Goal: Task Accomplishment & Management: Complete application form

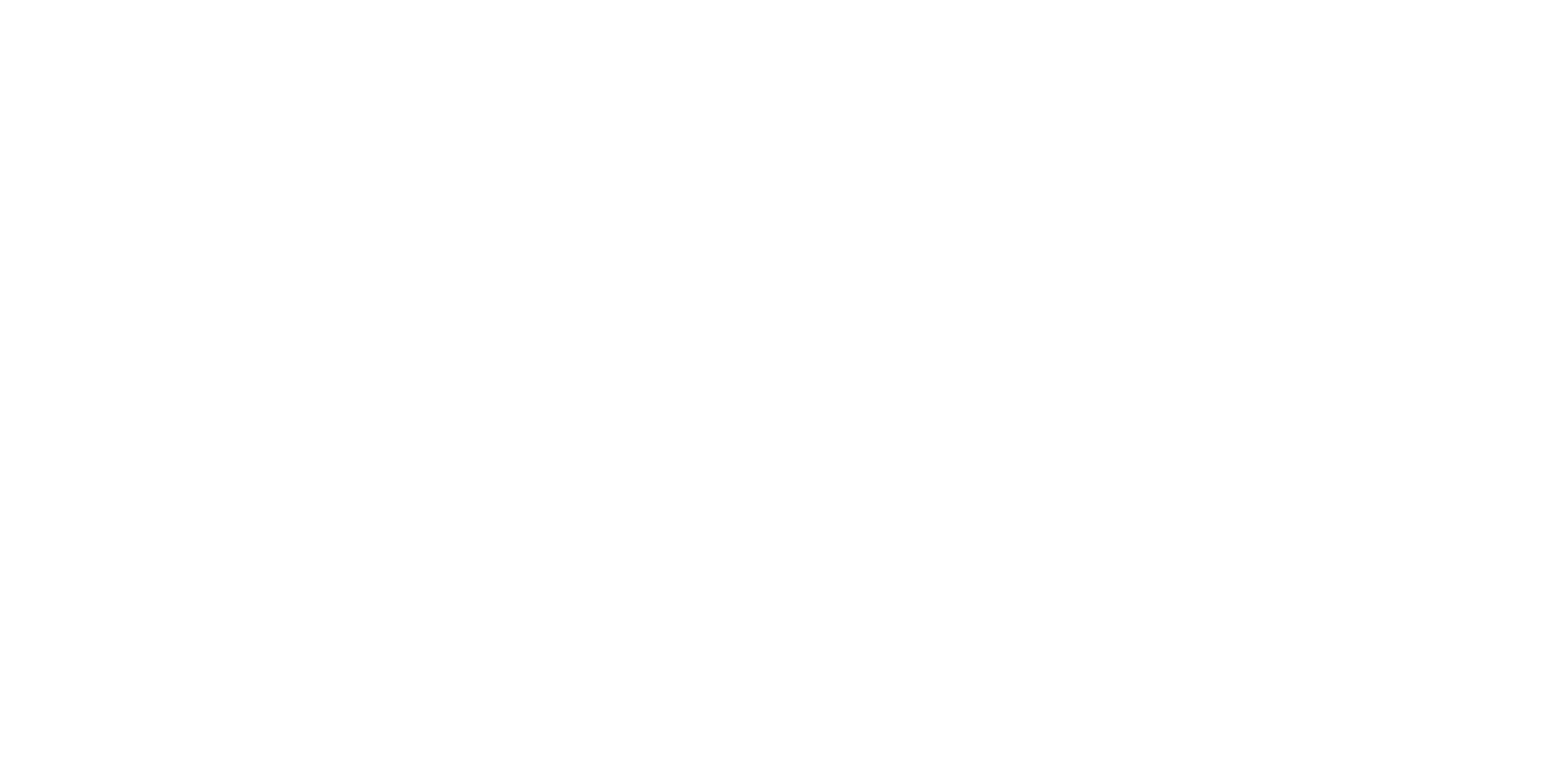
select select "100"
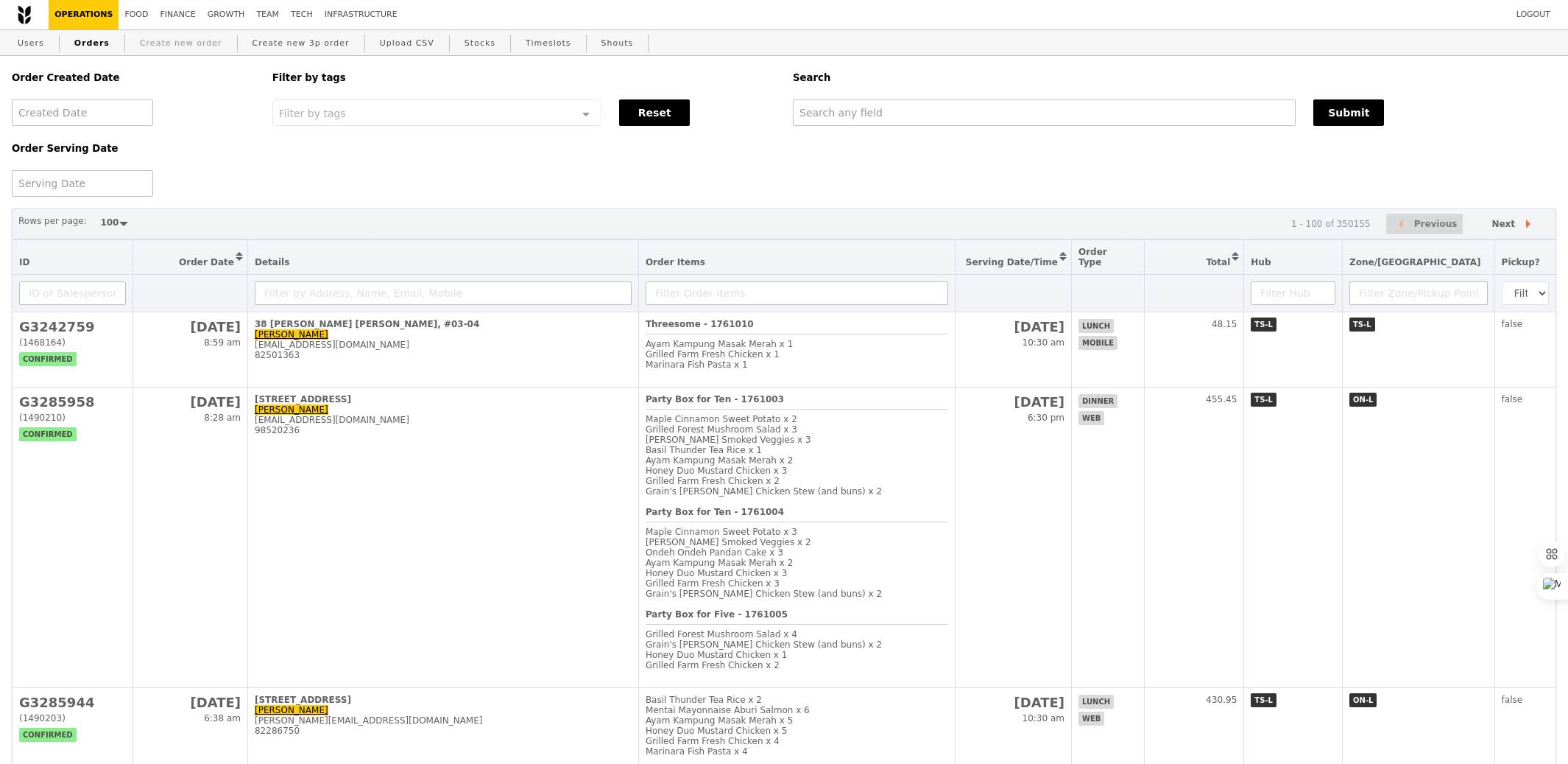
click at [156, 35] on link "Create new order" at bounding box center [181, 43] width 95 height 26
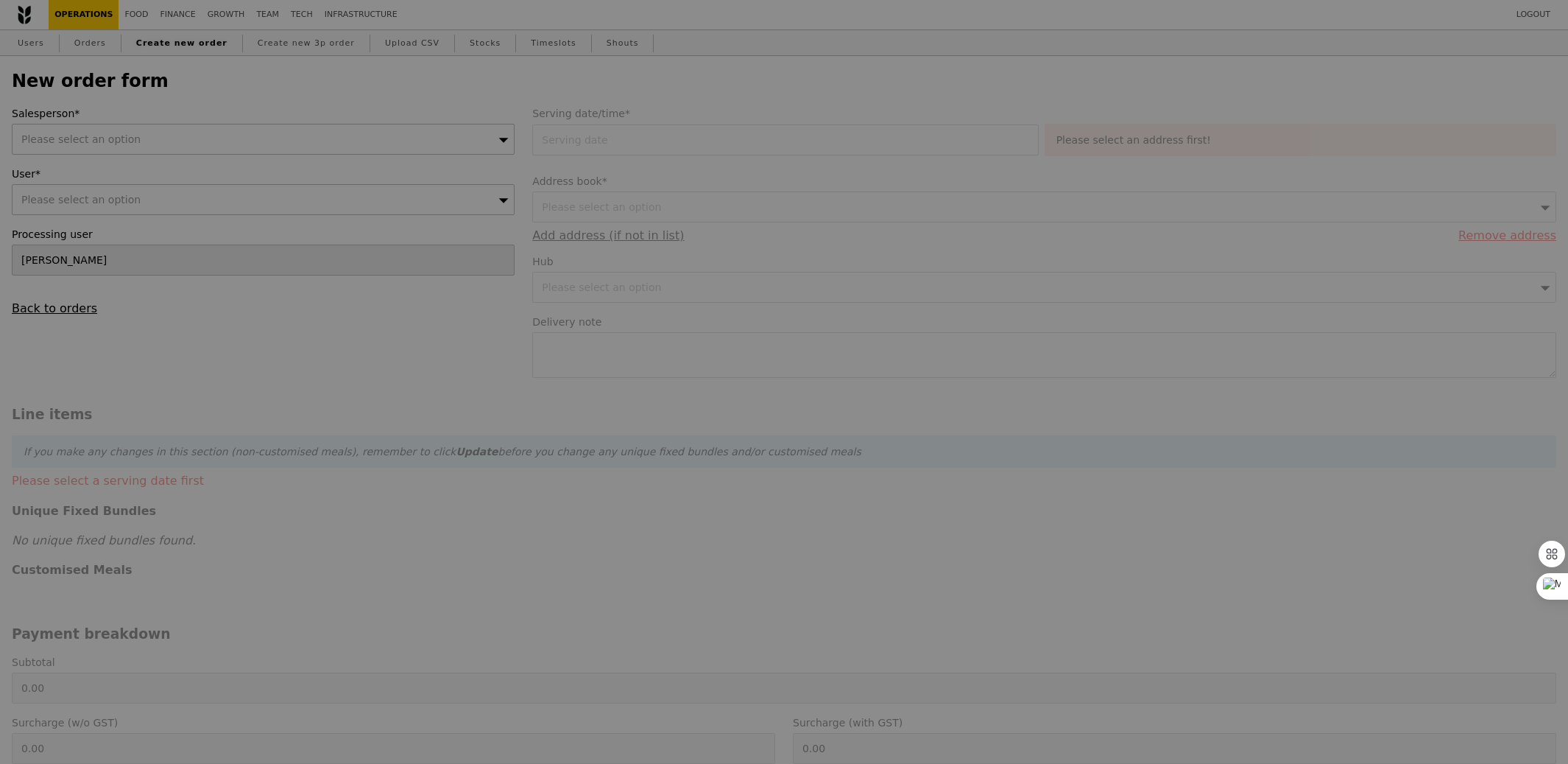
type input "Confirm"
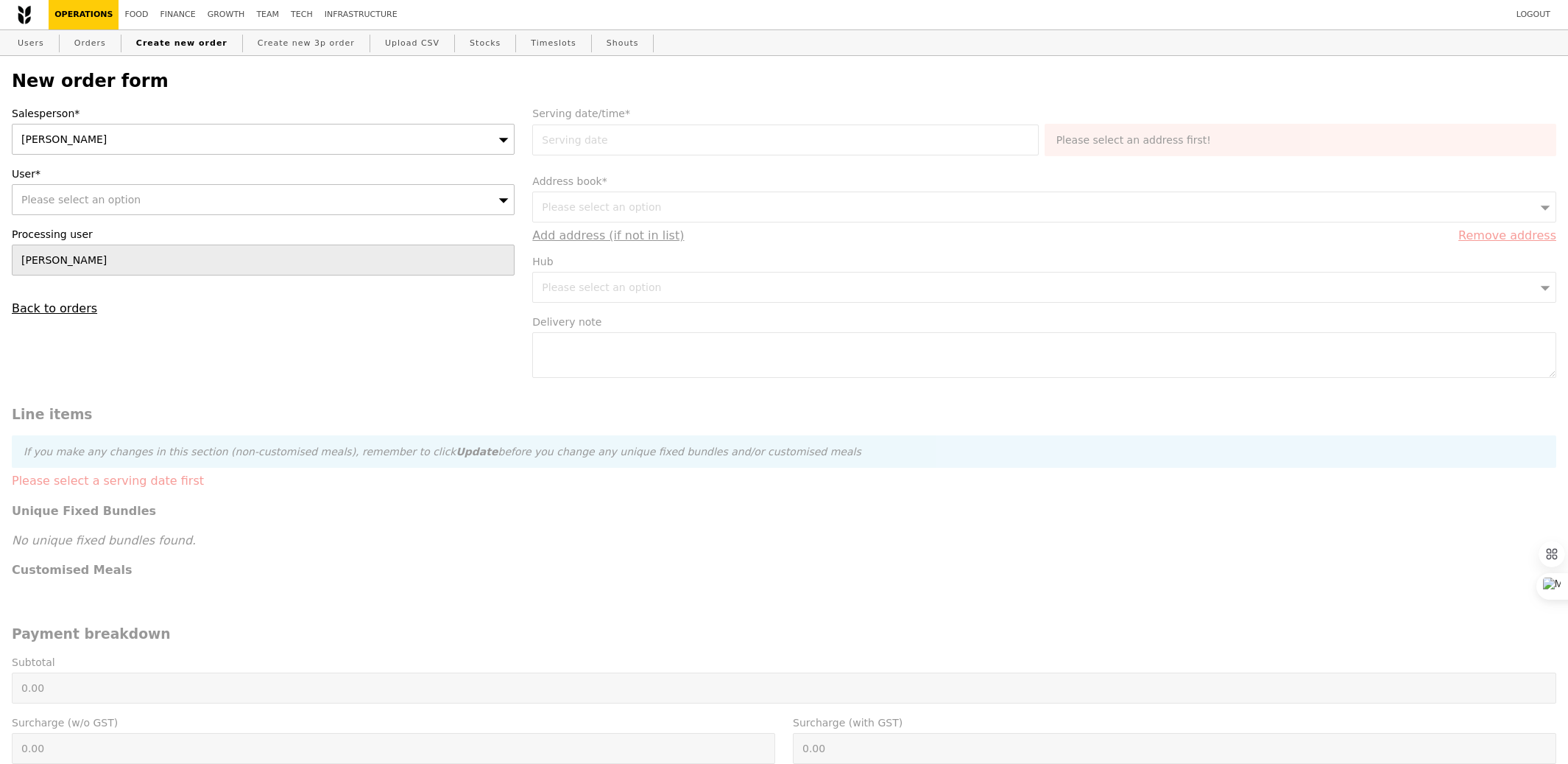
click at [255, 142] on div "[PERSON_NAME]" at bounding box center [263, 139] width 503 height 31
type input "zhe"
click at [280, 201] on div "Please select an option" at bounding box center [263, 200] width 503 height 31
type input "[EMAIL_ADDRESS][DOMAIN_NAME]"
type input "Confirm"
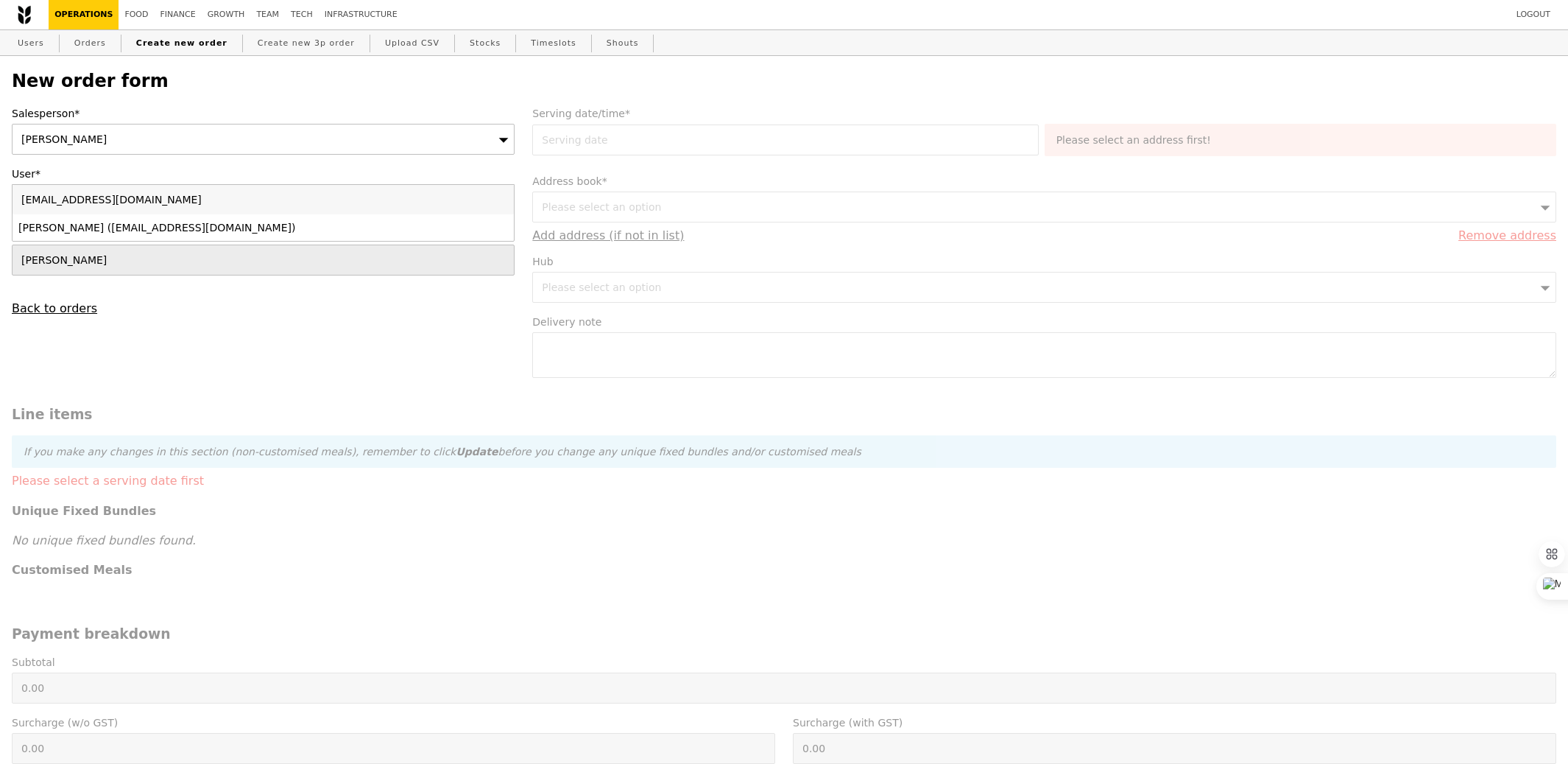
type input "[EMAIL_ADDRESS][DOMAIN_NAME]"
click at [288, 229] on div "[PERSON_NAME] ([EMAIL_ADDRESS][DOMAIN_NAME])" at bounding box center [202, 227] width 367 height 14
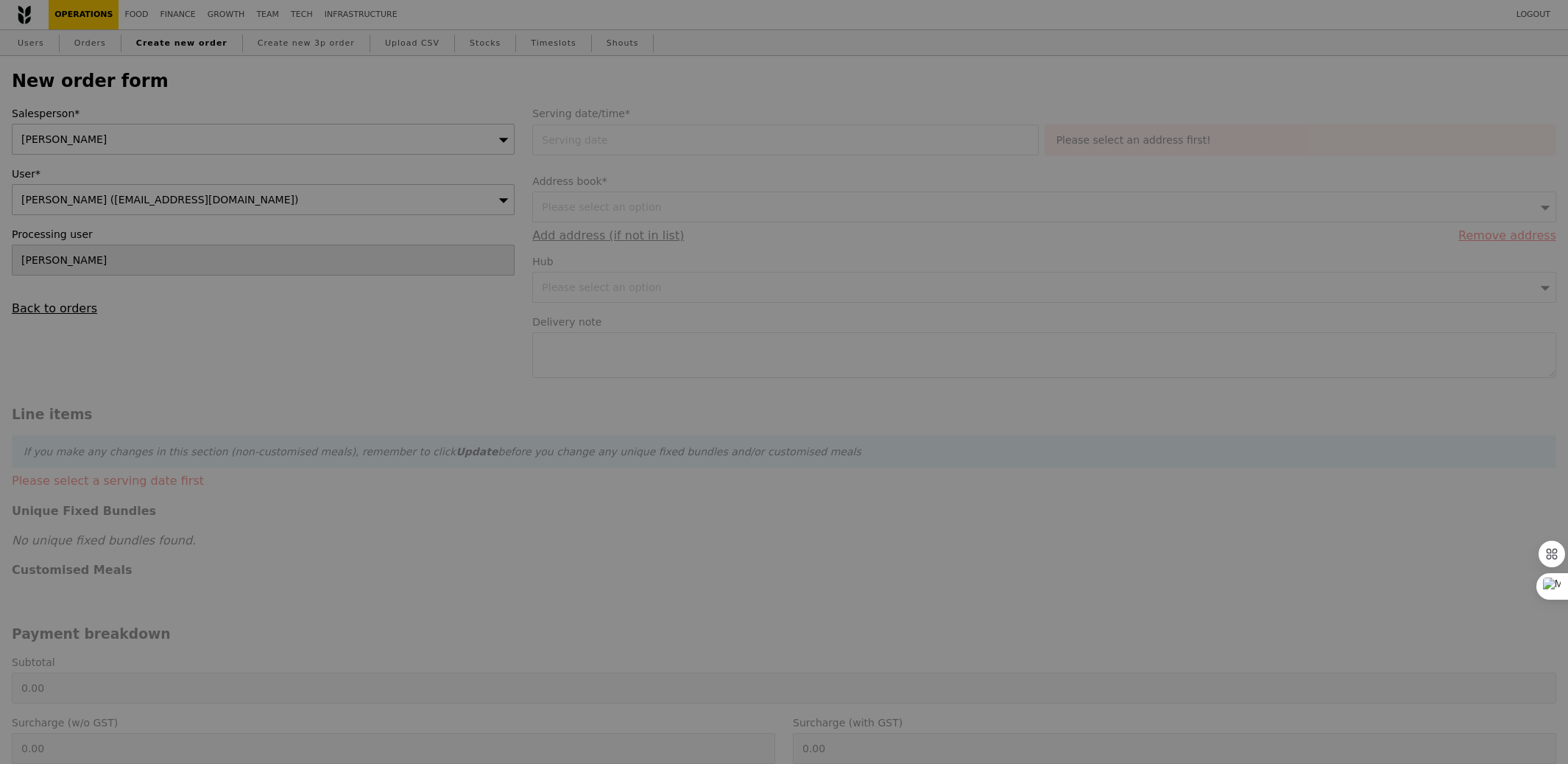
type input "Confirm"
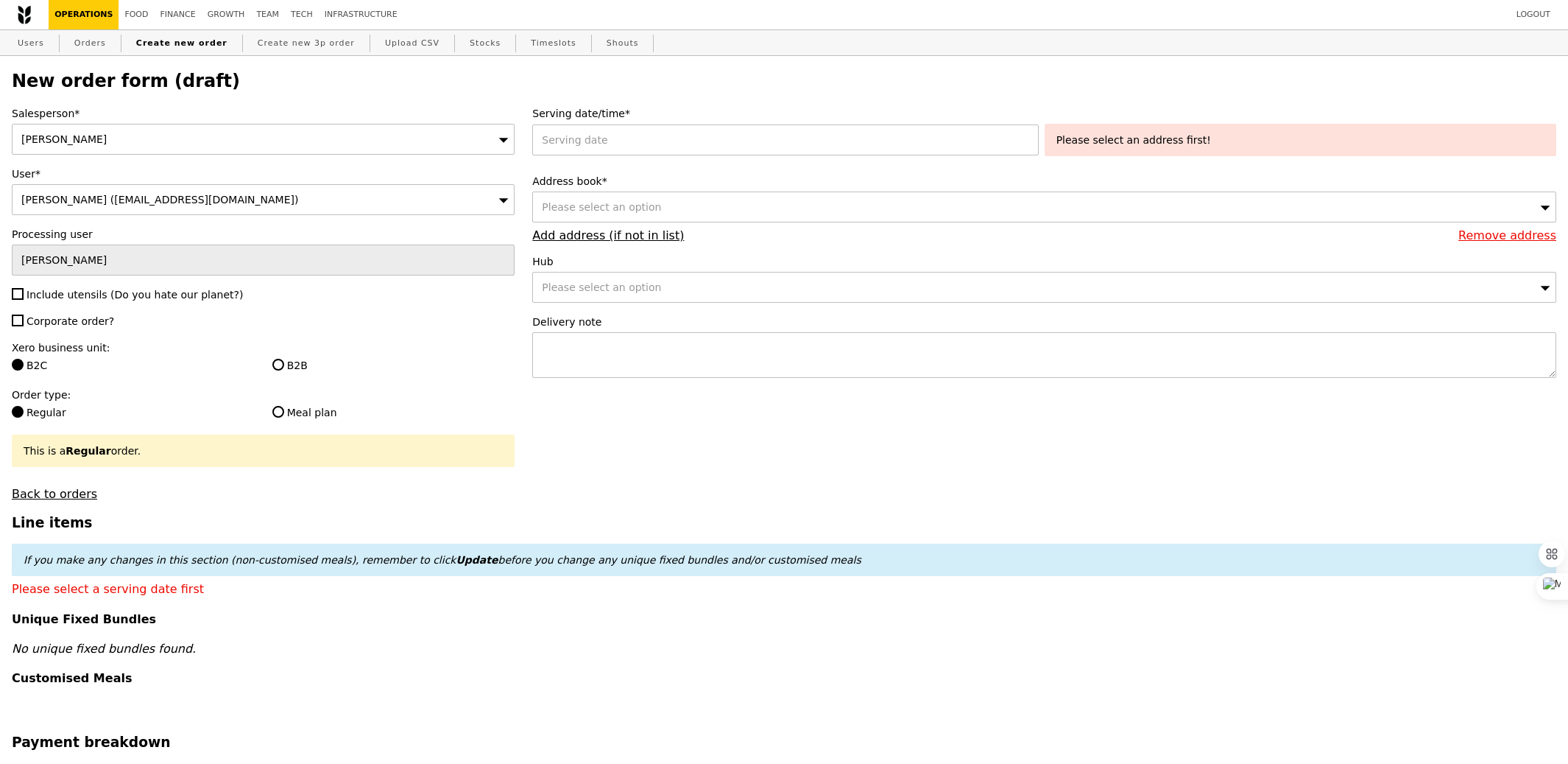
click at [81, 298] on span "Include utensils (Do you hate our planet?)" at bounding box center [135, 295] width 216 height 12
click at [24, 298] on input "Include utensils (Do you hate our planet?)" at bounding box center [18, 294] width 12 height 12
checkbox input "true"
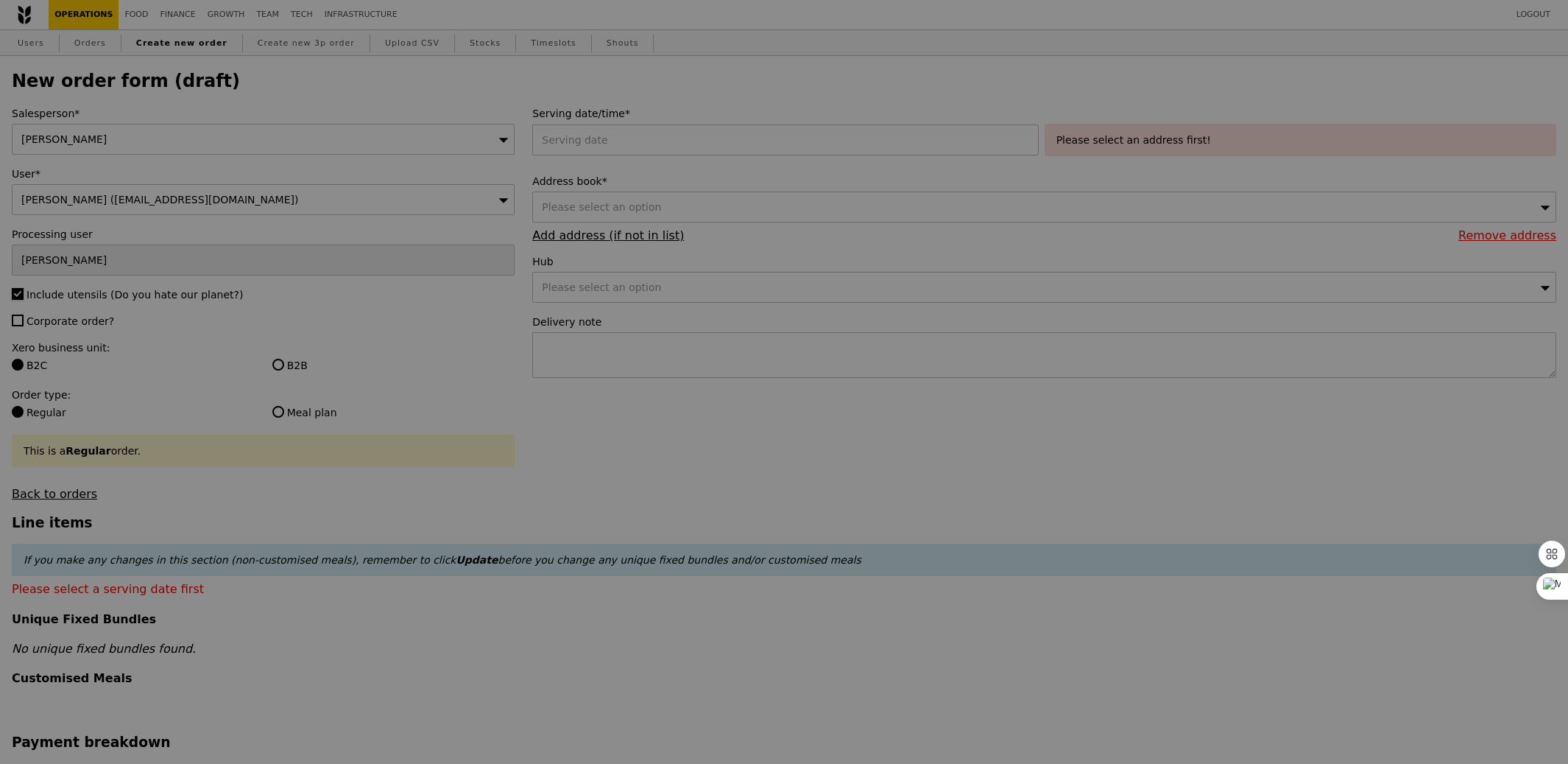
type input "Confirm"
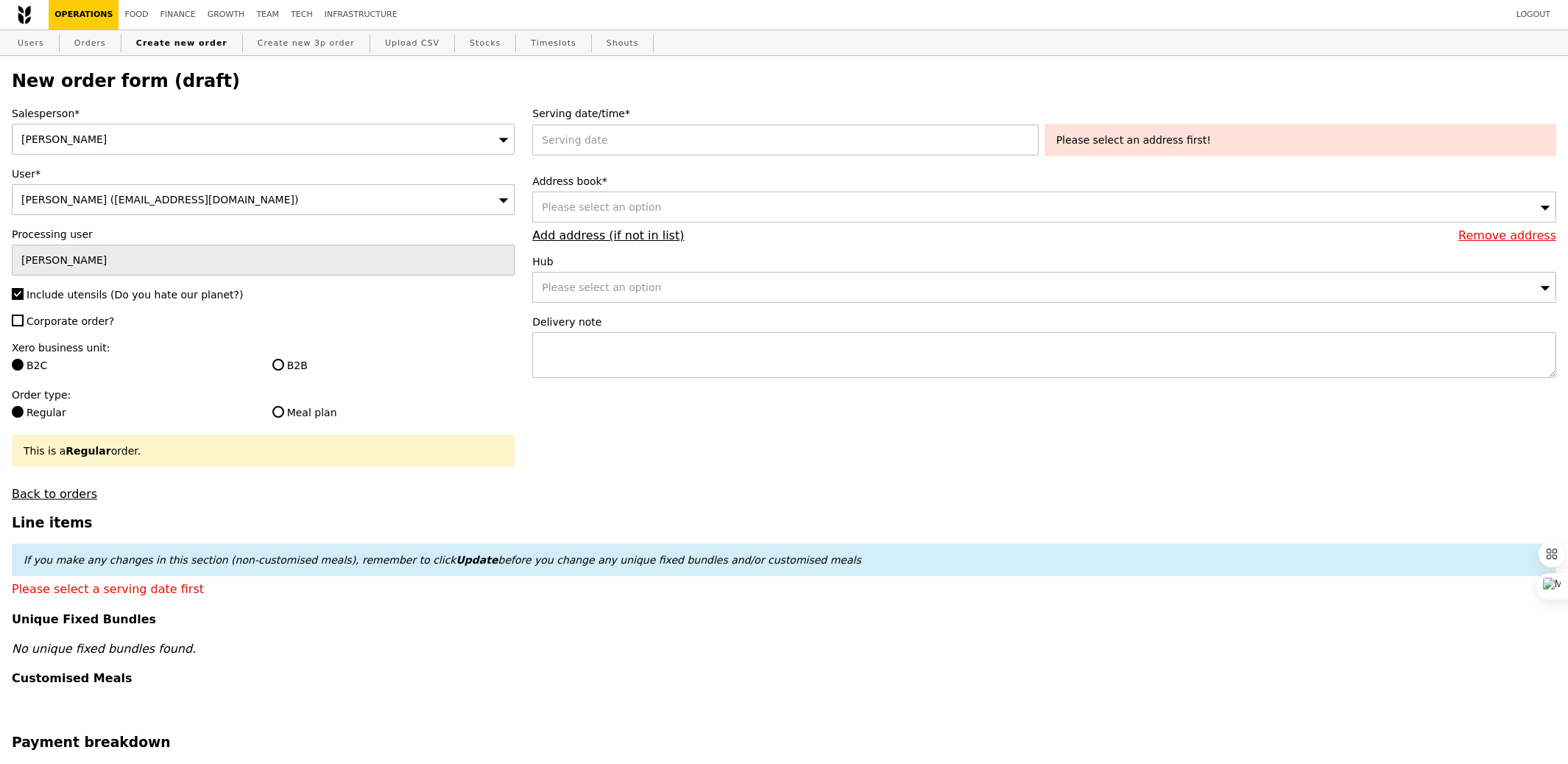
click at [81, 320] on span "Corporate order?" at bounding box center [70, 321] width 88 height 12
click at [24, 320] on input "Corporate order?" at bounding box center [18, 321] width 12 height 12
checkbox input "true"
click at [298, 365] on label "B2B" at bounding box center [394, 365] width 243 height 14
click at [284, 365] on input "B2B" at bounding box center [279, 365] width 12 height 12
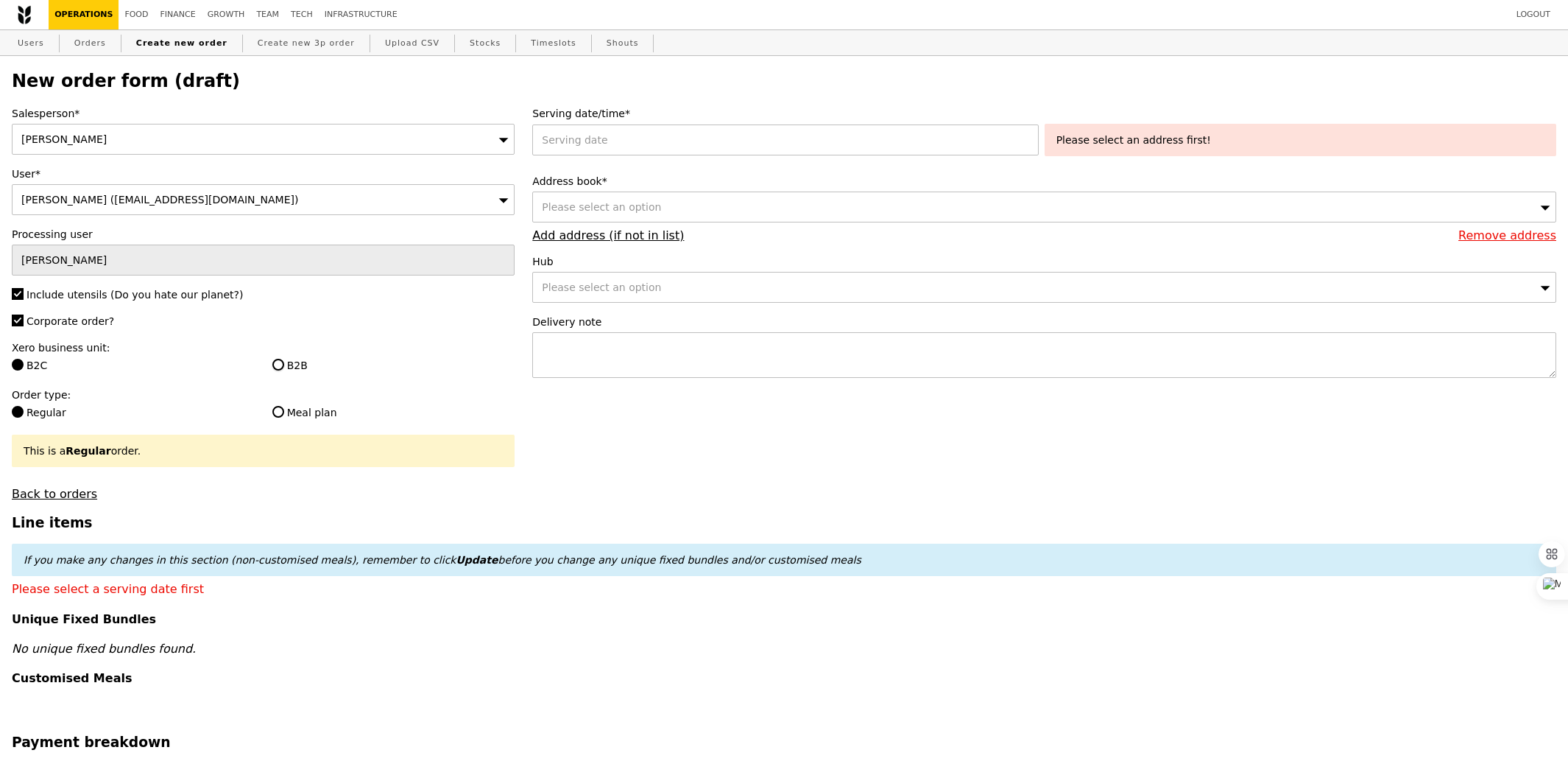
radio input "true"
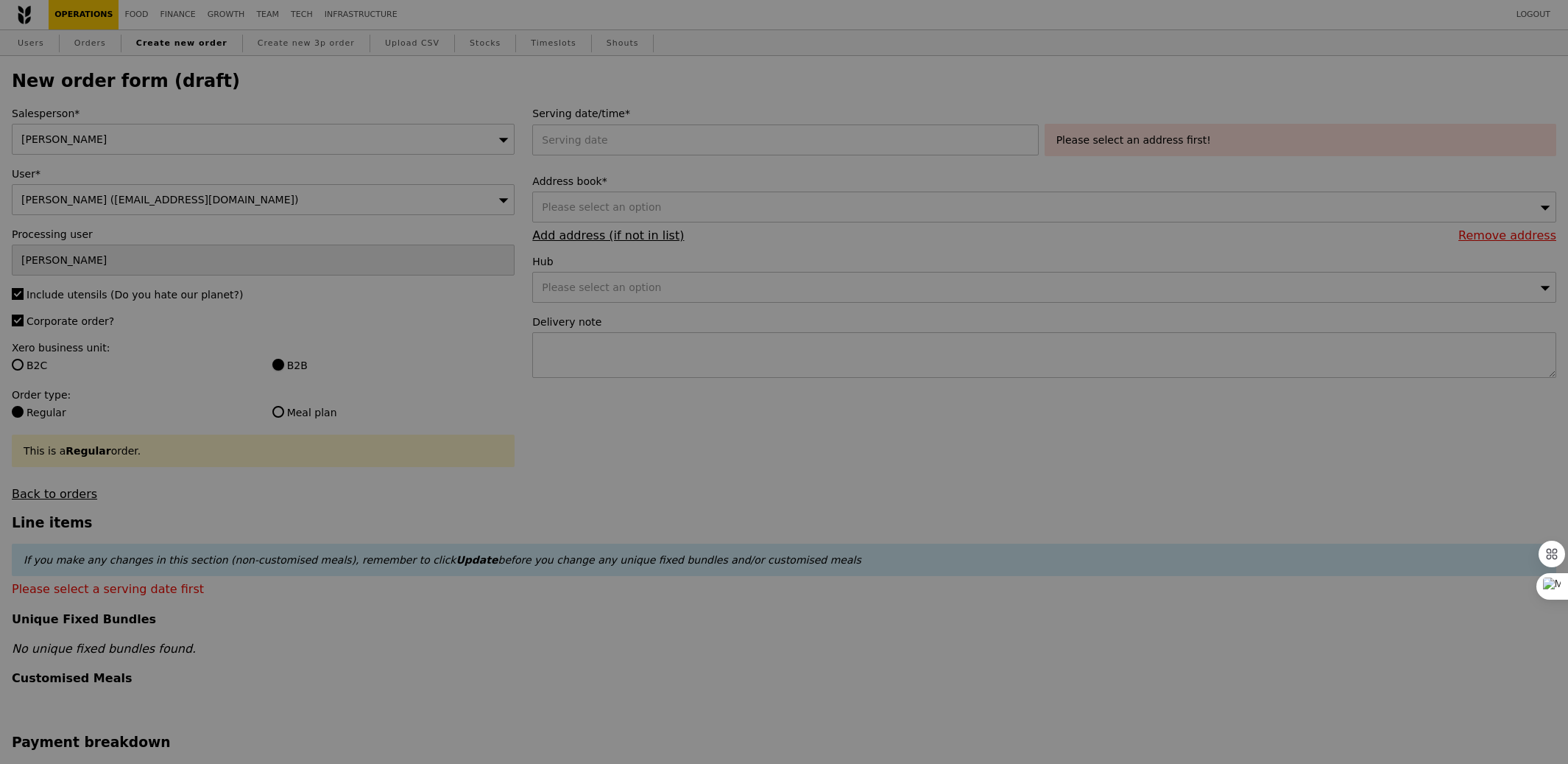
type input "Confirm"
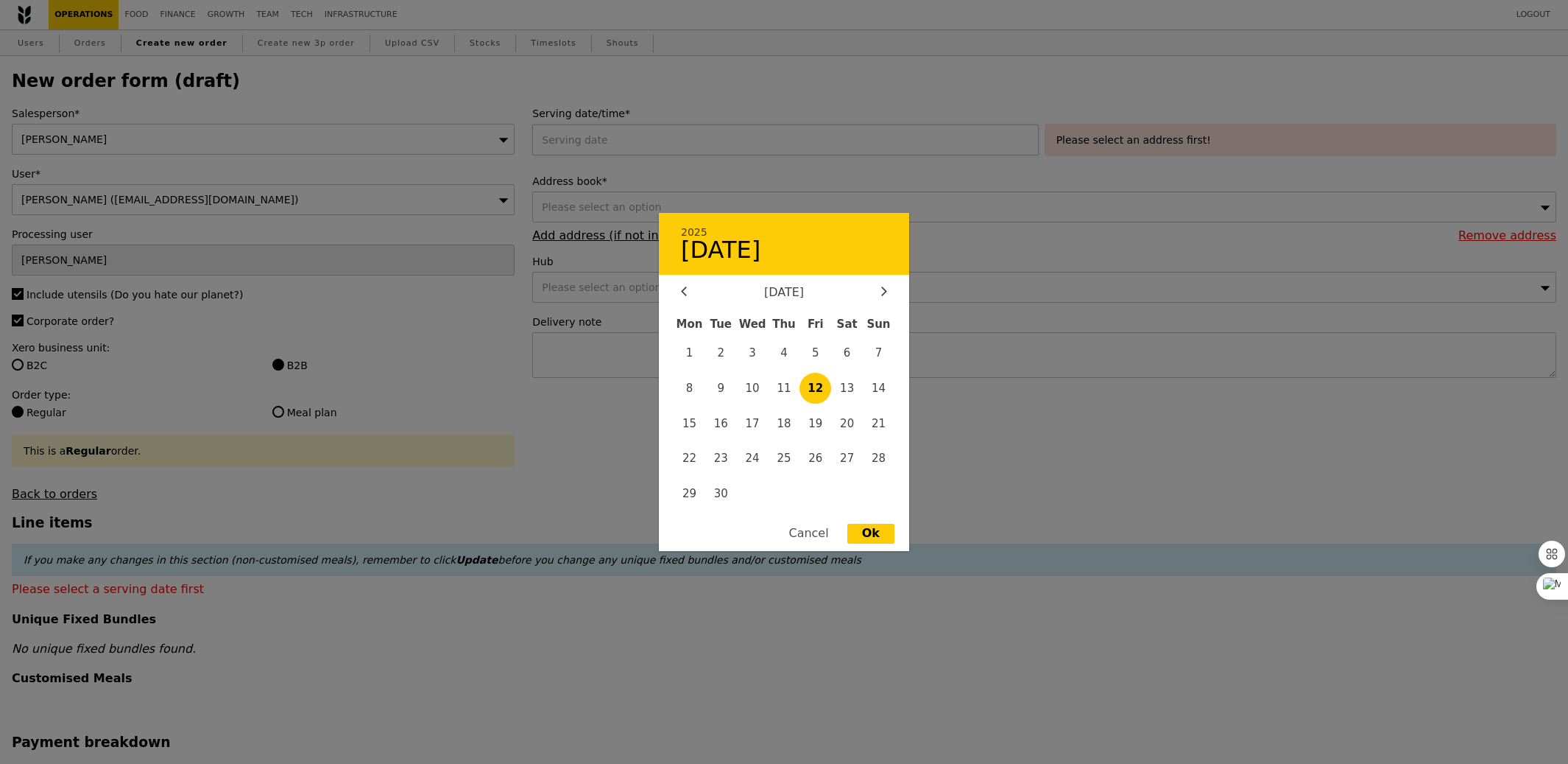
click at [678, 130] on div "2025 [DATE] [DATE] Mon Tue Wed Thu Fri Sat Sun 1 2 3 4 5 6 7 8 9 10 11 12 13 14…" at bounding box center [788, 140] width 511 height 31
click at [696, 425] on span "15" at bounding box center [689, 423] width 32 height 32
type input "[DATE]"
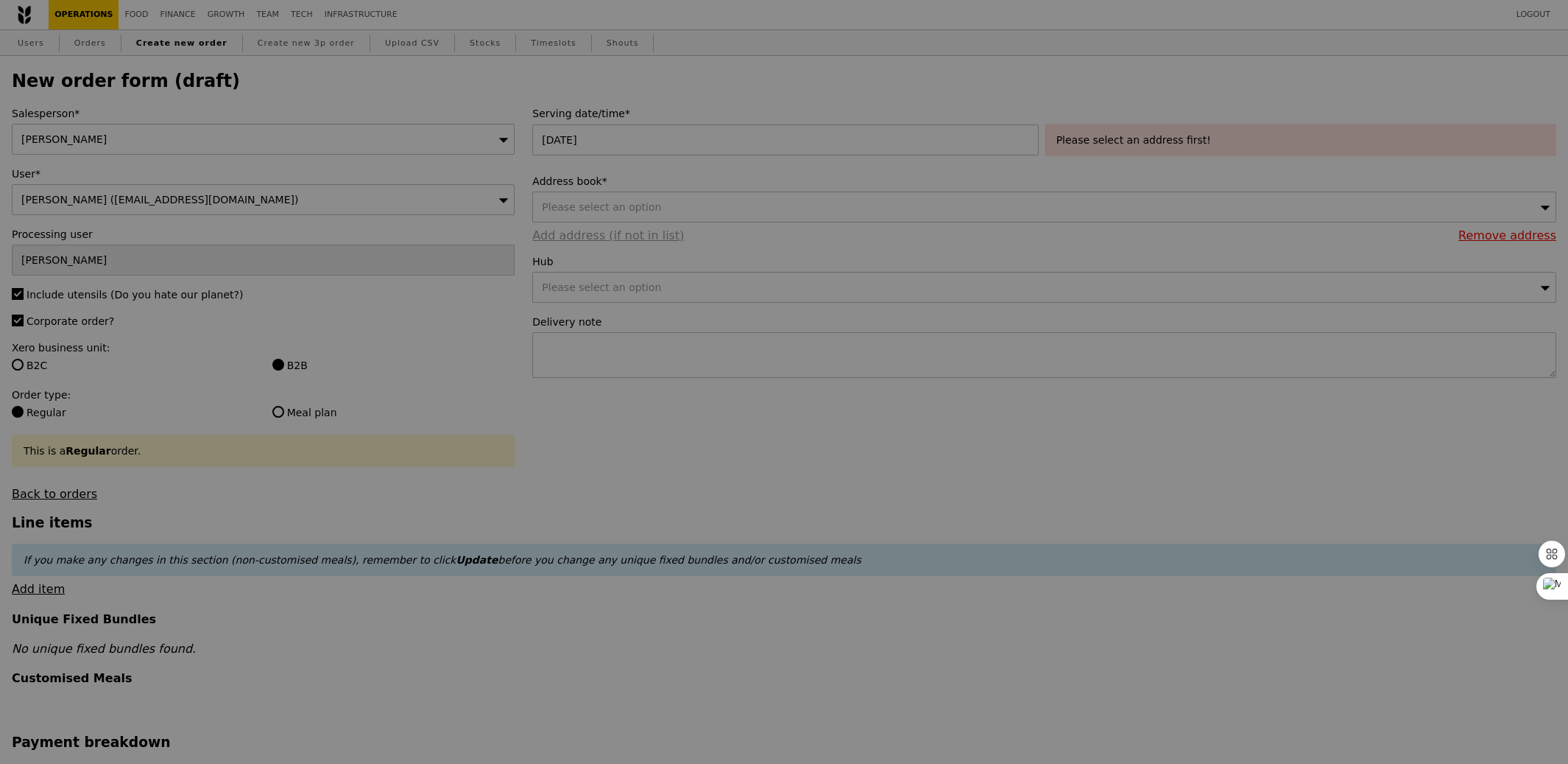
type input "Confirm"
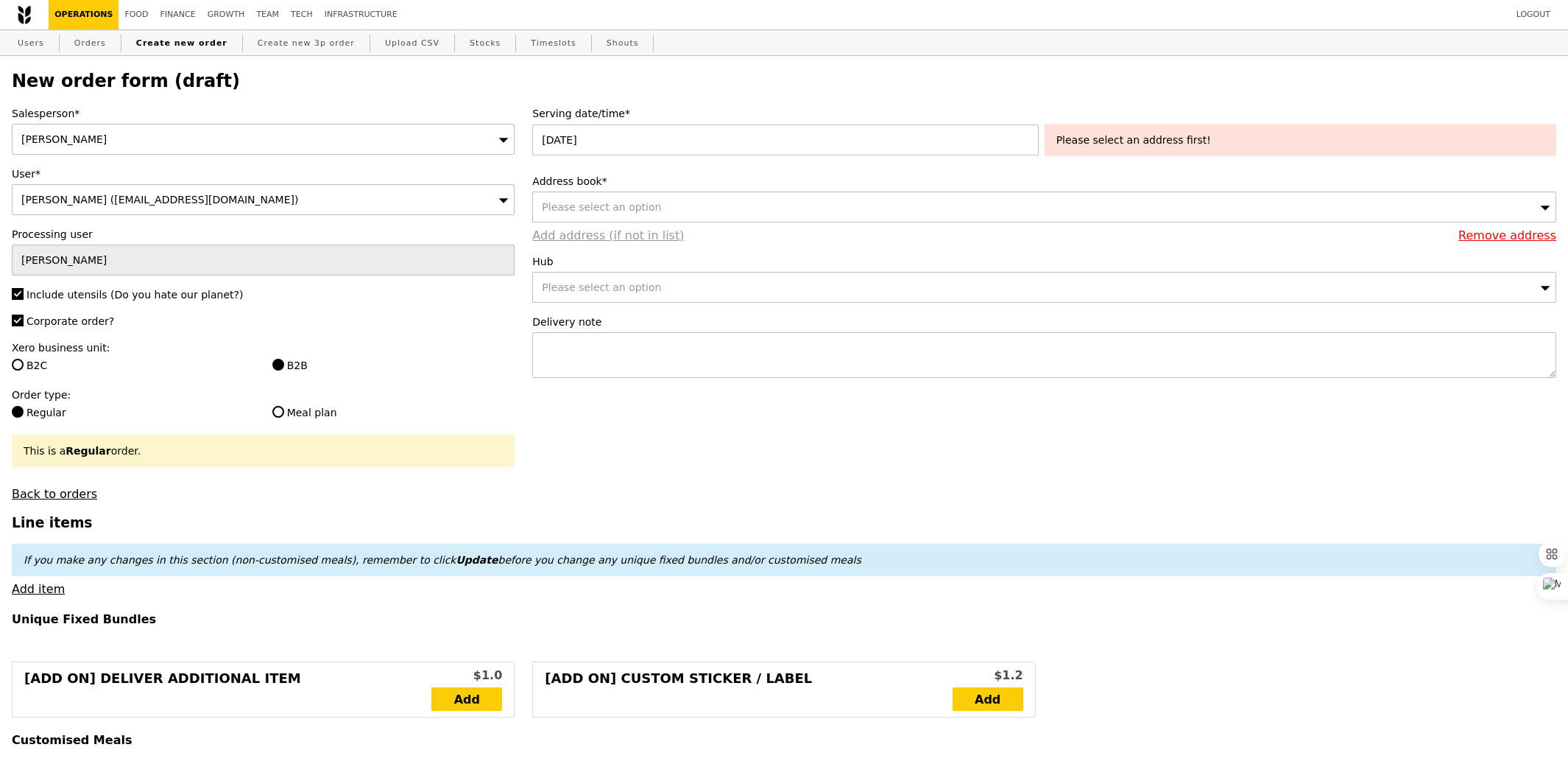
click at [633, 234] on link "Add address (if not in list)" at bounding box center [608, 235] width 152 height 14
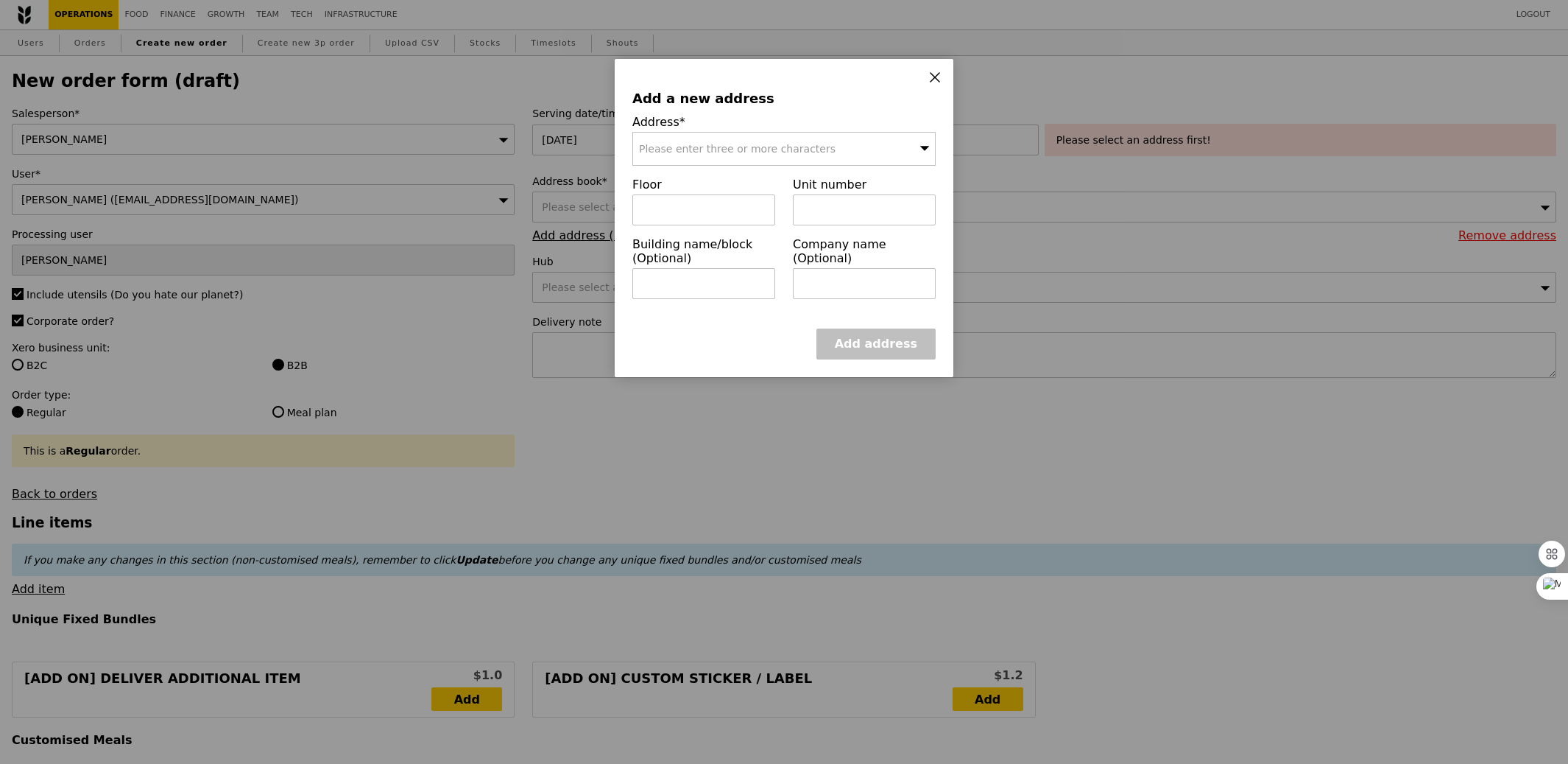
click at [773, 153] on span "Please enter three or more characters" at bounding box center [737, 149] width 197 height 12
click at [773, 153] on input "search" at bounding box center [784, 149] width 302 height 32
type input "569141"
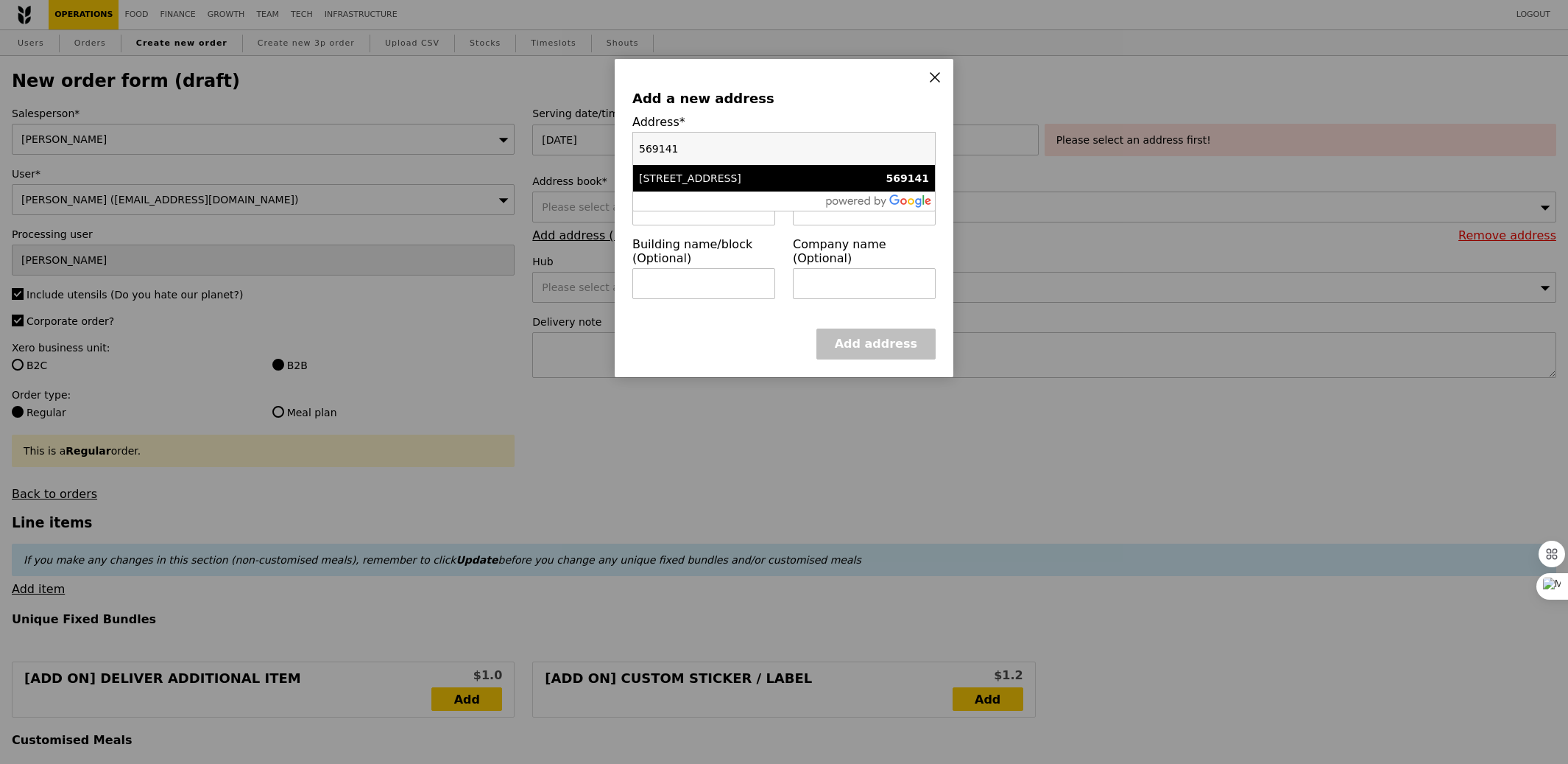
click at [773, 185] on div "[STREET_ADDRESS]" at bounding box center [748, 177] width 218 height 14
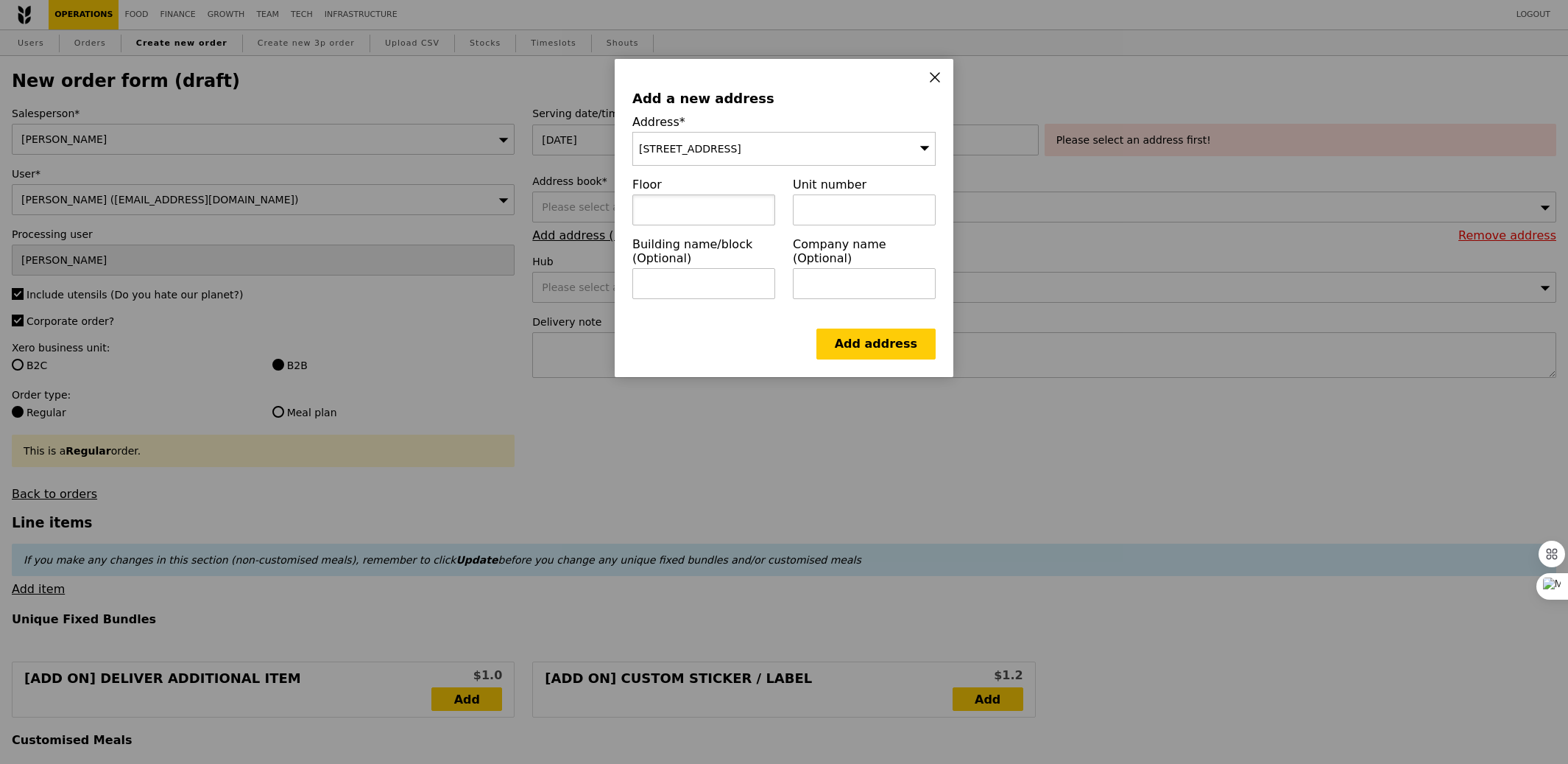
click at [709, 209] on input "text" at bounding box center [704, 210] width 143 height 31
type input "NCS Hub"
click at [862, 214] on input "text" at bounding box center [864, 210] width 143 height 31
paste input "Block A, Level 2, Dojo @ The Tree"
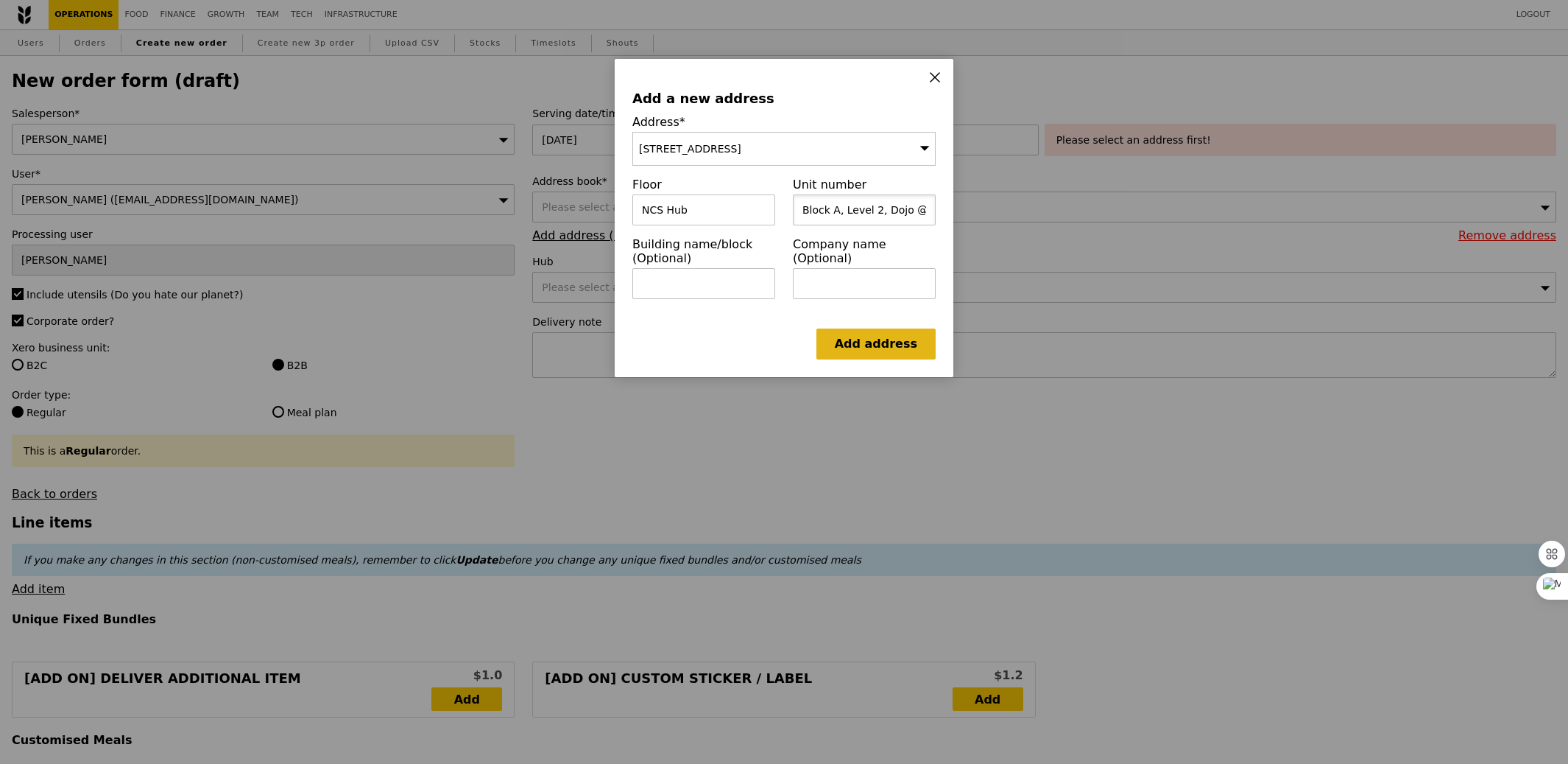
scroll to position [0, 35]
type input "Block A, Level 2, Dojo @ The Tree"
click at [896, 350] on link "Add address" at bounding box center [876, 344] width 119 height 31
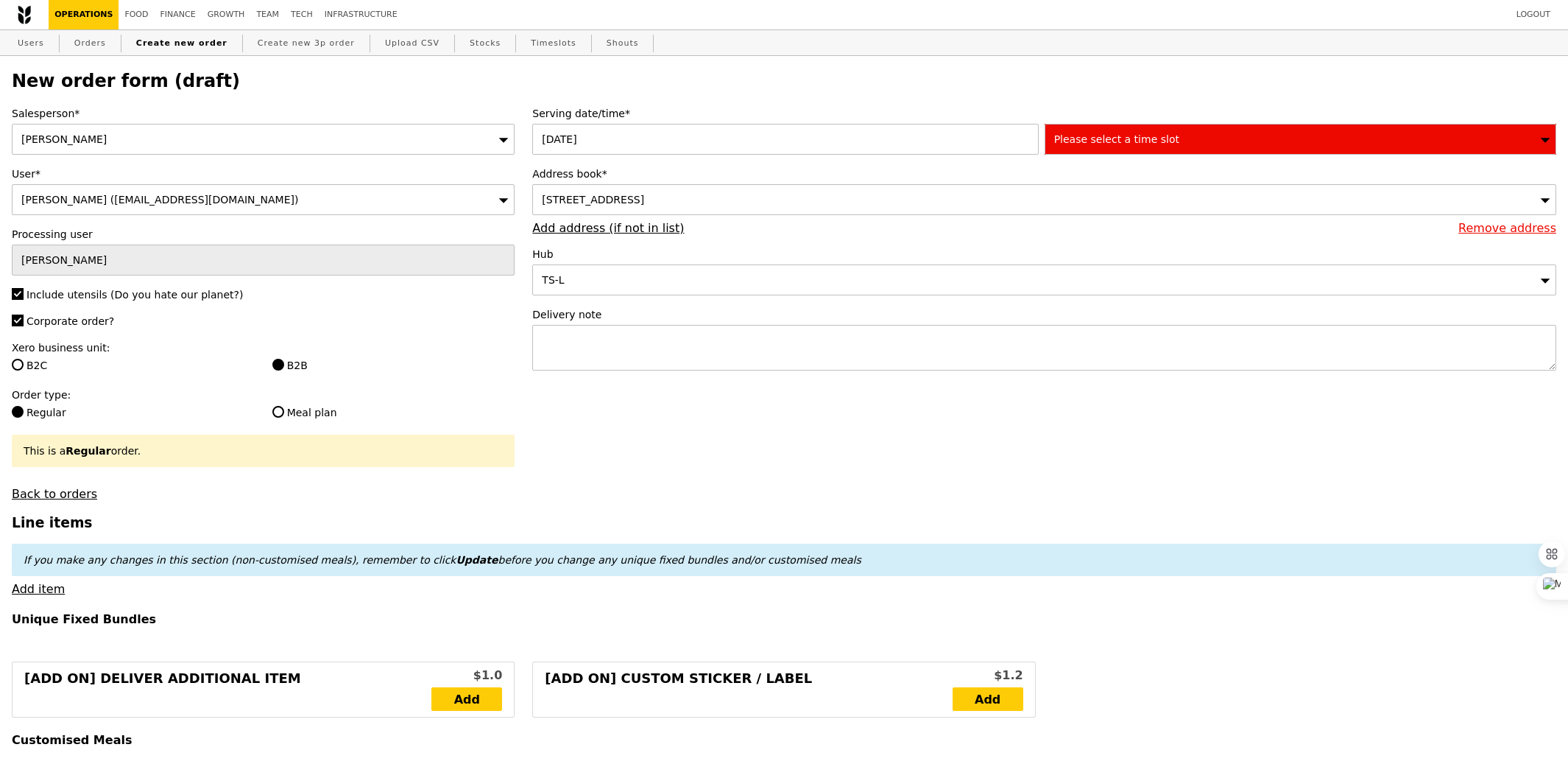
click at [1132, 151] on div "Please select a time slot" at bounding box center [1300, 139] width 511 height 31
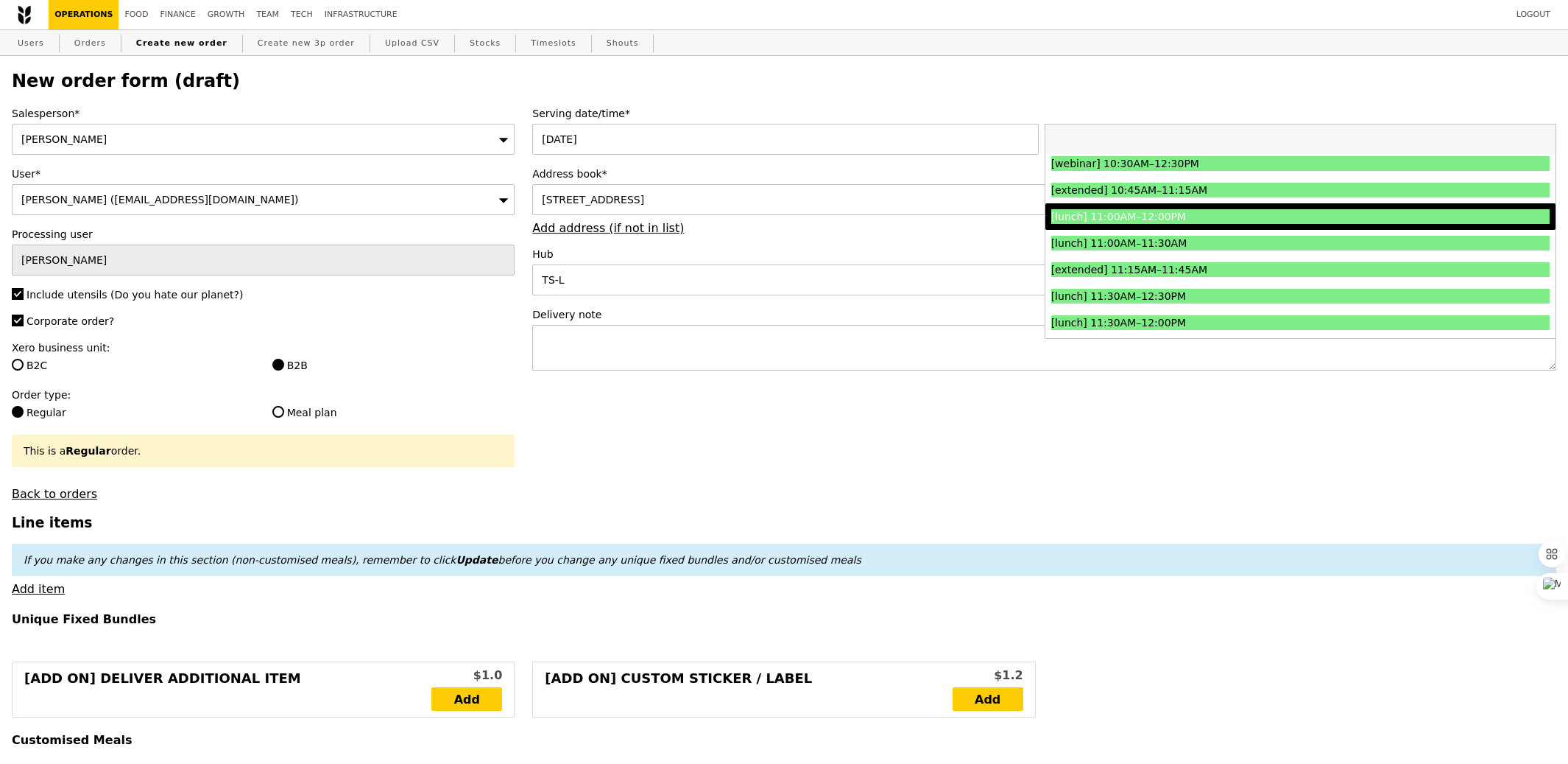
scroll to position [430, 0]
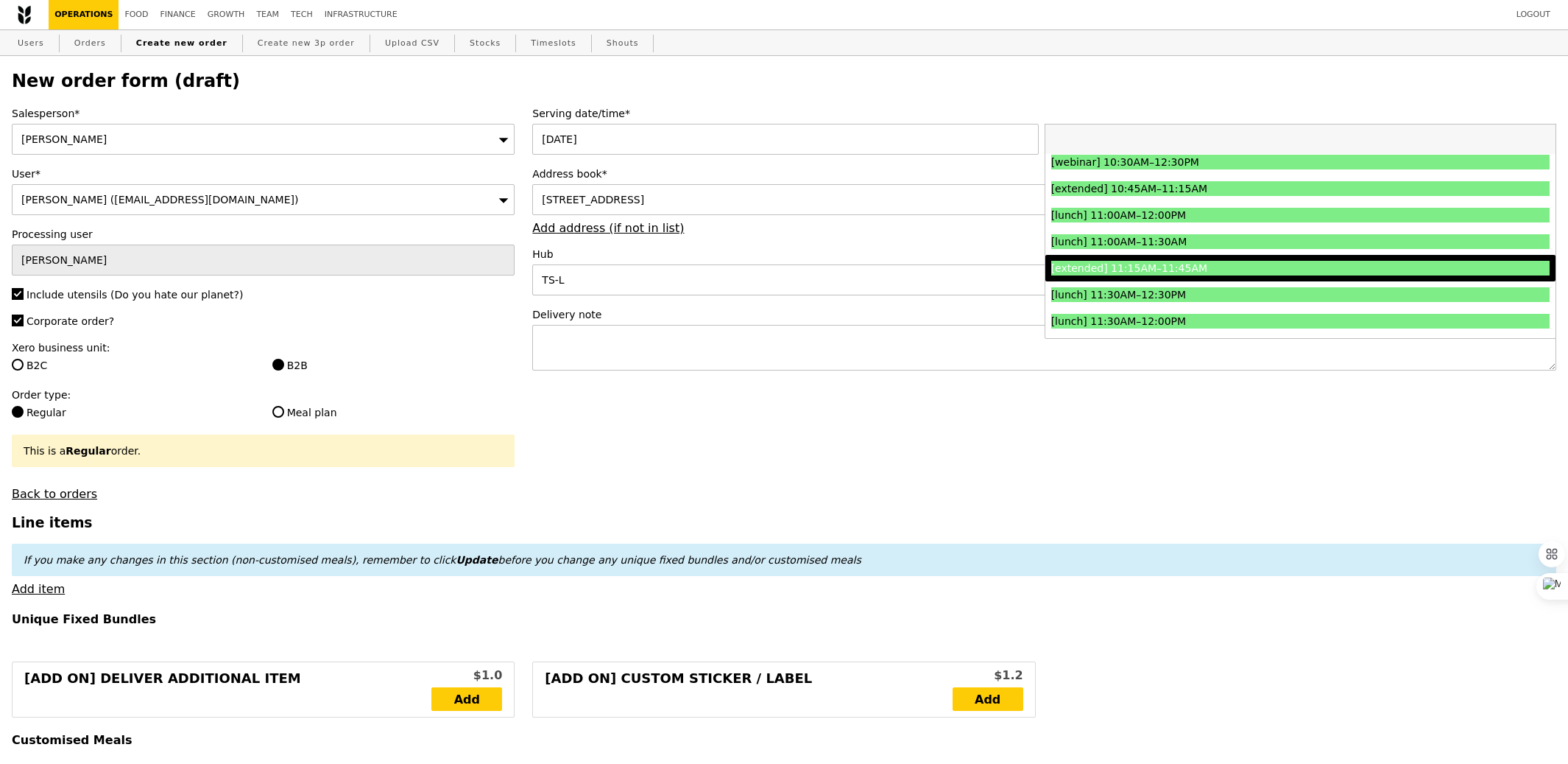
click at [1148, 274] on div "[extended] 11:15AM–11:45AM" at bounding box center [1238, 268] width 374 height 14
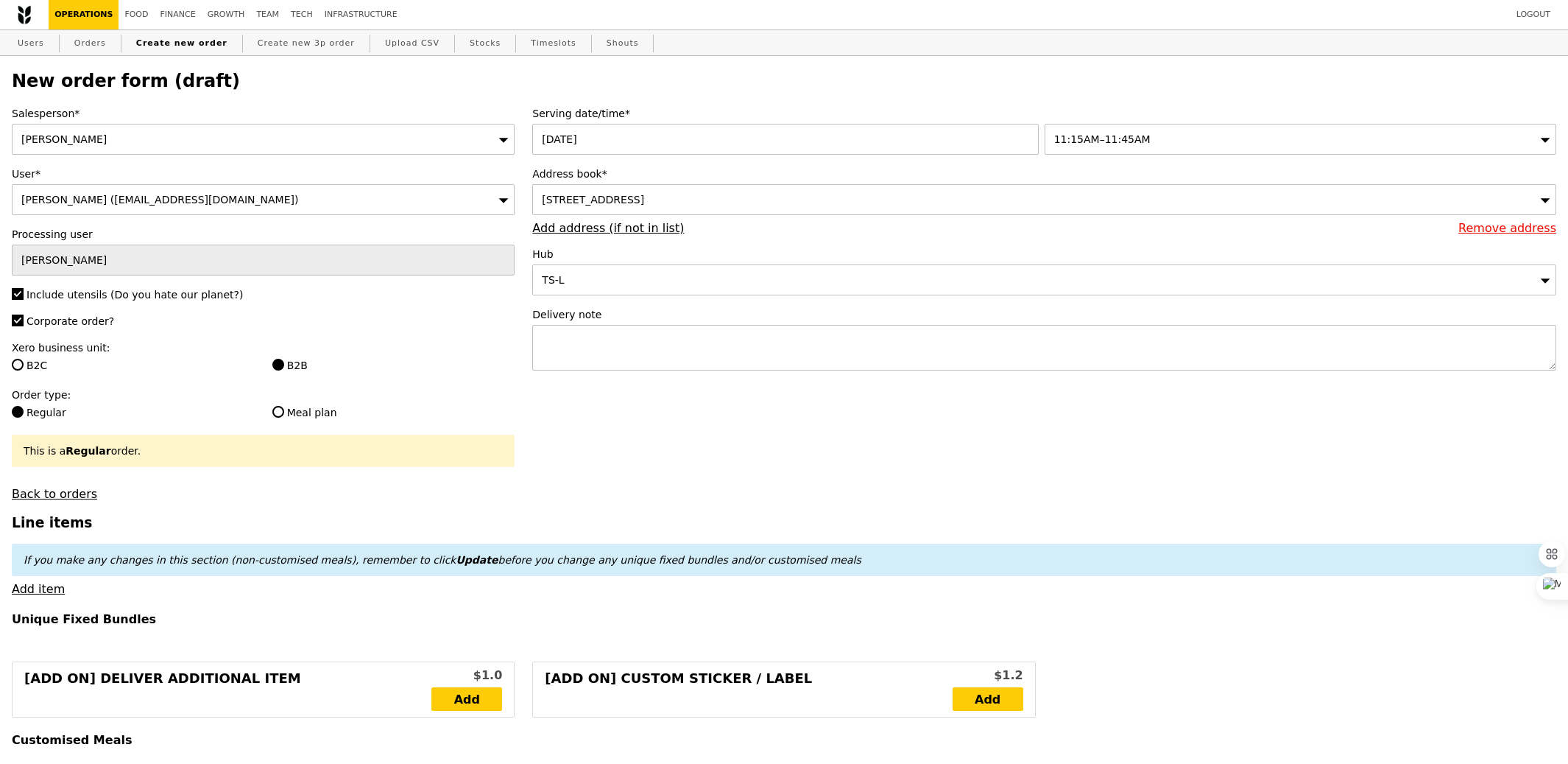
type input "Confirm"
click at [640, 365] on textarea at bounding box center [1045, 348] width 1024 height 46
type textarea "Please call upon arrival —"
type input "Confirm"
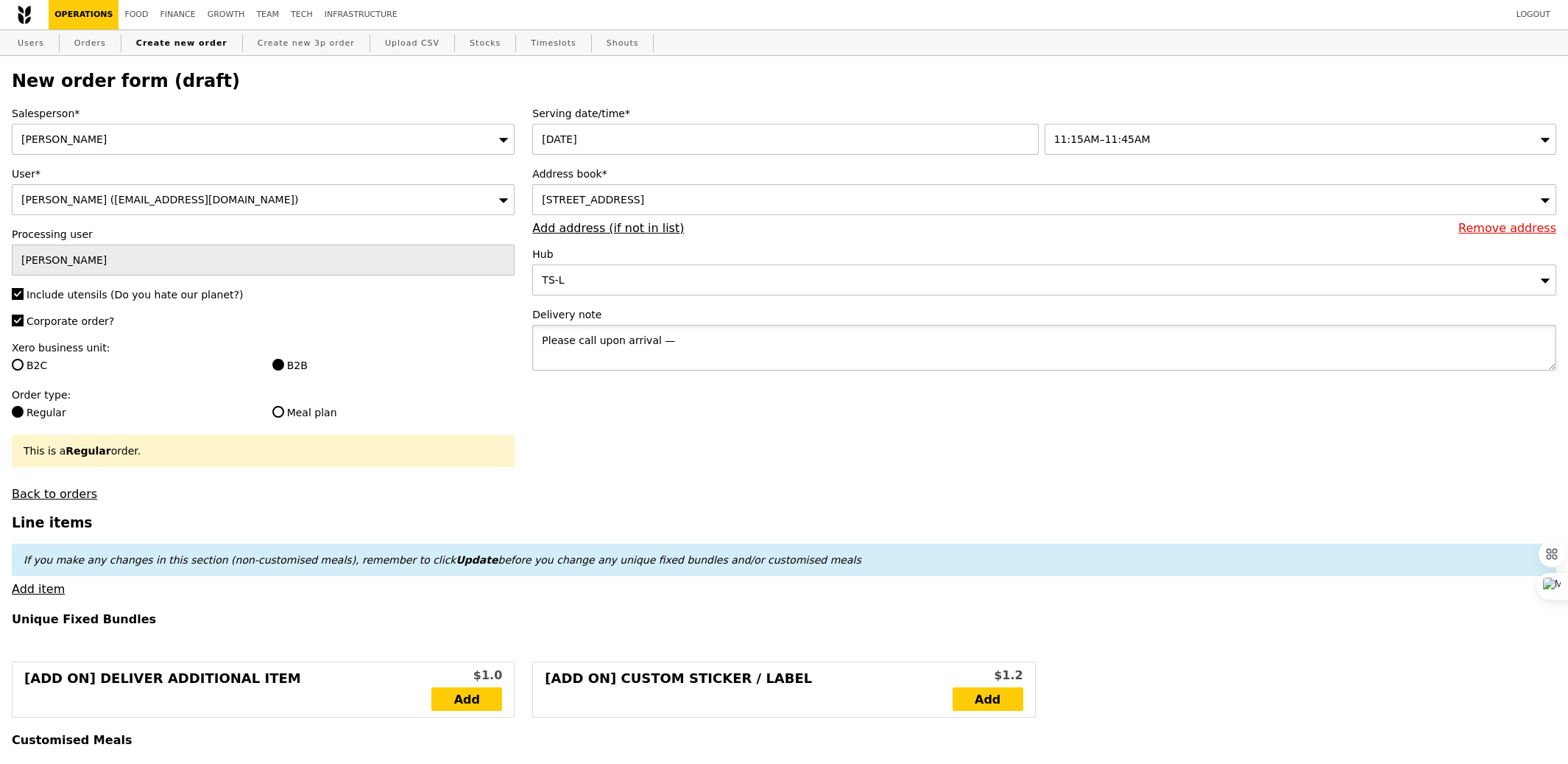
paste textarea "[PERSON_NAME] - 9790 6168; [PERSON_NAME] (Shree) - 9451 5525"
type textarea "Please call upon arrival — [PERSON_NAME] - 9790 6168; [GEOGRAPHIC_DATA] (Shree)…"
type input "Confirm"
click at [955, 344] on textarea "Please call upon arrival — [PERSON_NAME] - 9790 6168; [GEOGRAPHIC_DATA] (Shree)…" at bounding box center [1045, 348] width 1024 height 46
paste textarea "Please ask the driver to park further up at the drop-off point for temporary pa…"
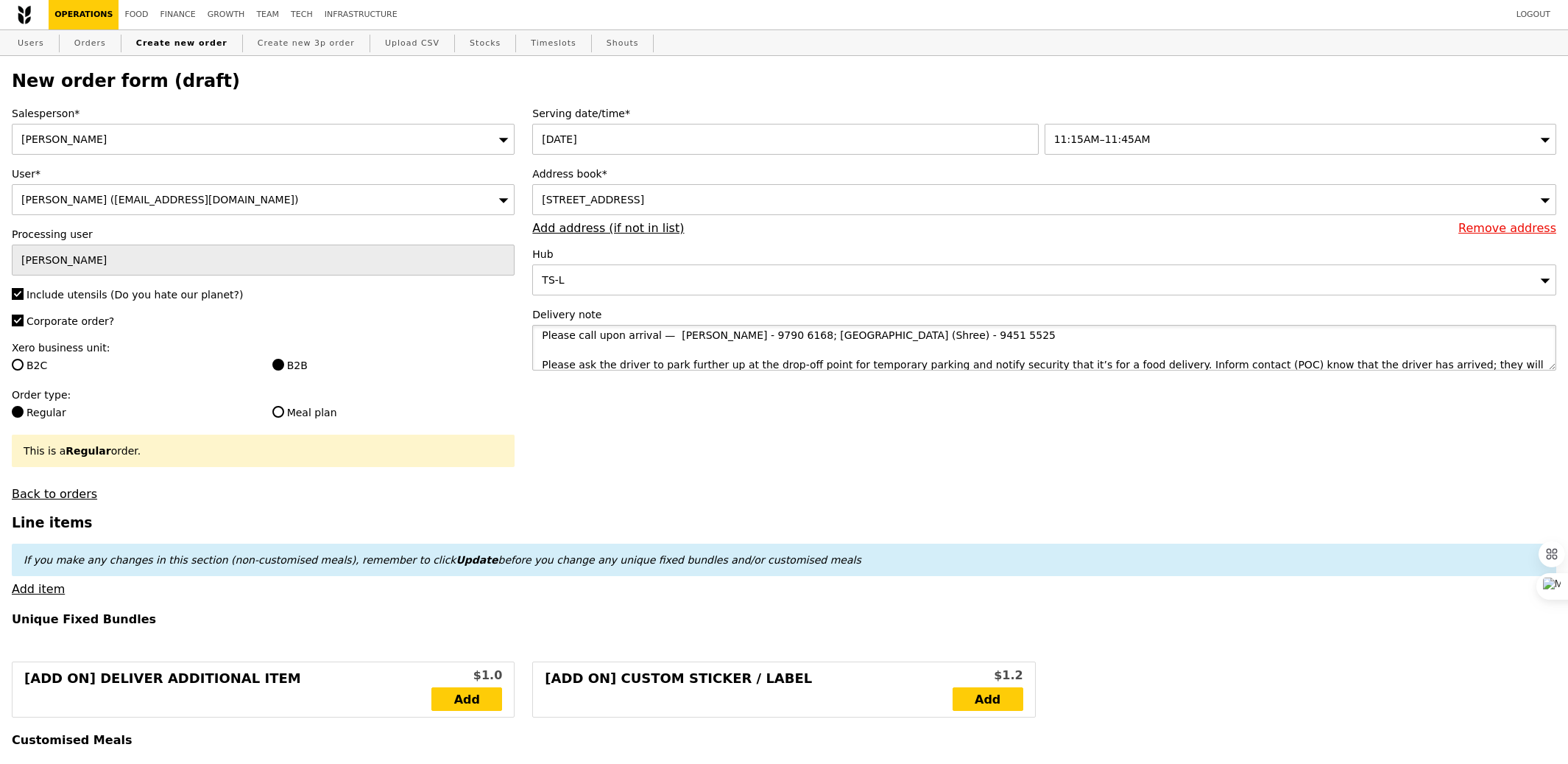
scroll to position [20, 0]
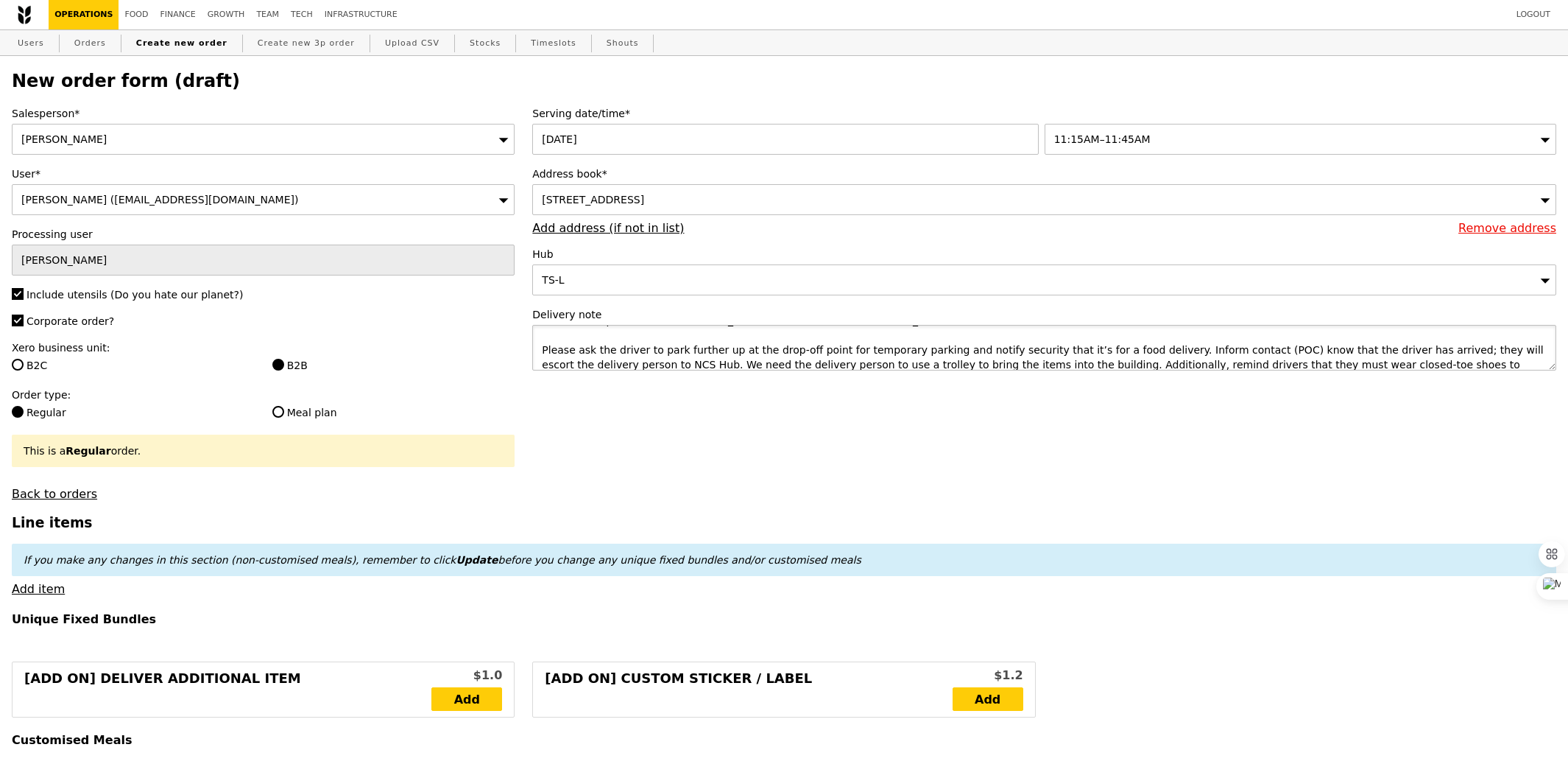
type textarea "Please call upon arrival — [PERSON_NAME] - 9790 6168; [GEOGRAPHIC_DATA] (Shree)…"
type input "Confirm"
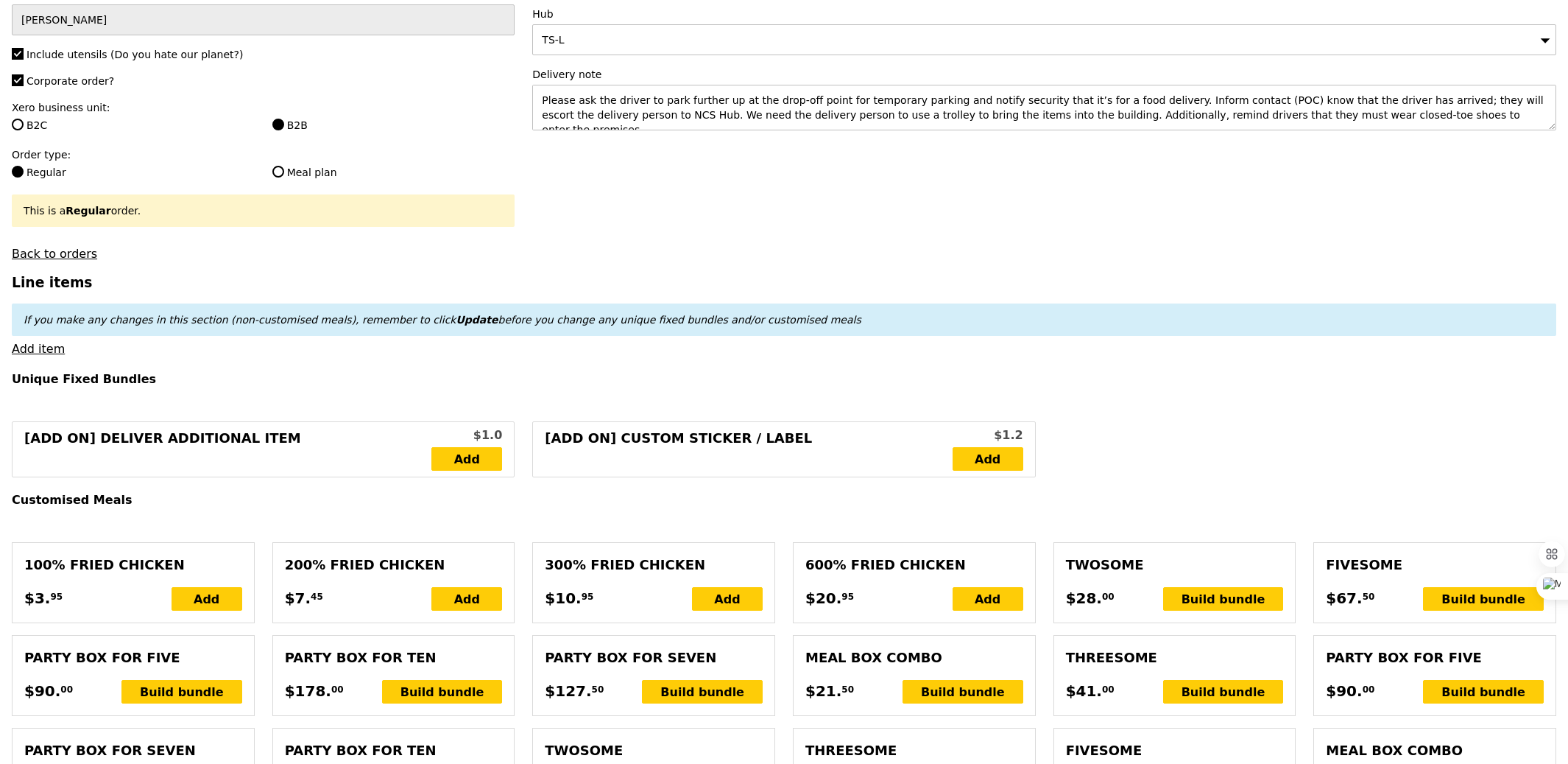
scroll to position [258, 0]
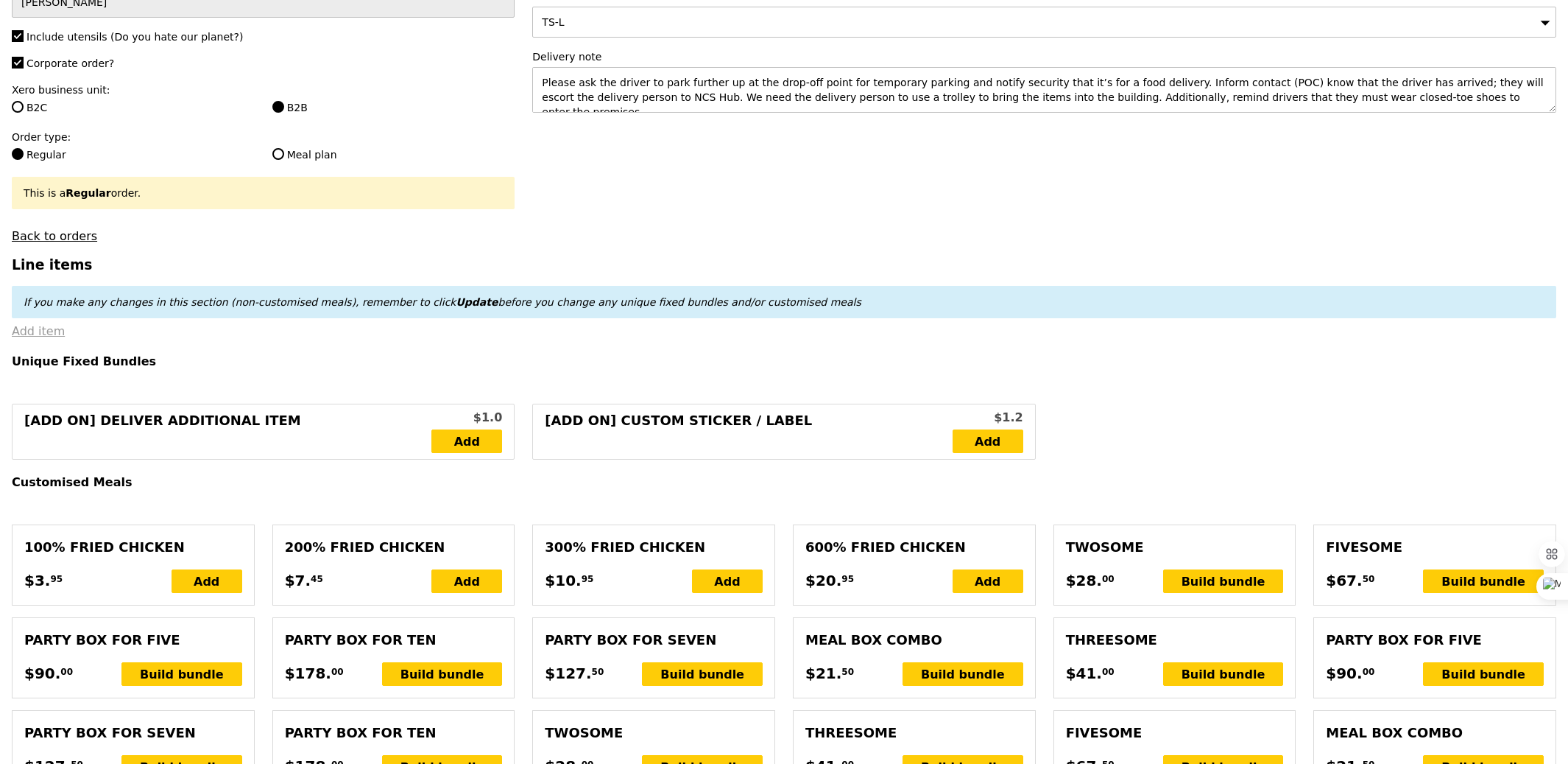
click at [43, 337] on link "Add item" at bounding box center [38, 331] width 53 height 14
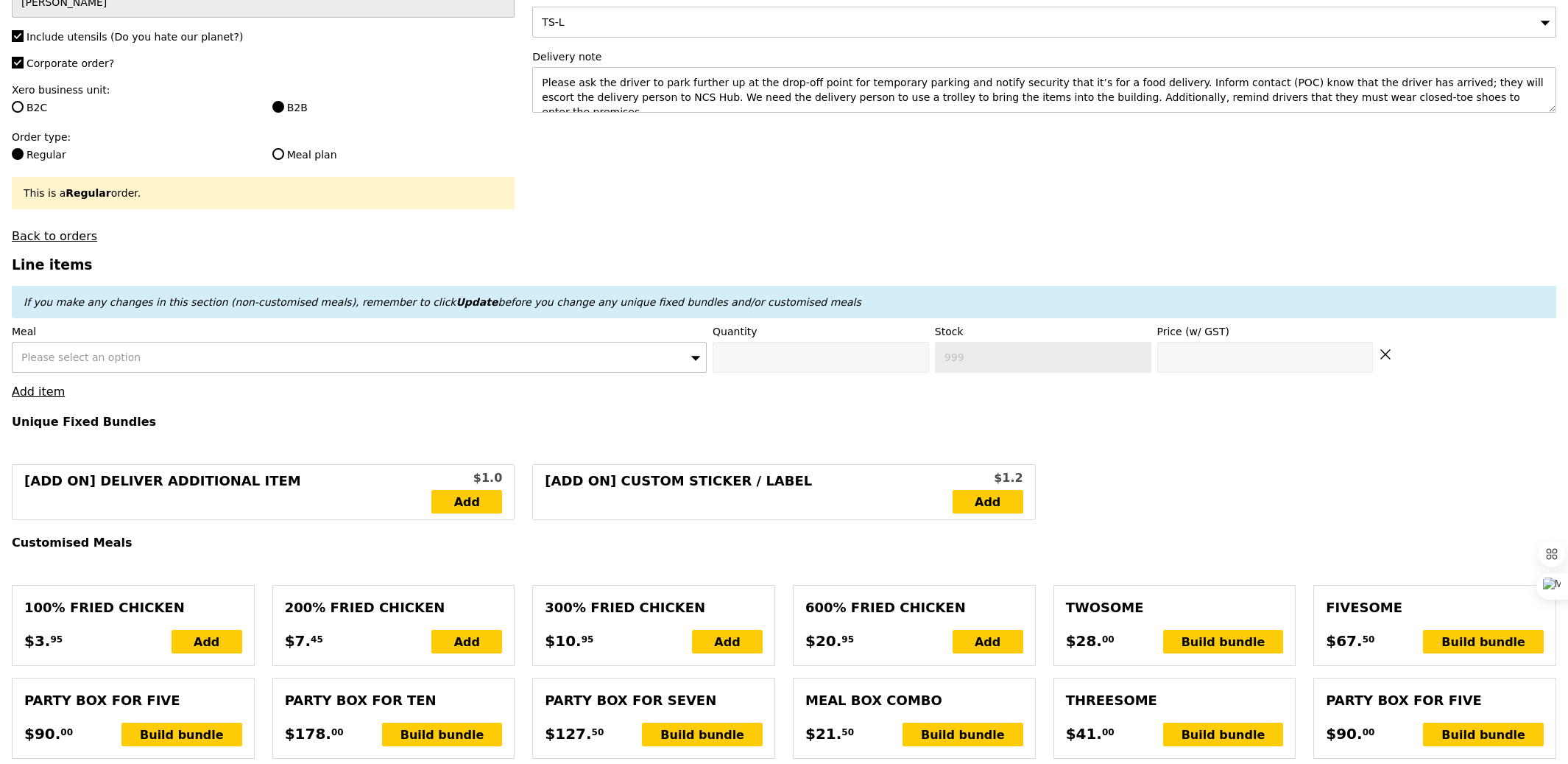
click at [84, 363] on span "Please select an option" at bounding box center [81, 357] width 119 height 12
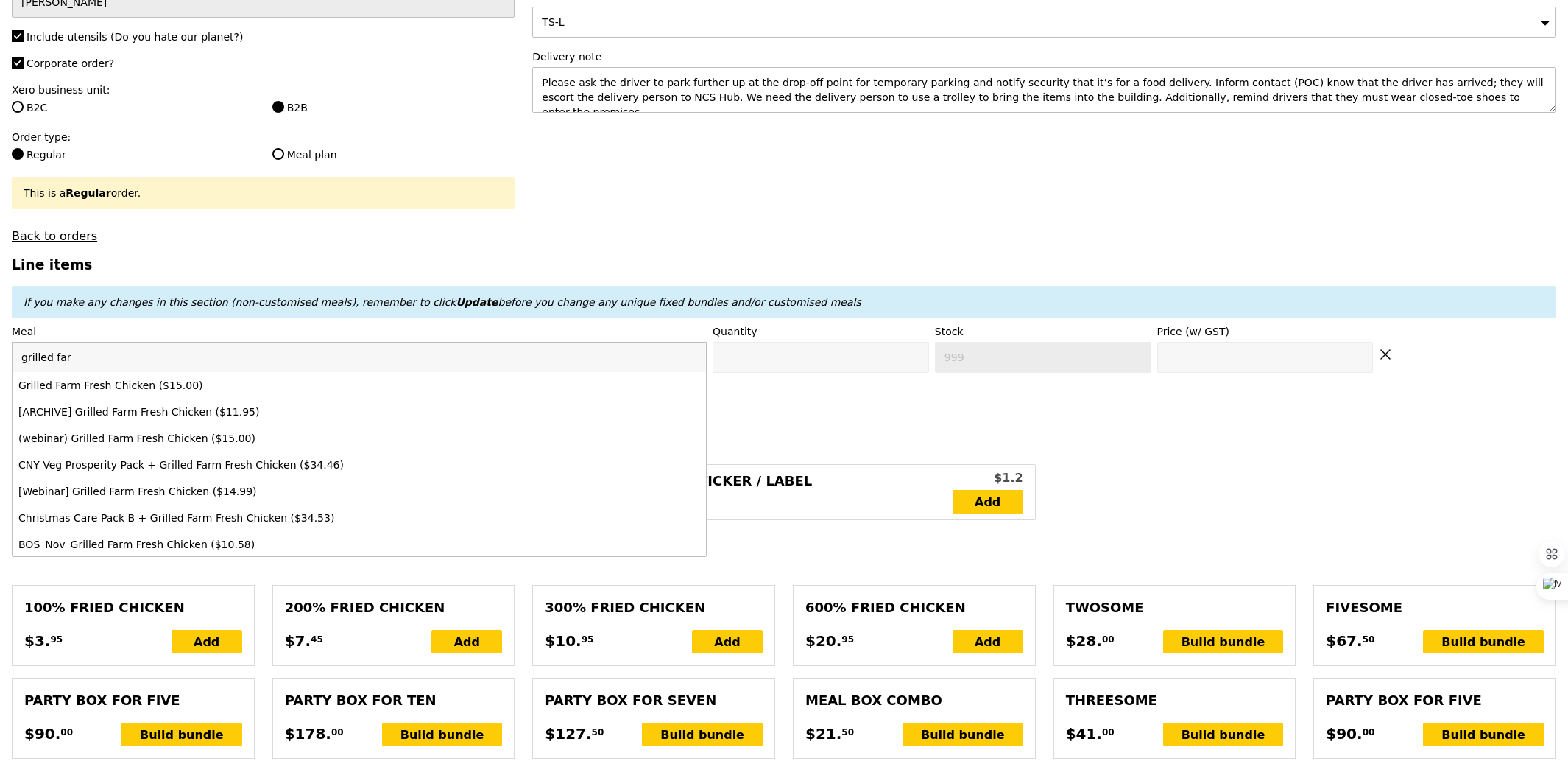
type input "grilled farm"
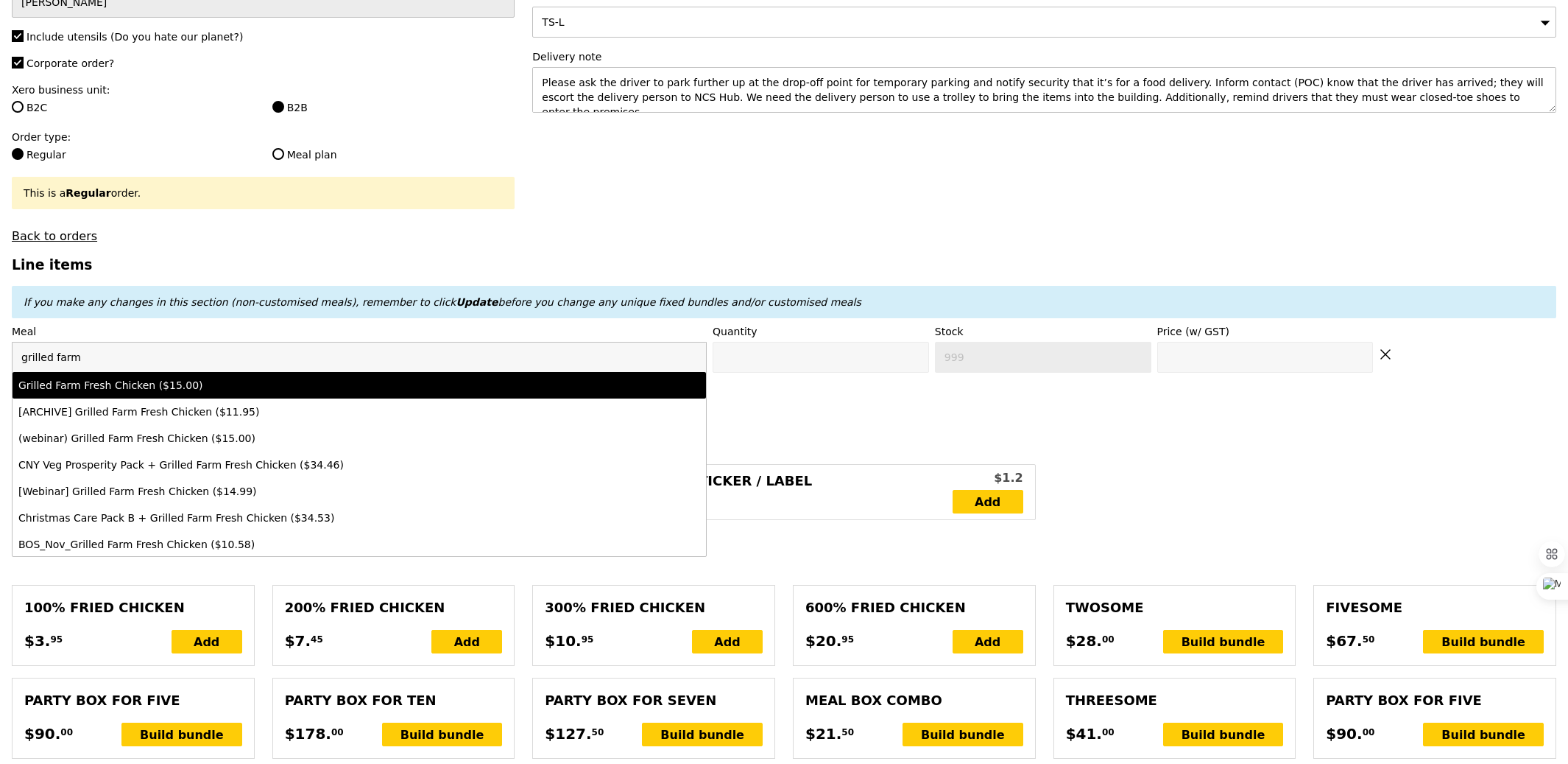
type input "Confirm anyway"
type input "0"
type input "87"
type input "15.0"
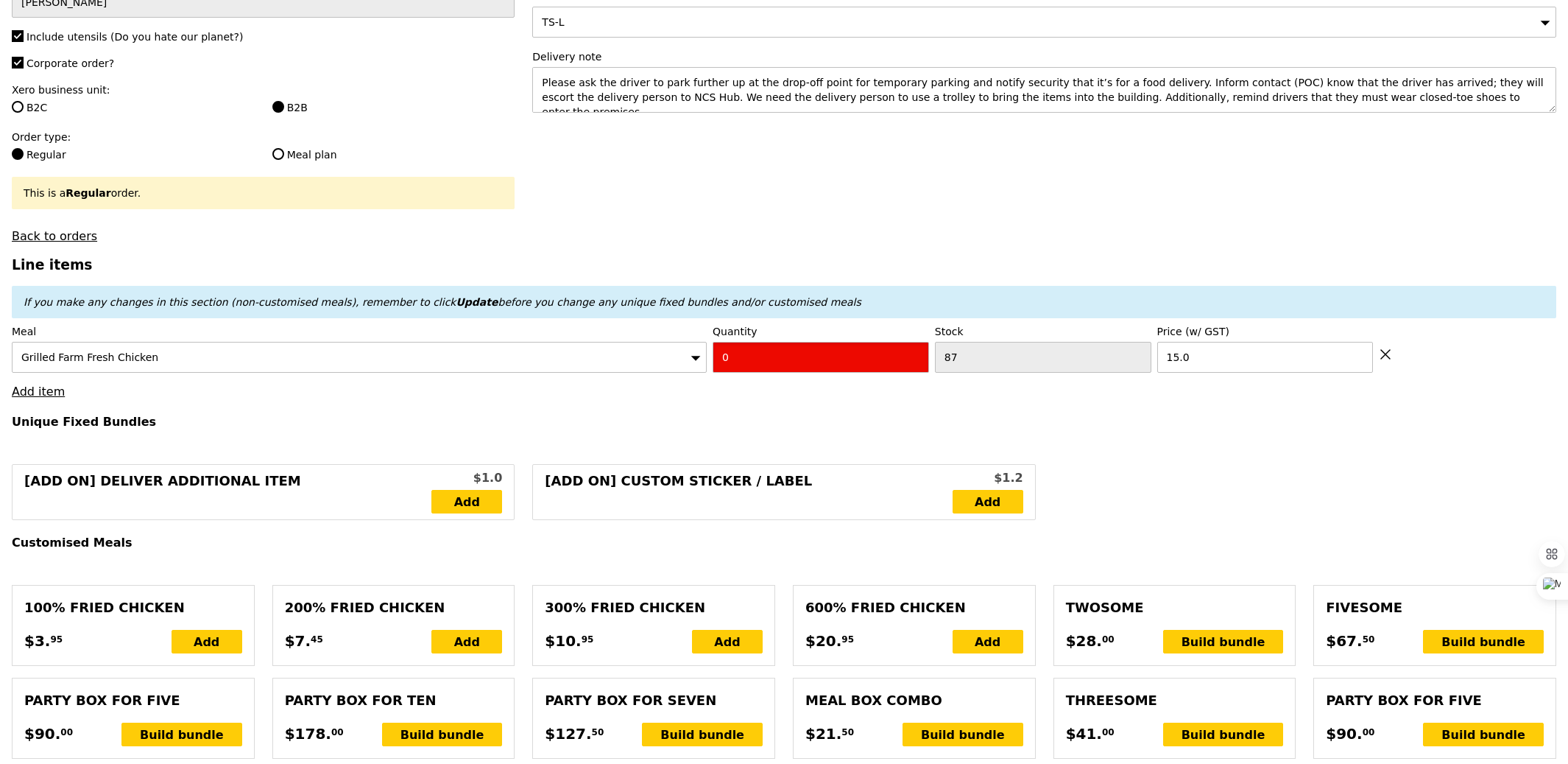
type input "Confirm"
type input "11"
click at [32, 392] on link "Add item" at bounding box center [38, 391] width 53 height 14
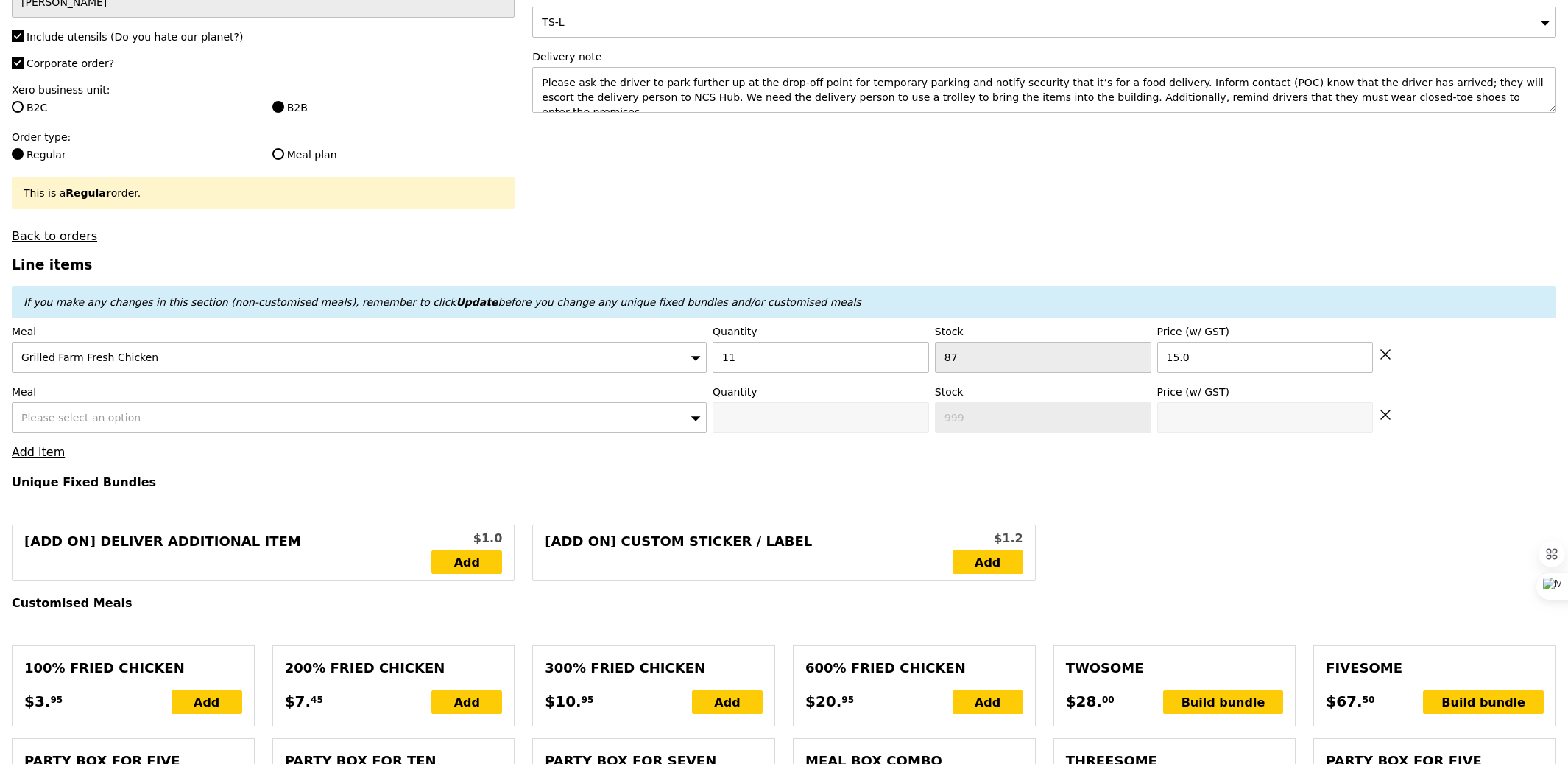
type input "Loading..."
type input "165.00"
type input "3.62"
type input "3.95"
type input "168.95"
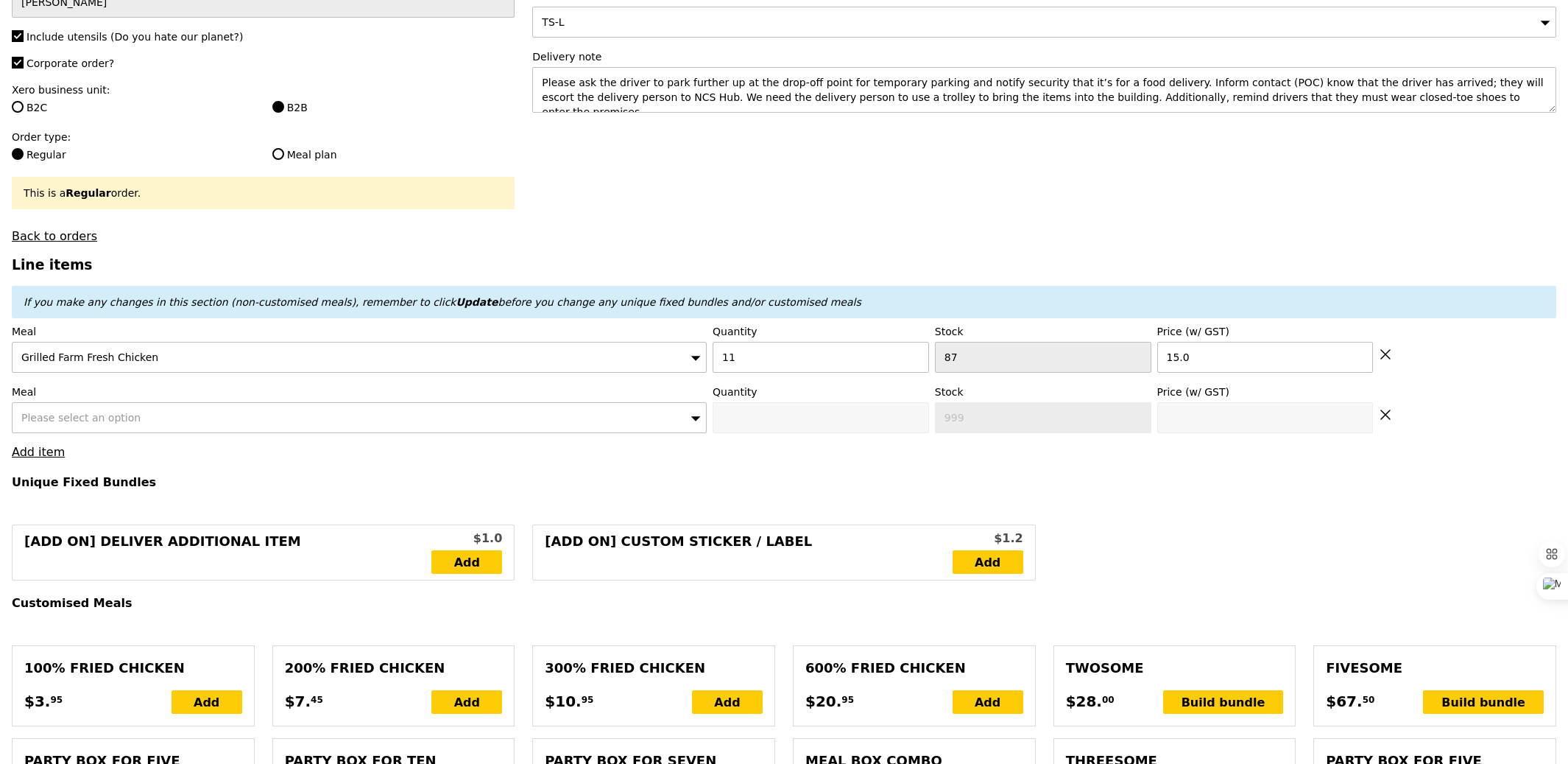
click at [71, 424] on span "Please select an option" at bounding box center [81, 418] width 119 height 12
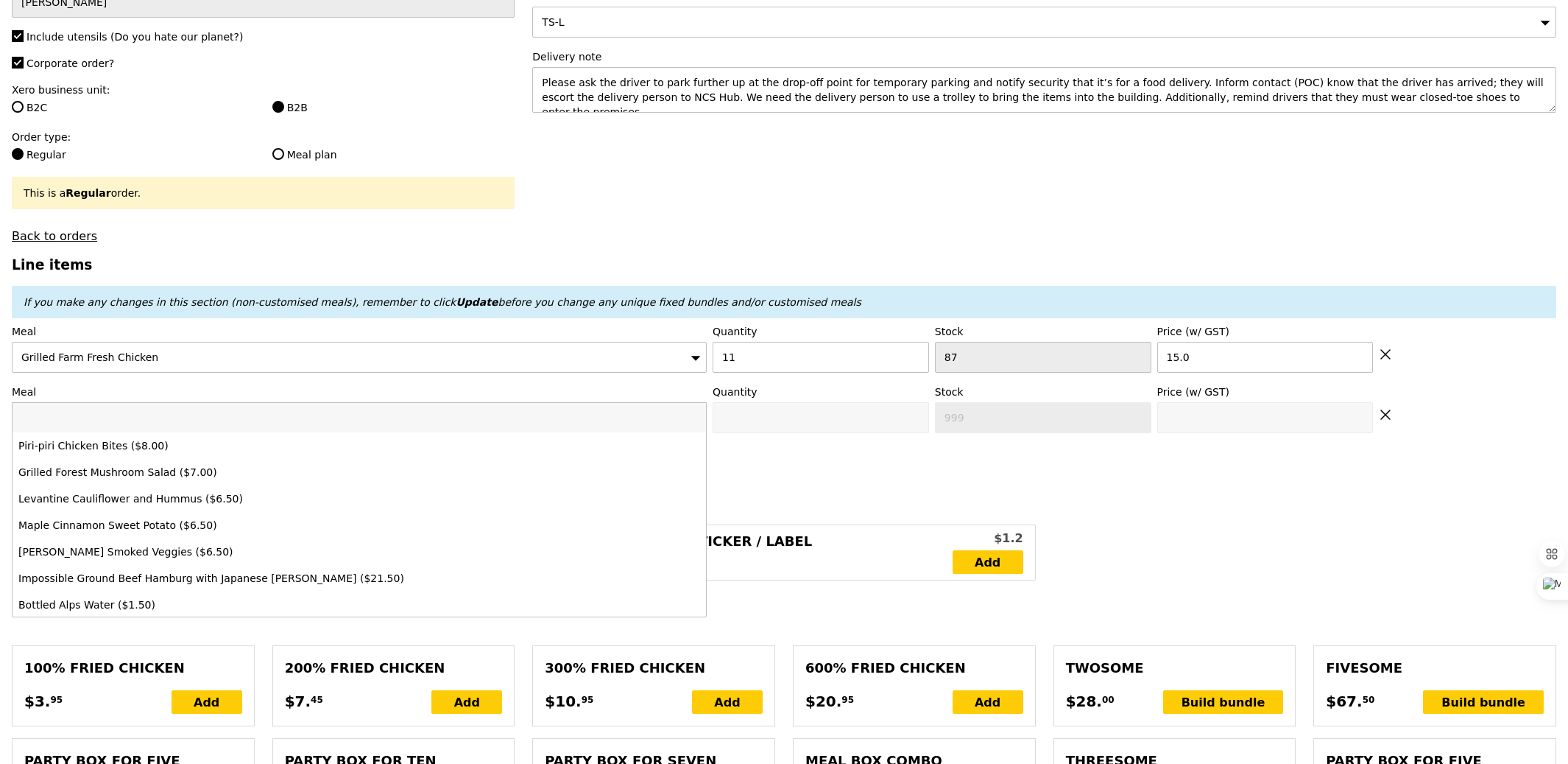
type input "Confirm"
type input "marin"
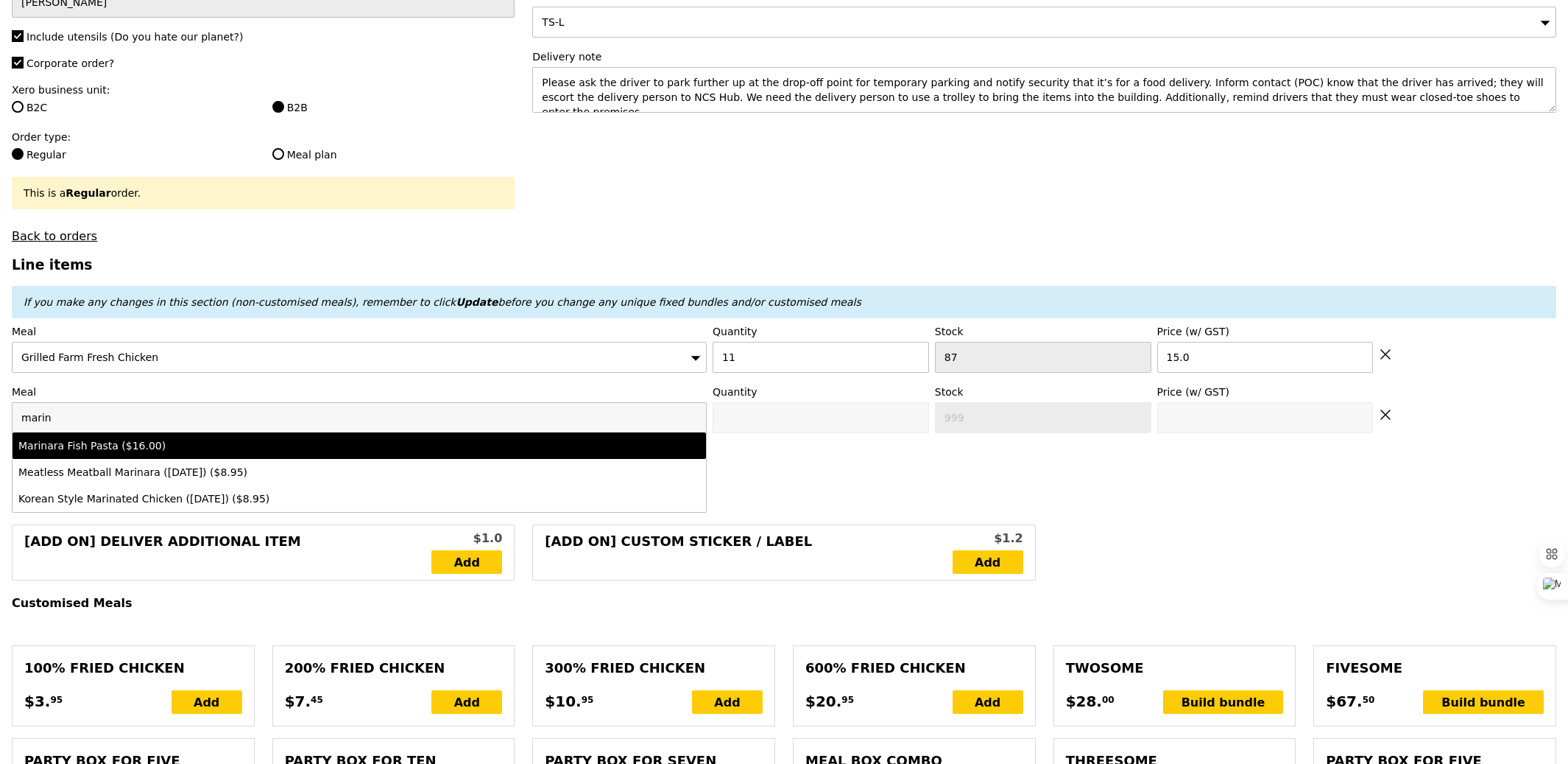
type input "Confirm anyway"
type input "0"
type input "68"
type input "16.0"
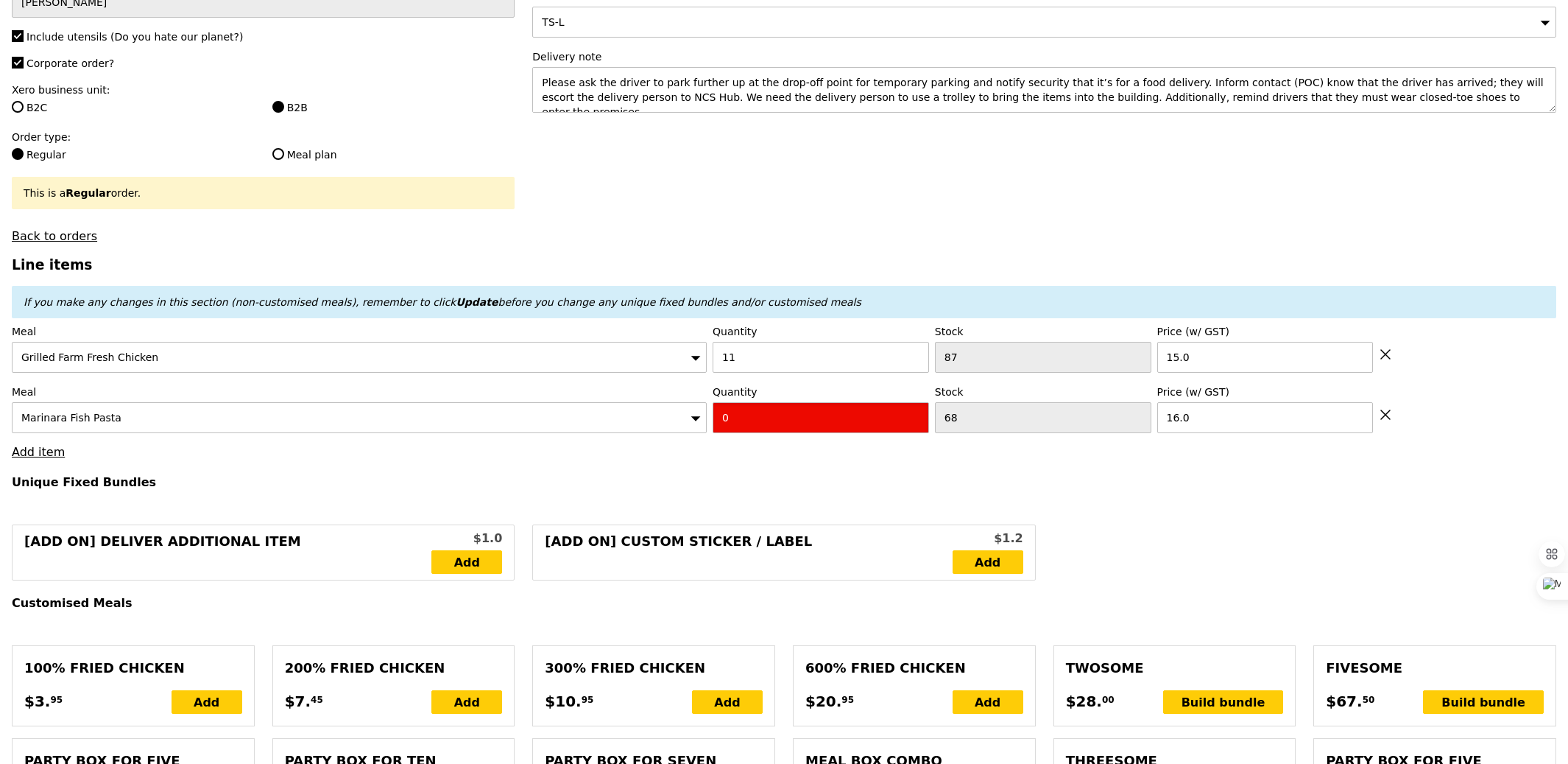
type input "Confirm"
type input "11"
click at [41, 453] on link "Add item" at bounding box center [38, 452] width 53 height 14
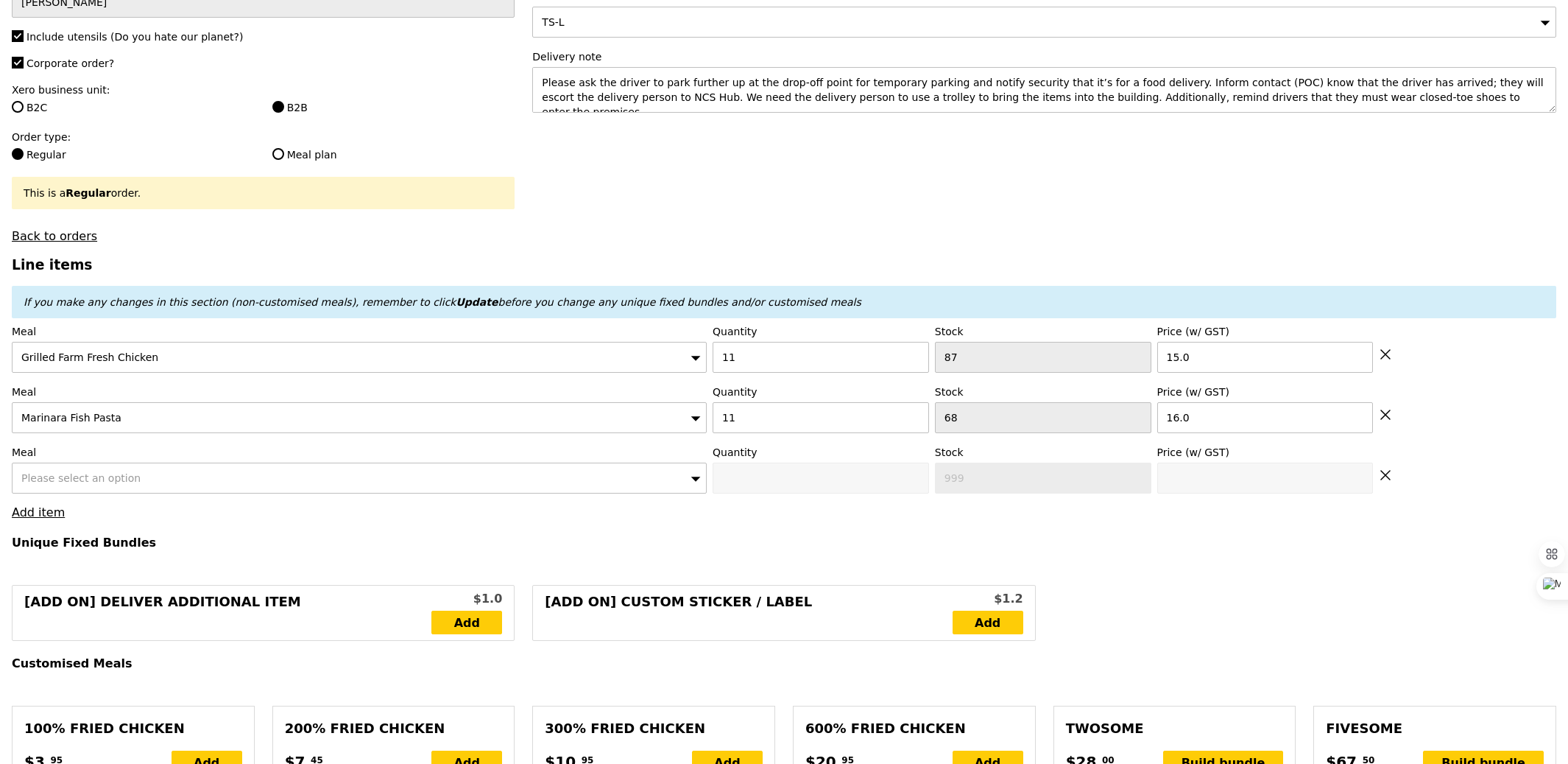
click at [64, 484] on span "Please select an option" at bounding box center [81, 478] width 119 height 12
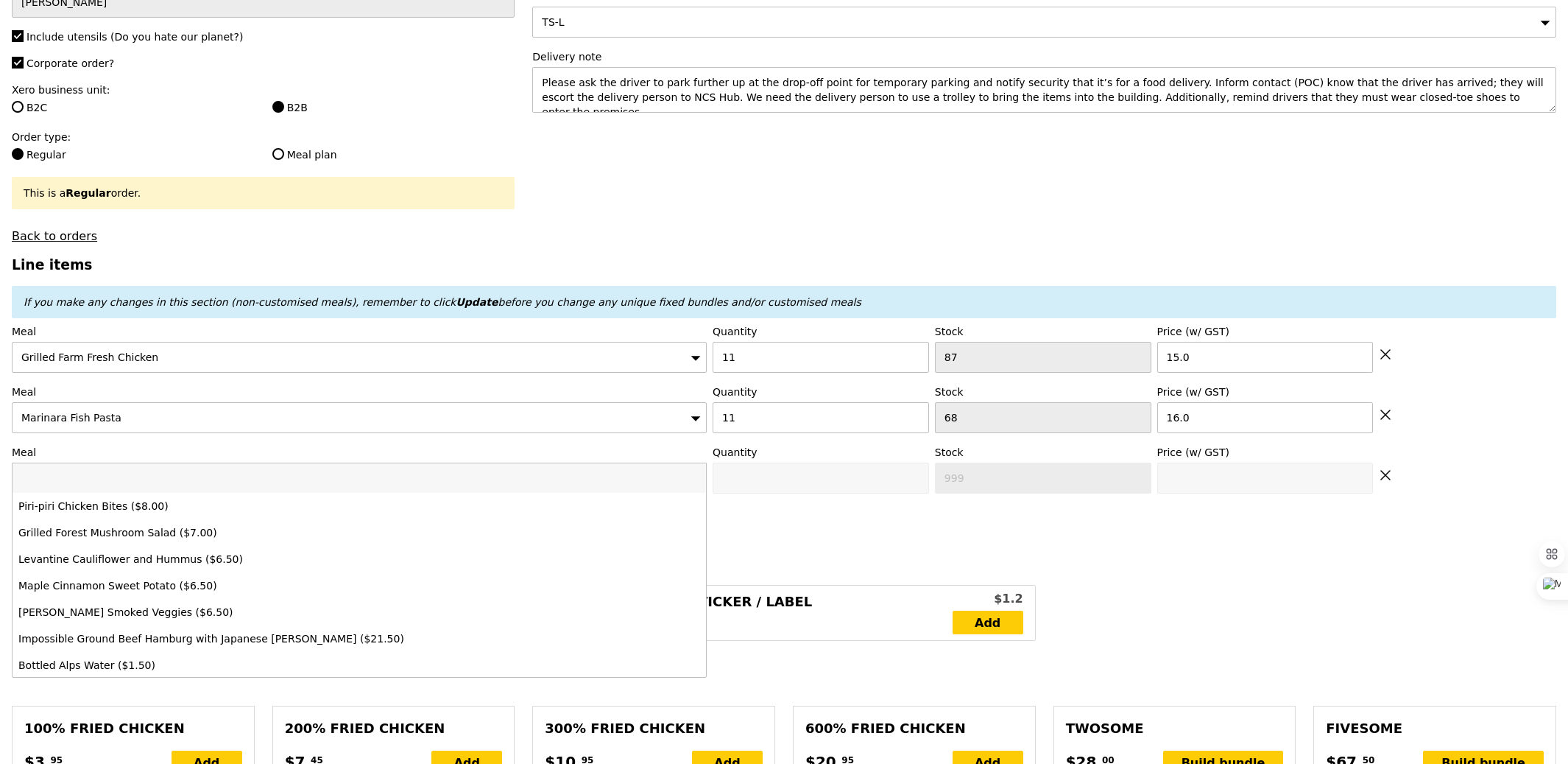
type input "Loading..."
type input "341.00"
type input "344.95"
type input "ba"
type input "Confirm"
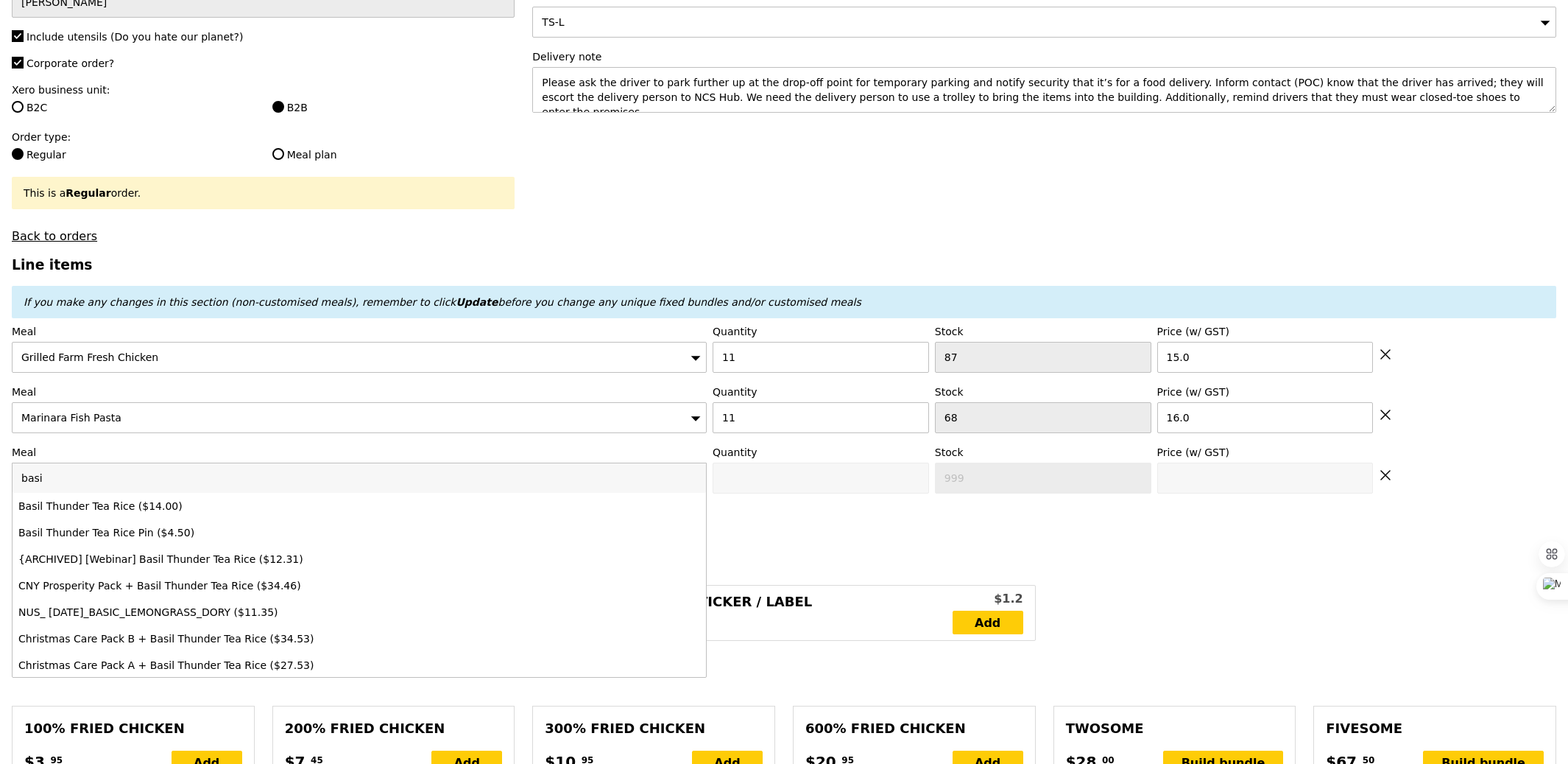
type input "basil"
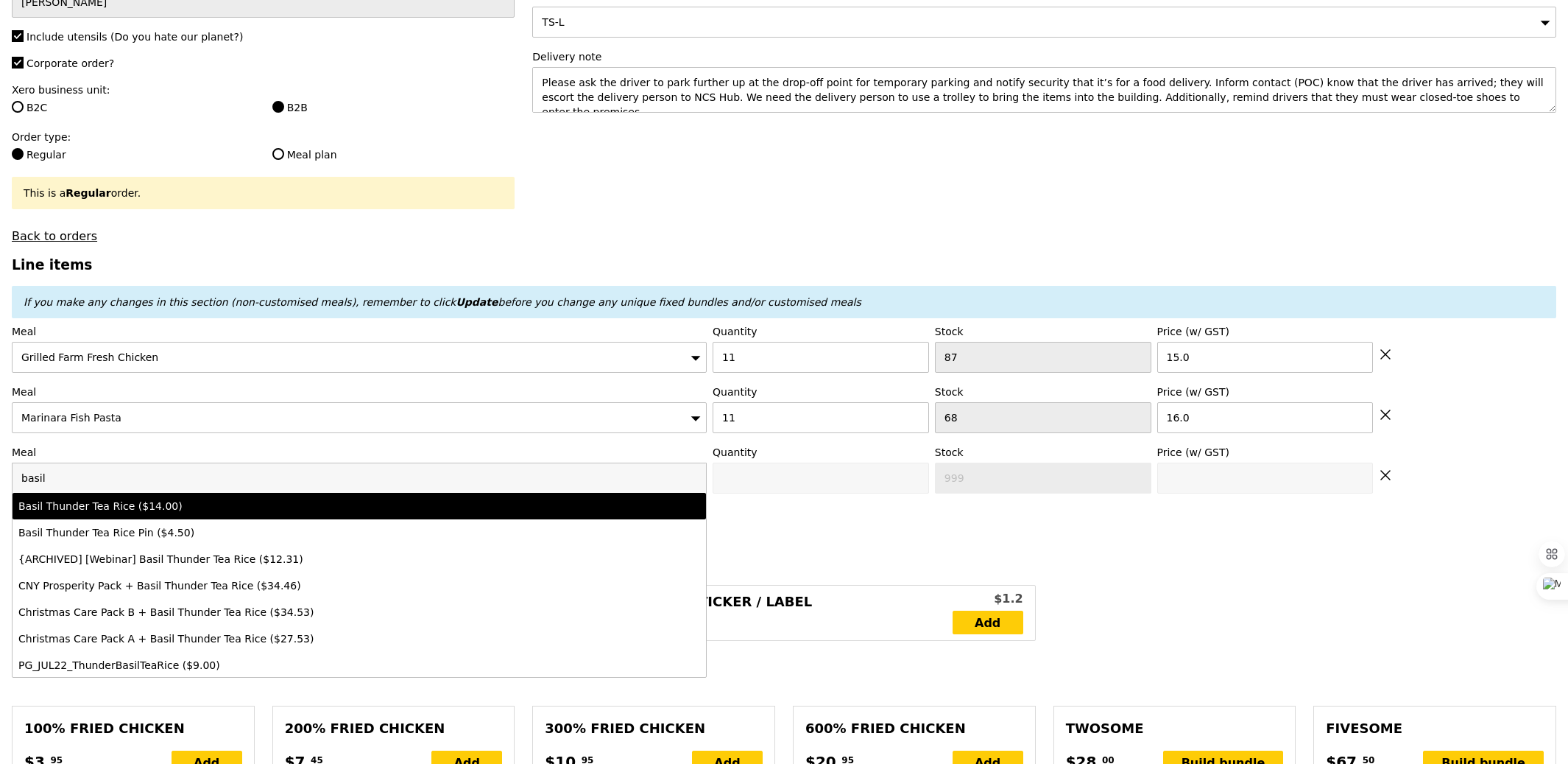
type input "Confirm anyway"
type input "0"
type input "86"
type input "14.0"
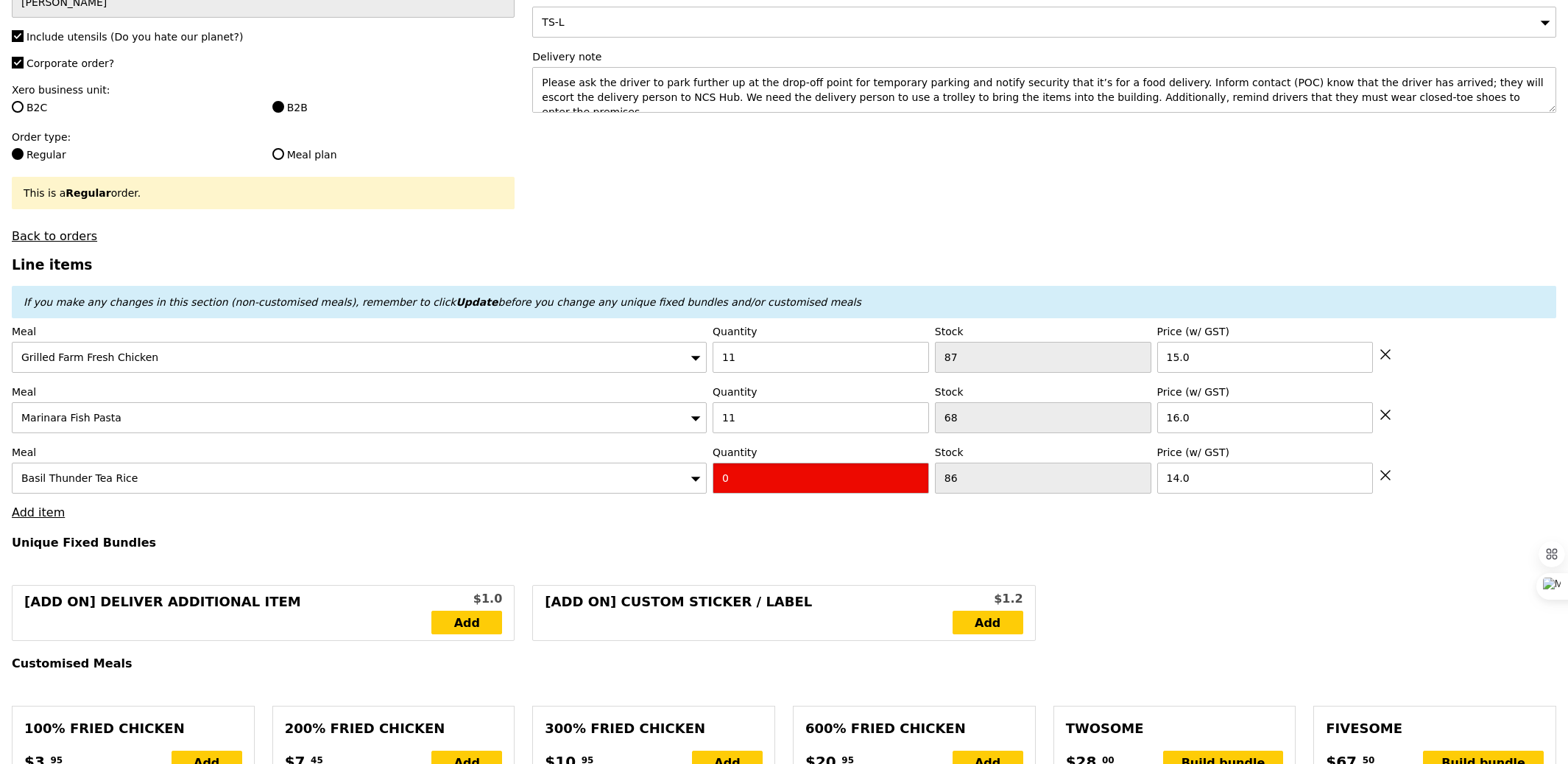
type input "Confirm"
type input "5"
type input "Loading..."
type input "411.00"
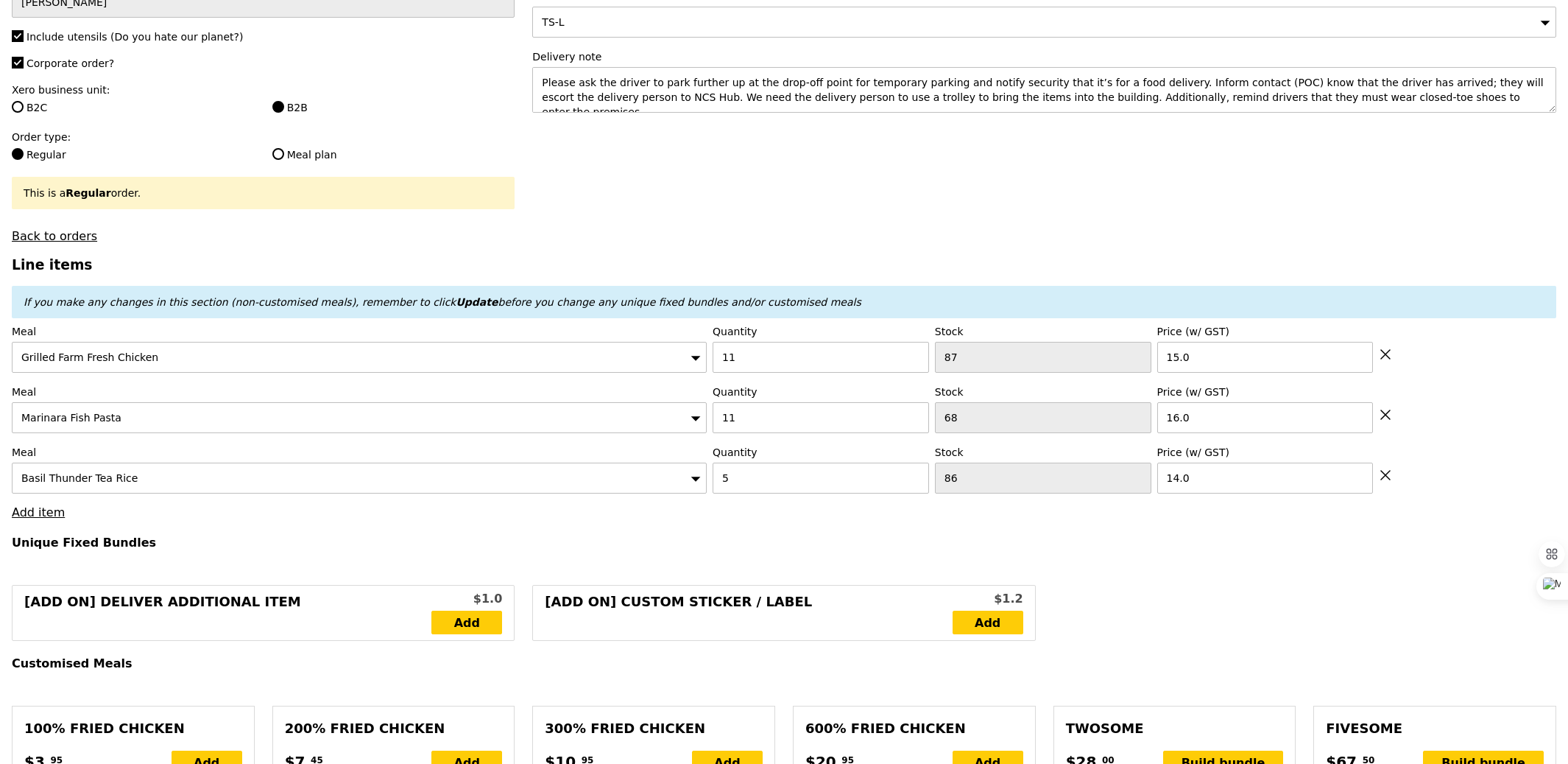
type input "414.95"
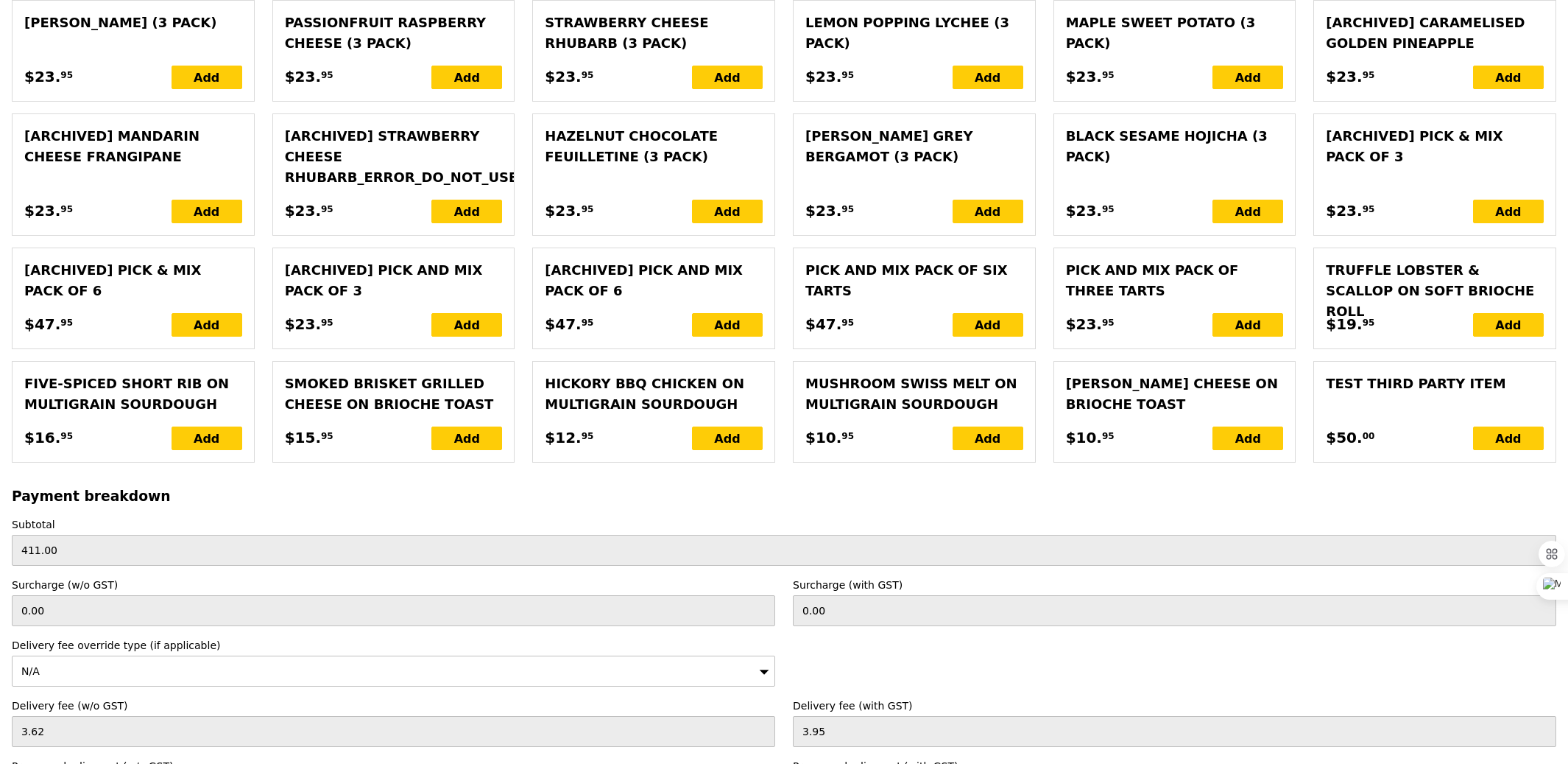
scroll to position [3177, 0]
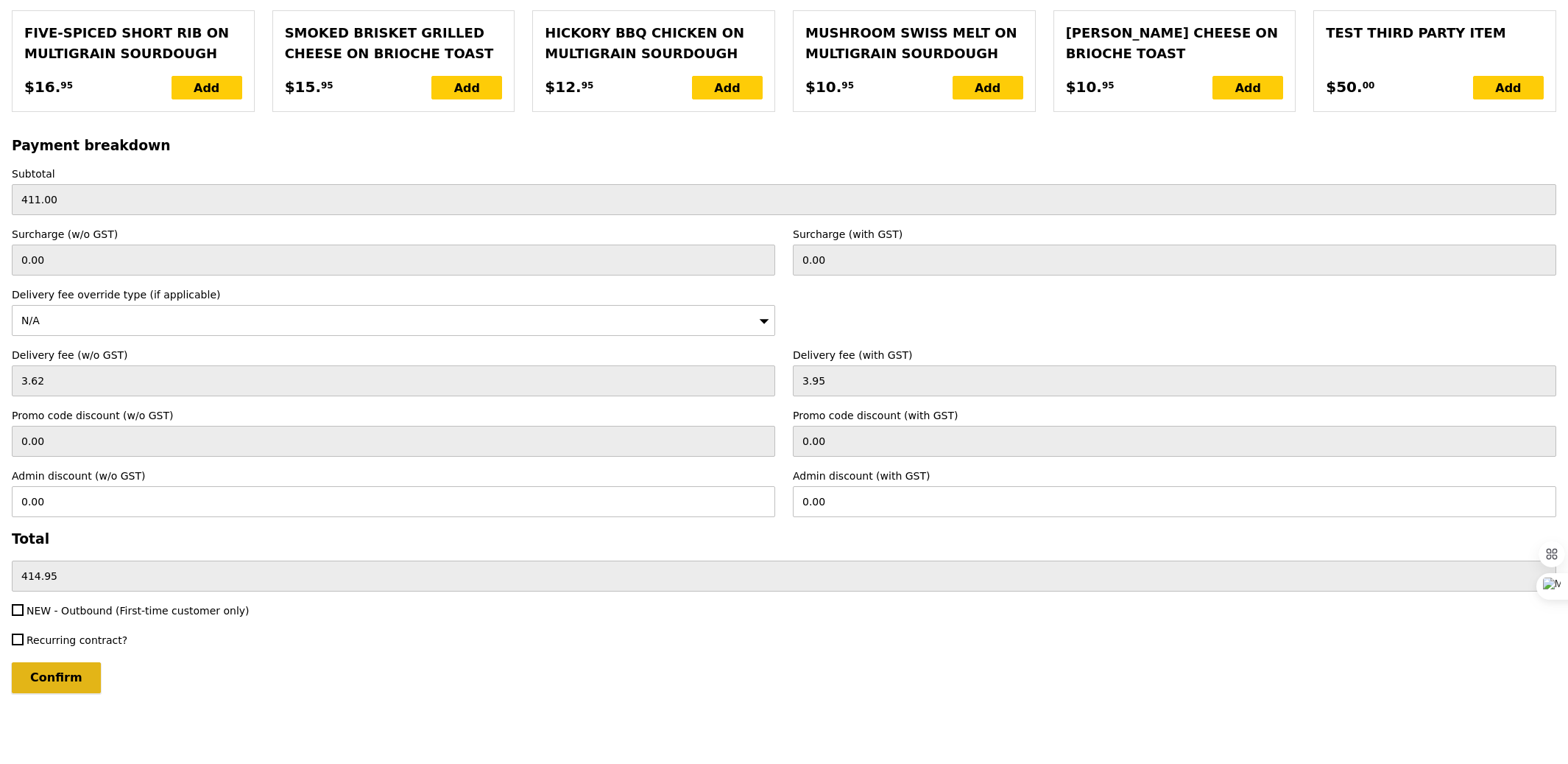
click at [63, 674] on input "Confirm" at bounding box center [56, 678] width 89 height 31
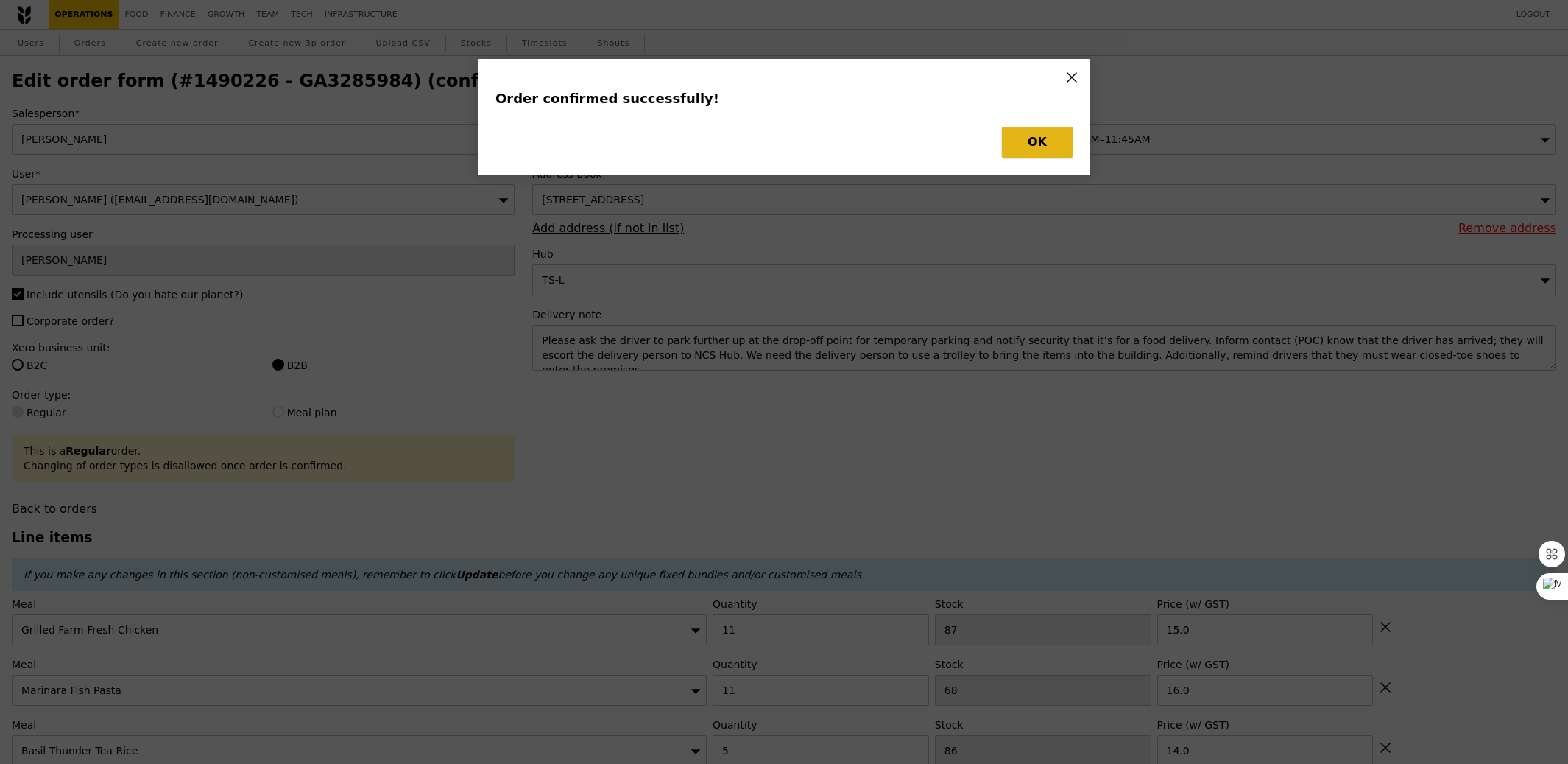
click at [1052, 133] on button "OK" at bounding box center [1037, 142] width 71 height 31
type input "Loading..."
checkbox input "false"
type input "5"
type input "86"
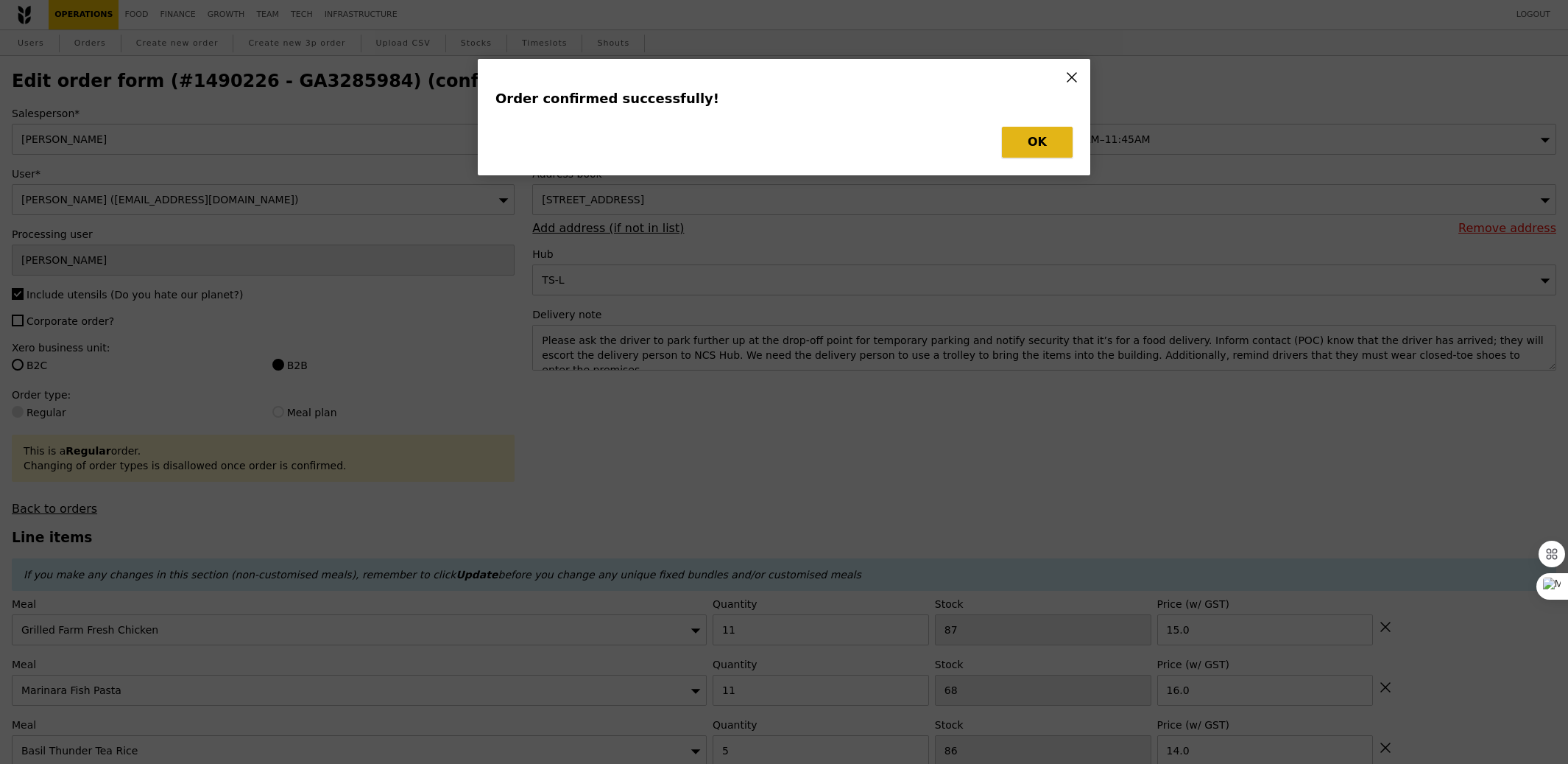
type input "14.00"
type input "16.00"
type input "11"
type input "87"
type input "15.00"
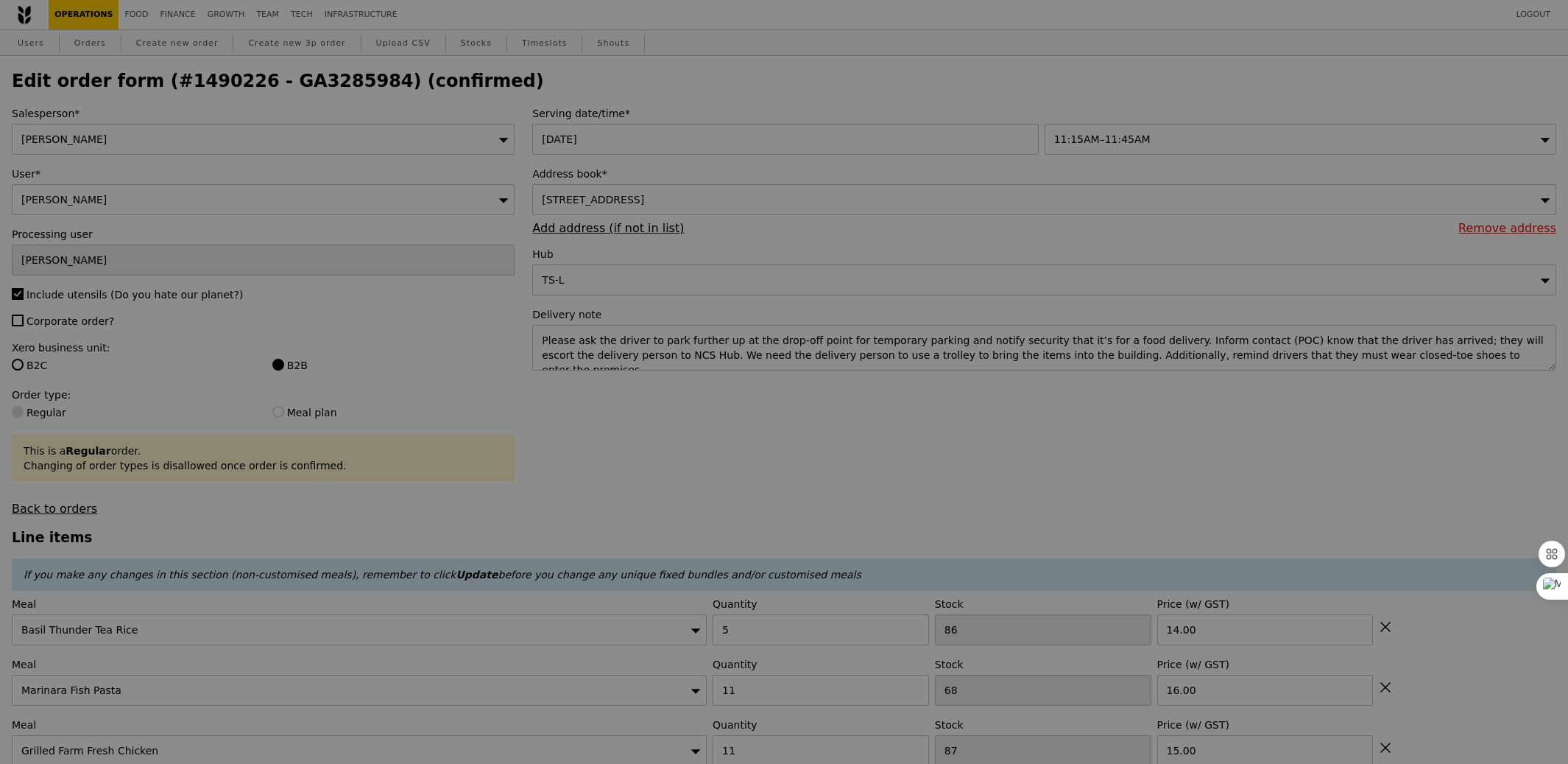
type input "81"
type input "57"
type input "76"
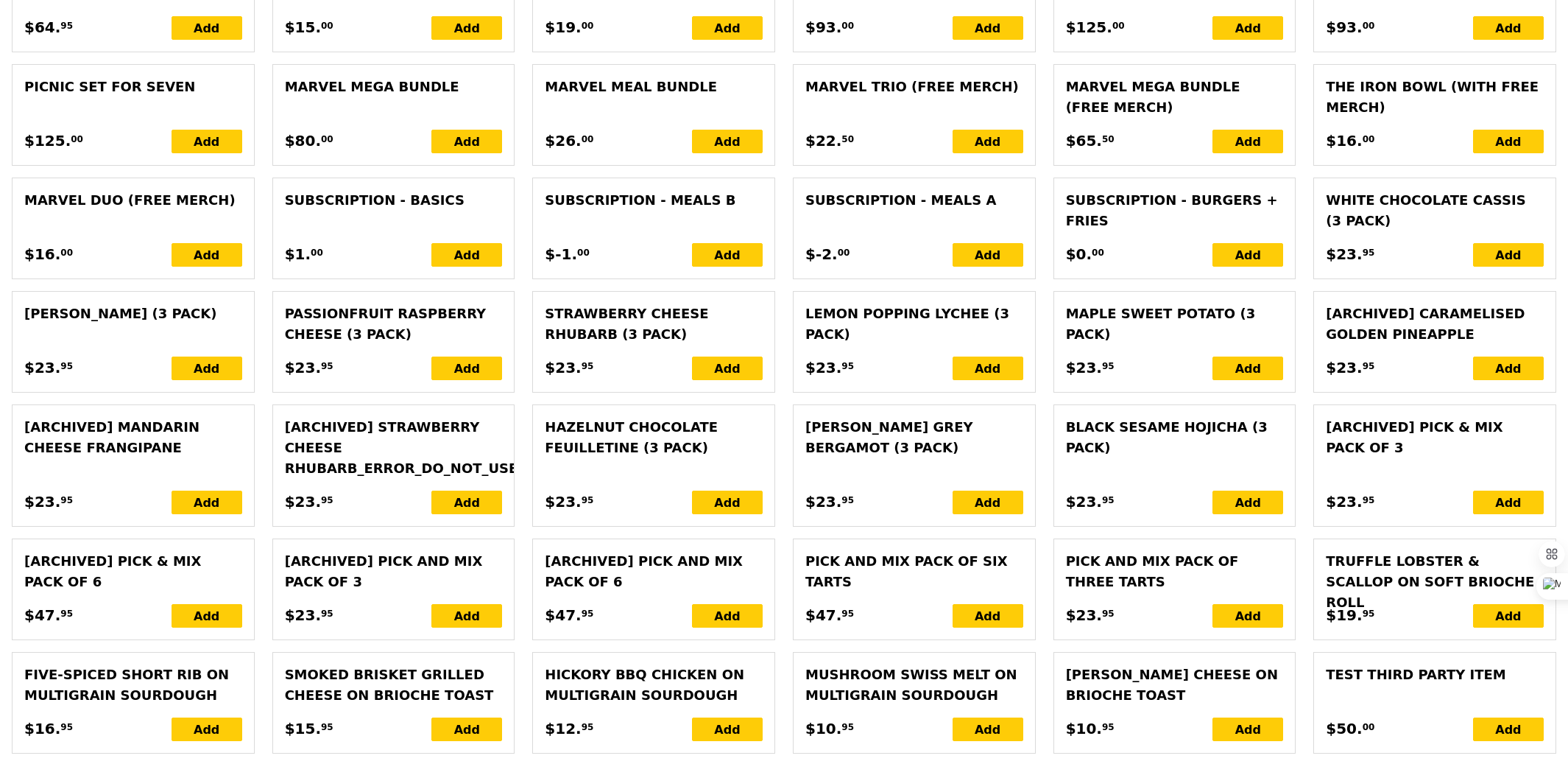
scroll to position [3192, 0]
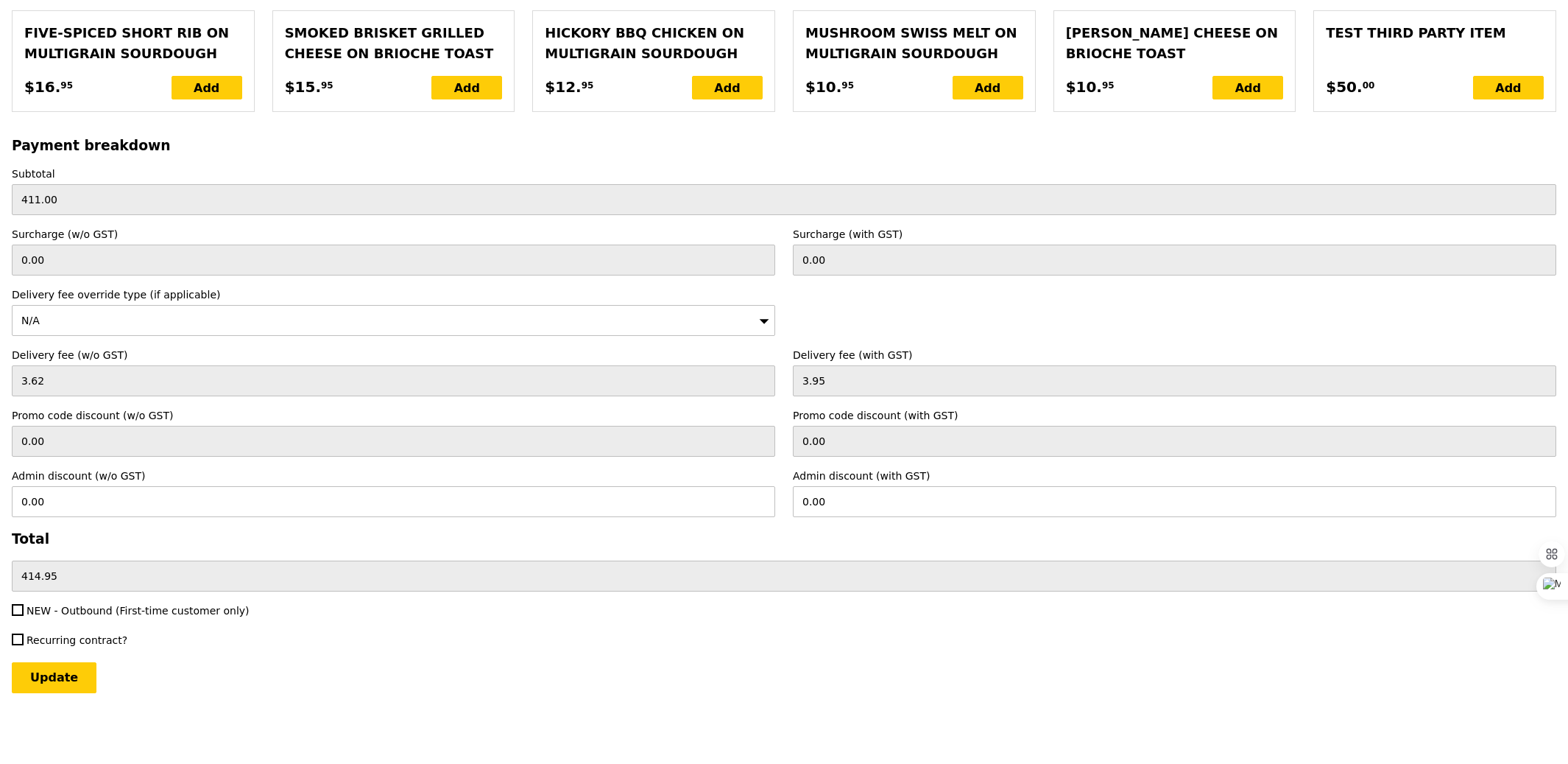
click at [680, 316] on div "N/A" at bounding box center [394, 321] width 764 height 31
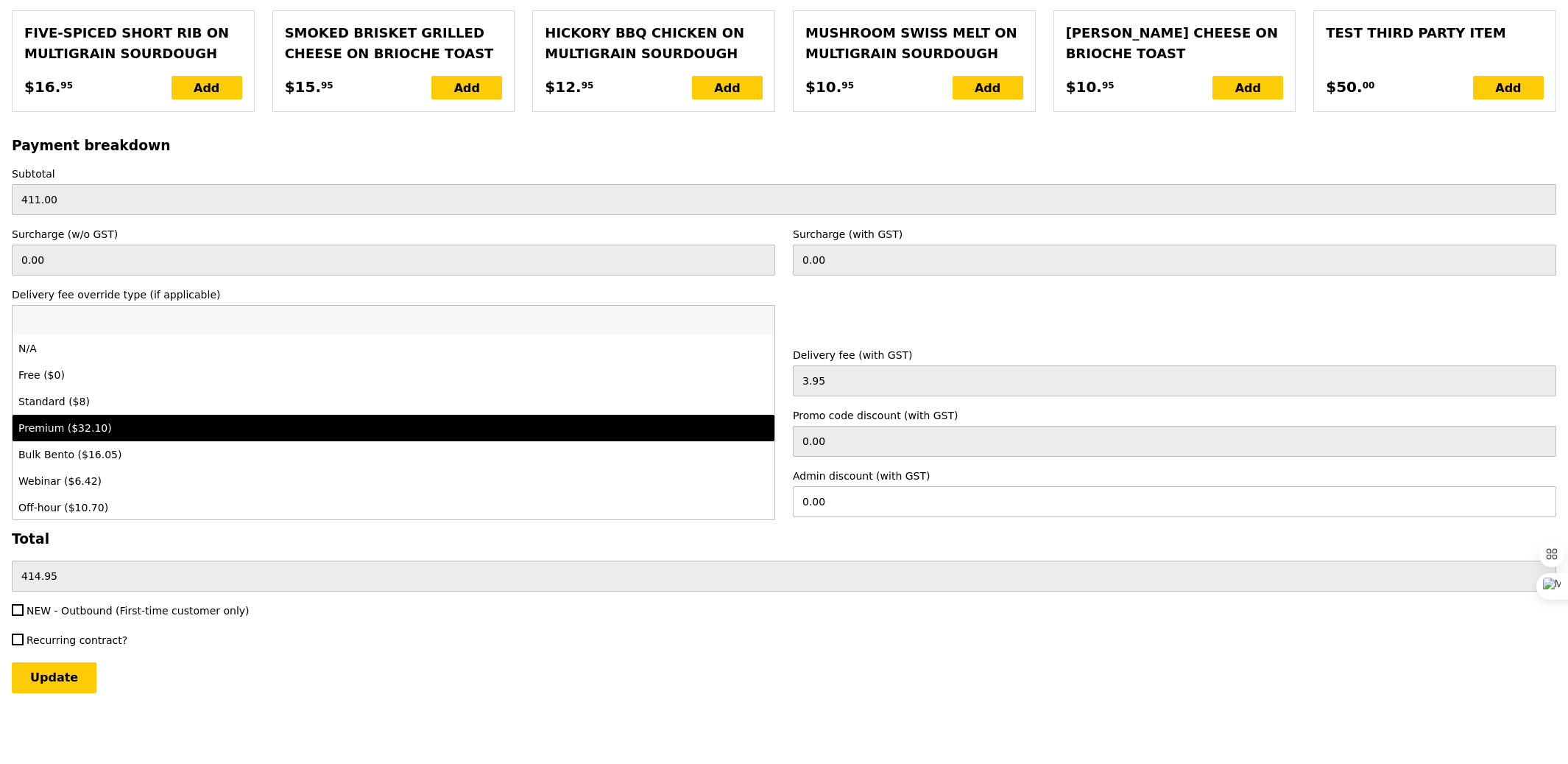
click at [669, 425] on div "Premium ($32.10)" at bounding box center [394, 427] width 750 height 14
type input "Loading..."
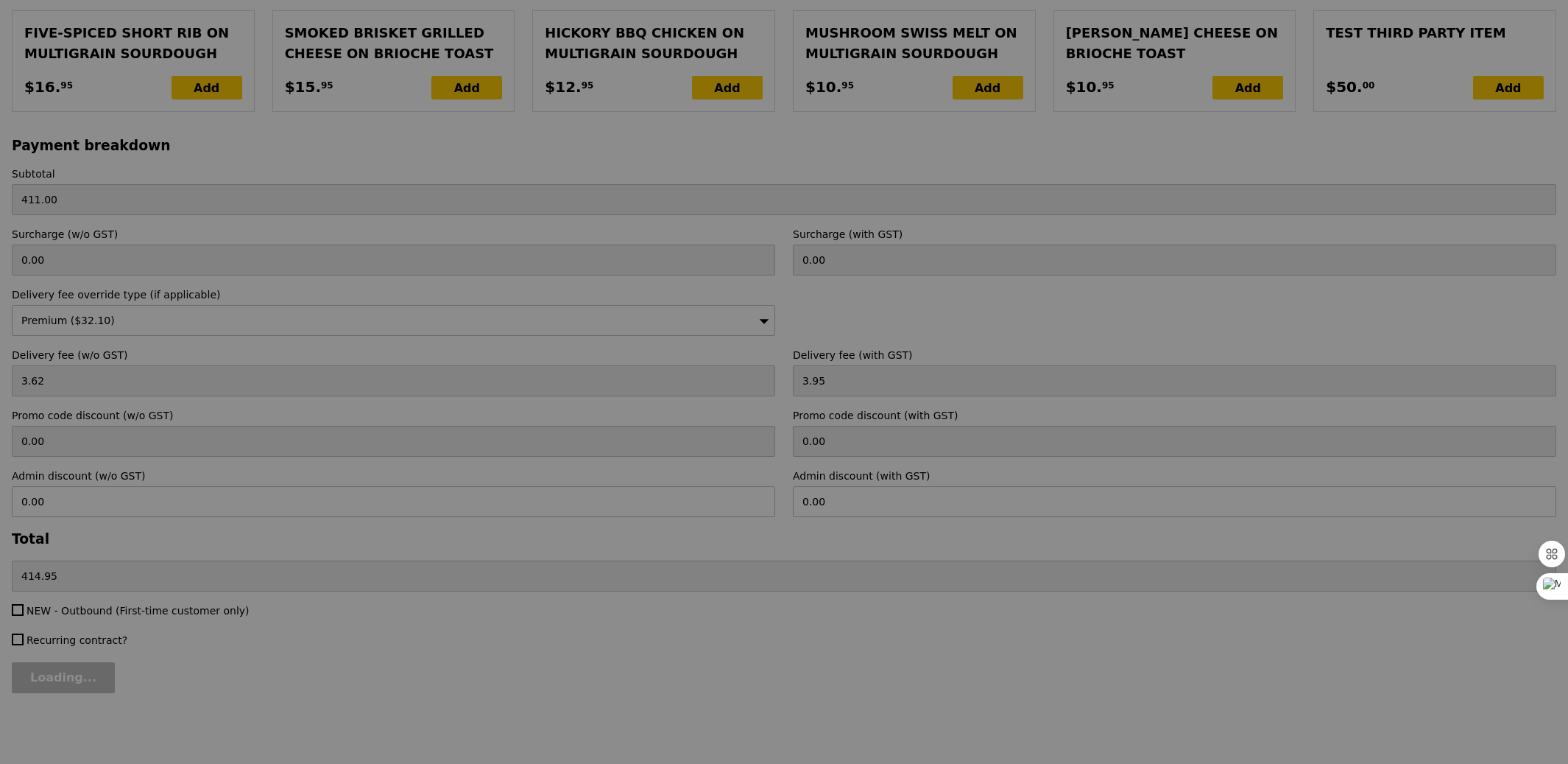
type input "0.00"
type input "29.45"
type input "32.10"
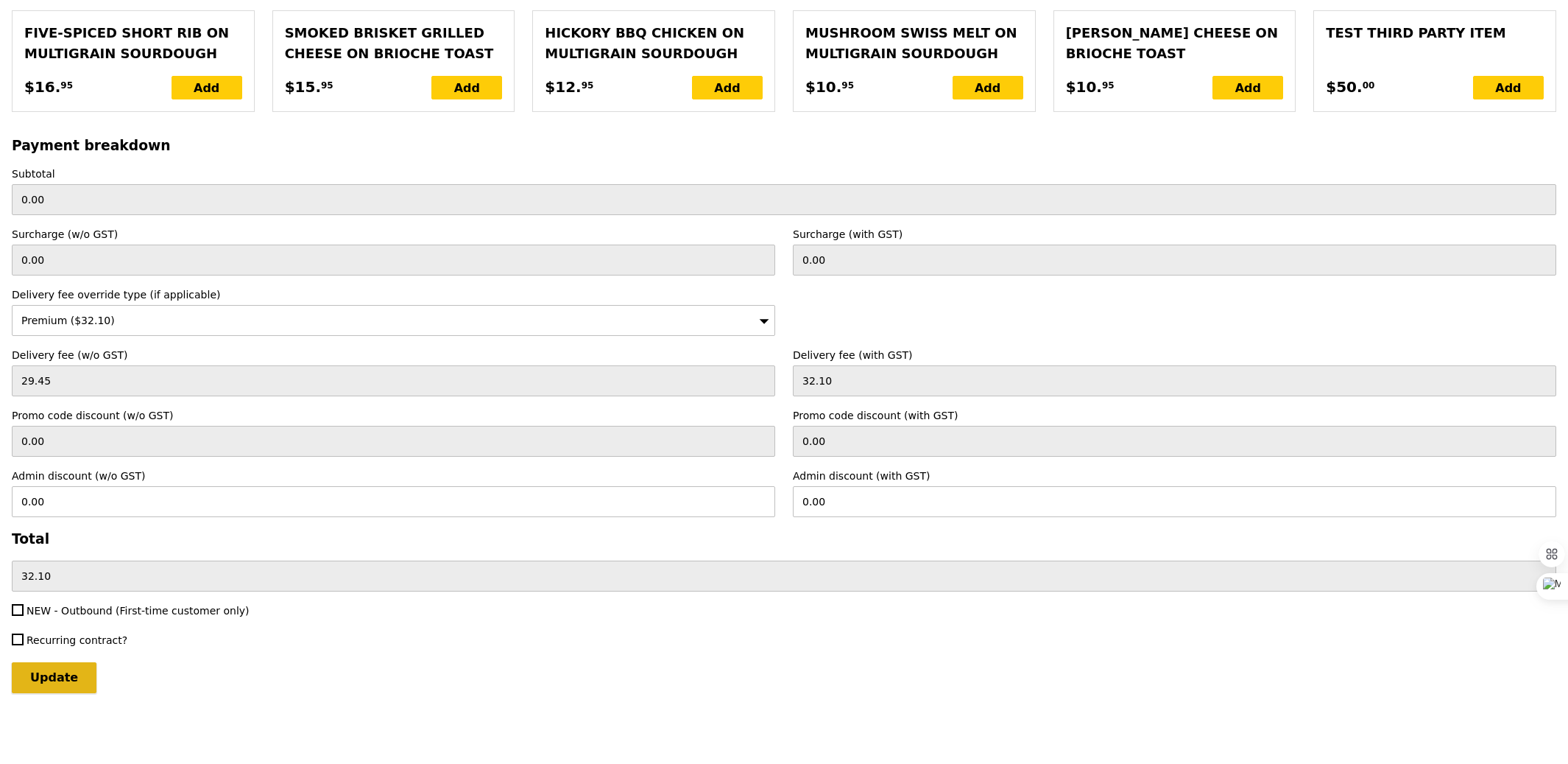
click at [73, 663] on input "Update" at bounding box center [54, 678] width 84 height 31
type input "Loading..."
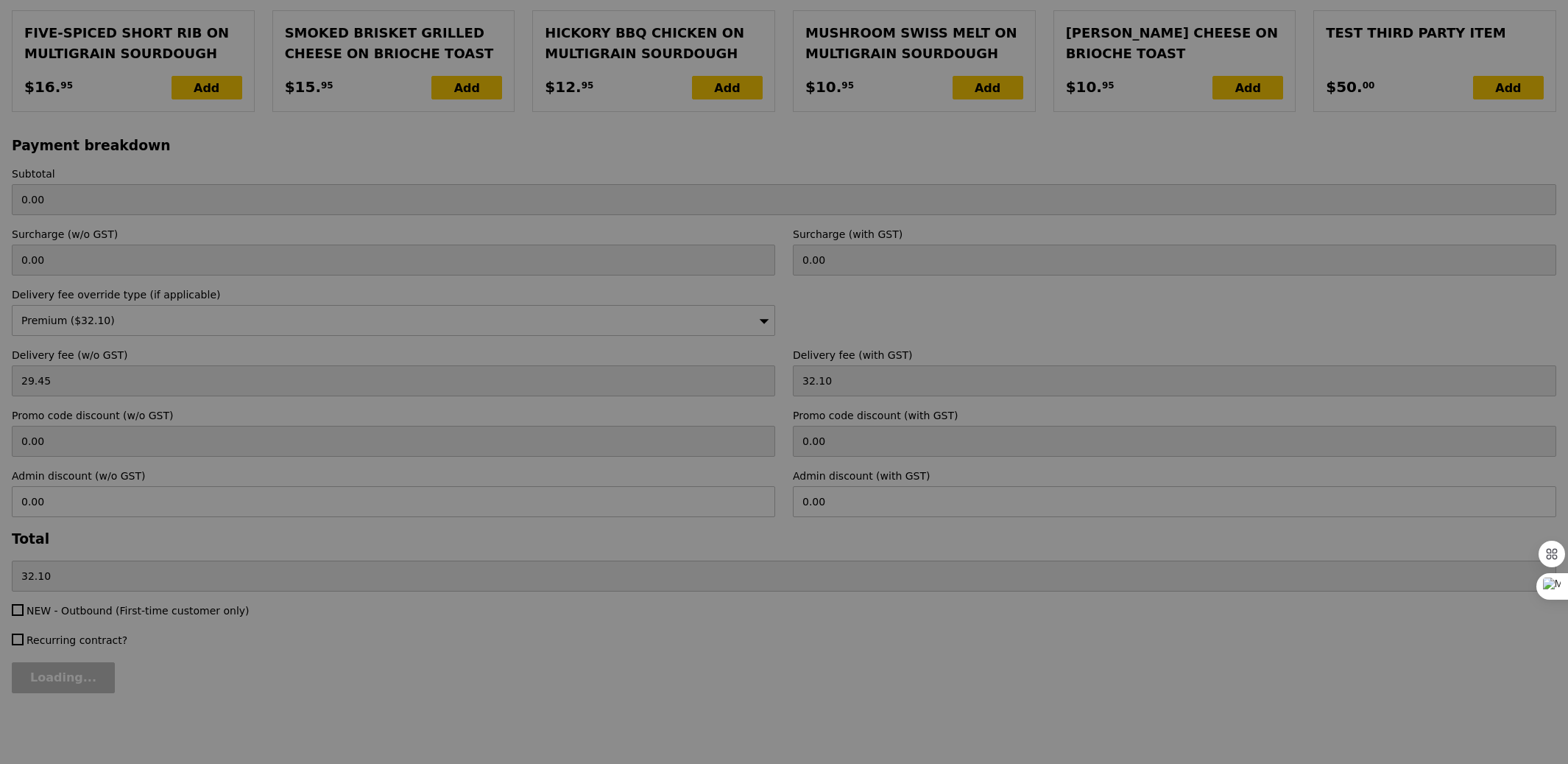
type input "411.00"
type input "443.10"
type input "Update"
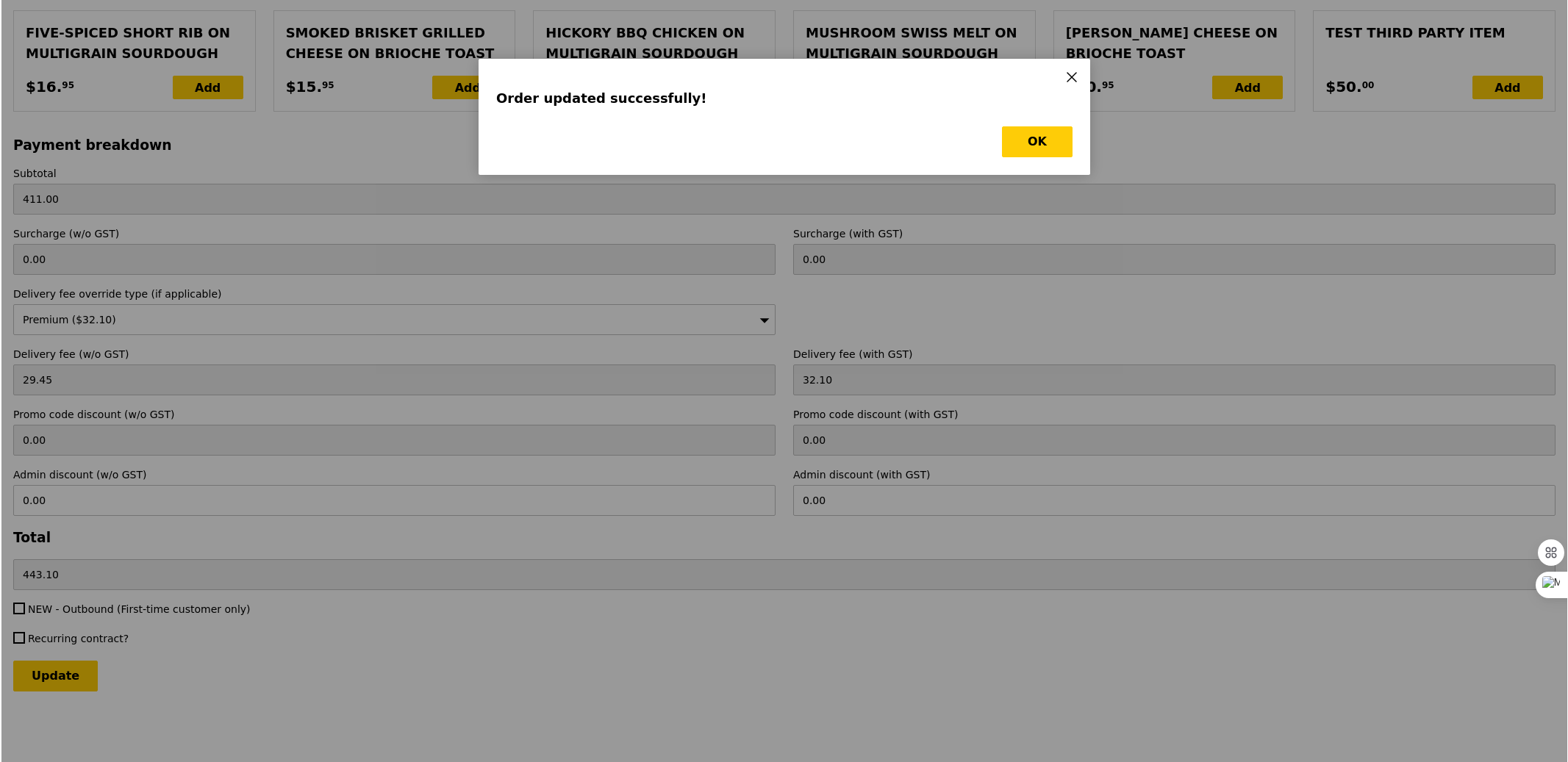
scroll to position [0, 0]
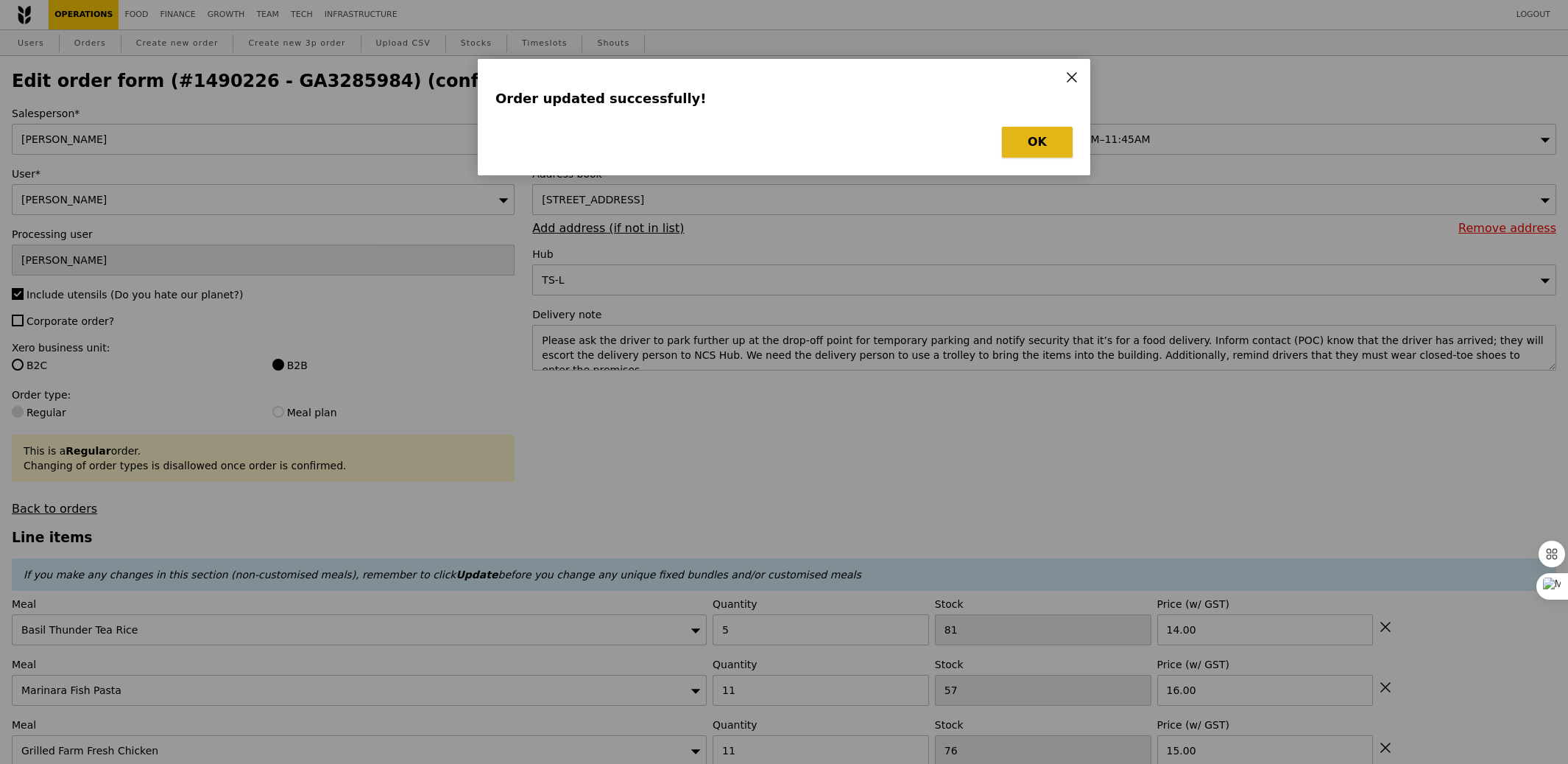
click at [1034, 146] on button "OK" at bounding box center [1037, 142] width 71 height 31
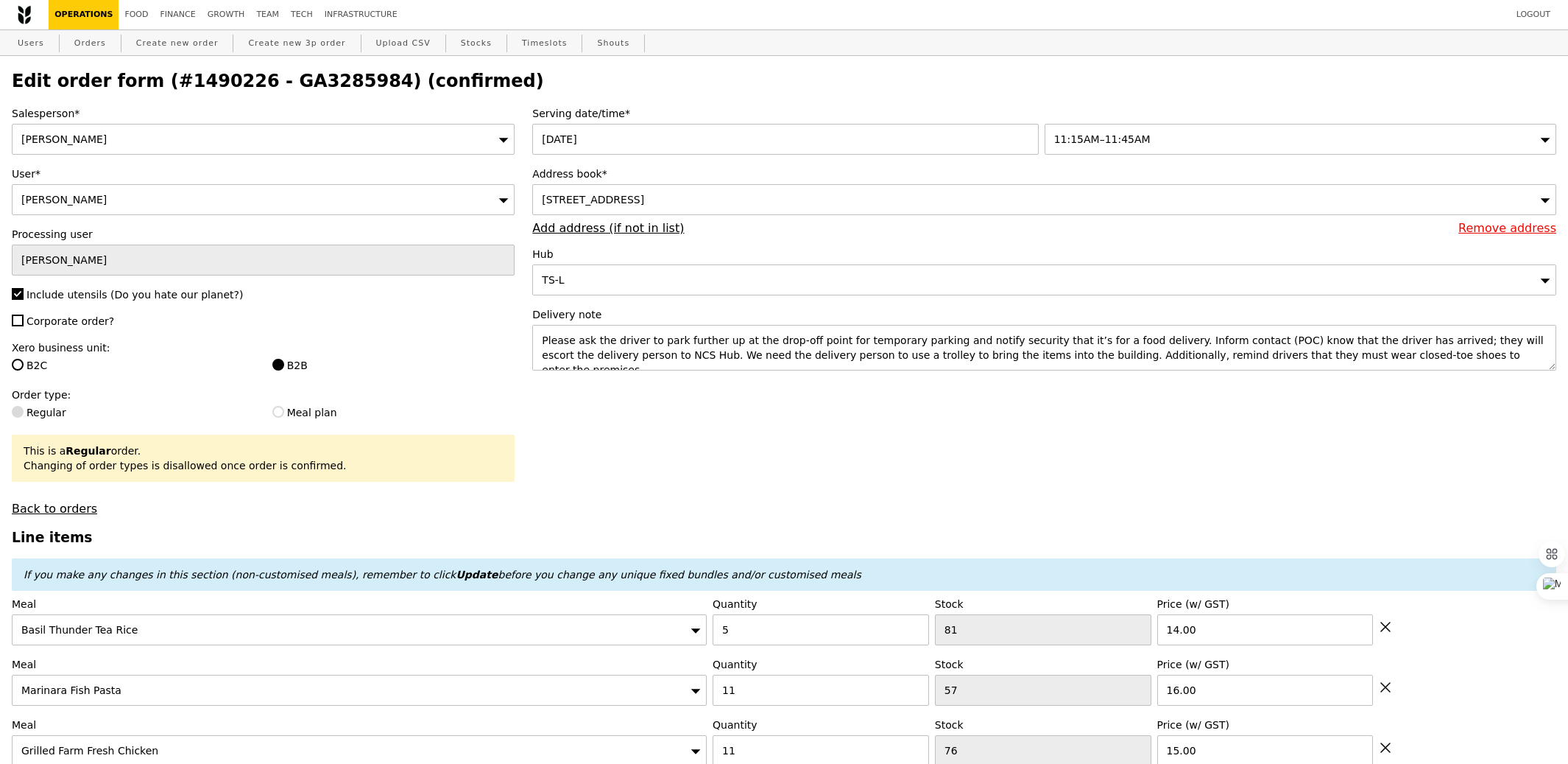
click at [306, 84] on h2 "Edit order form (#1490226 - GA3285984) (confirmed)" at bounding box center [784, 81] width 1544 height 20
copy h2 "GA3285984"
click at [79, 35] on link "Orders" at bounding box center [89, 43] width 43 height 26
select select "100"
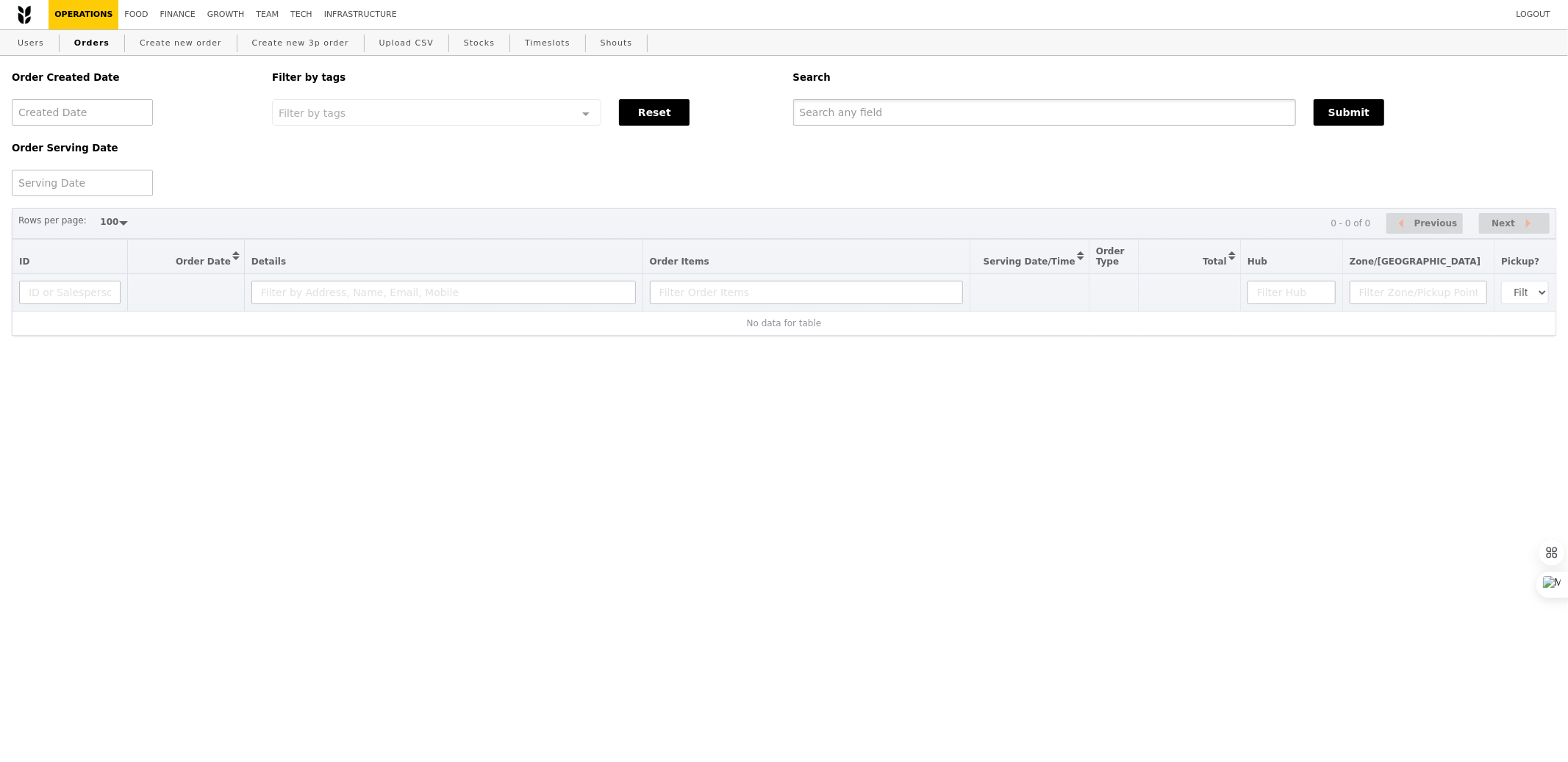
click at [892, 111] on input "text" at bounding box center [1044, 112] width 503 height 26
paste input "GA3285984"
type input "GA3285984"
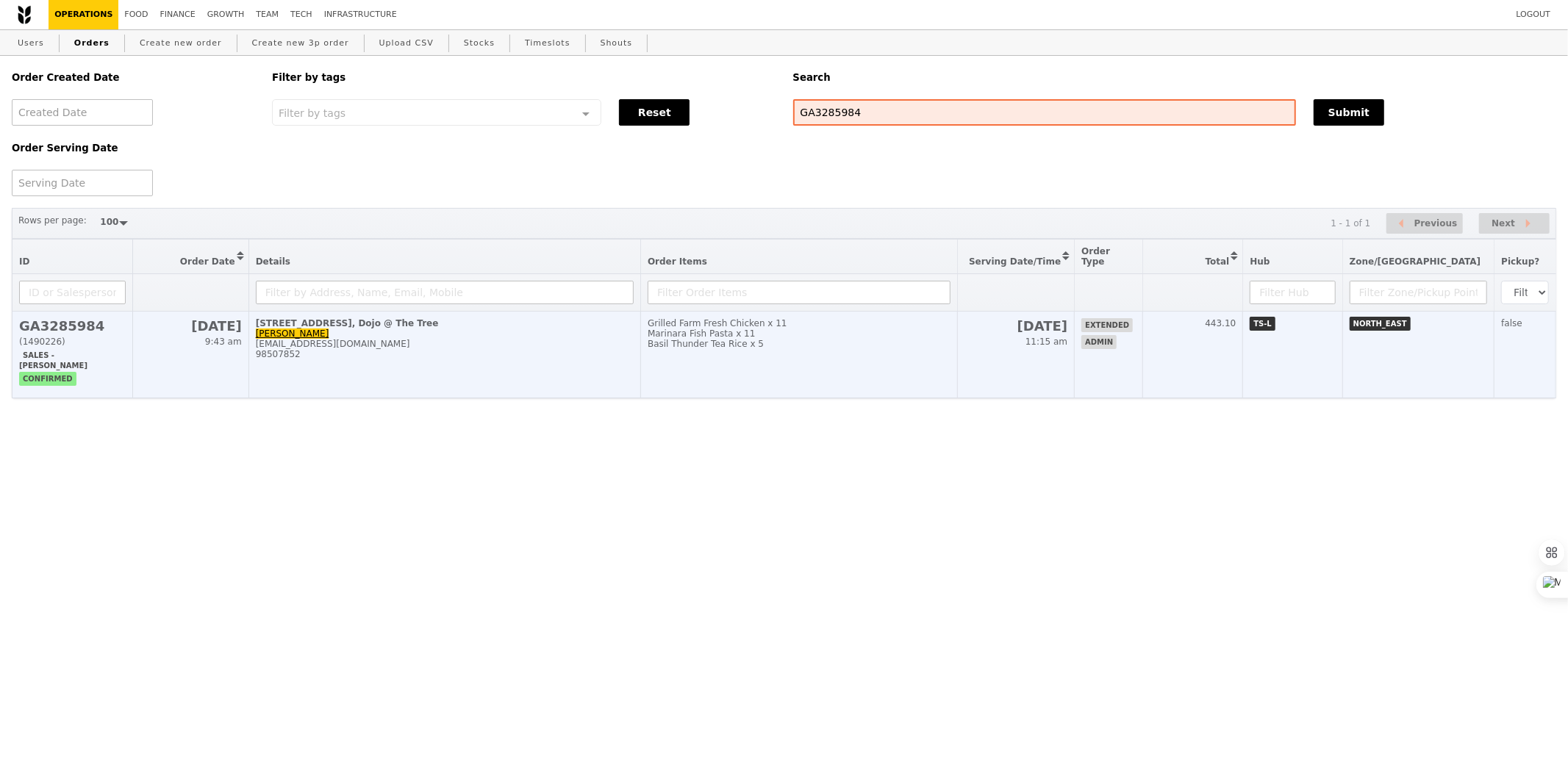
click at [958, 368] on td "Grilled Farm Fresh Chicken x 11 Marinara Fish Pasta x 11 Basil Thunder Tea Rice…" at bounding box center [799, 355] width 316 height 87
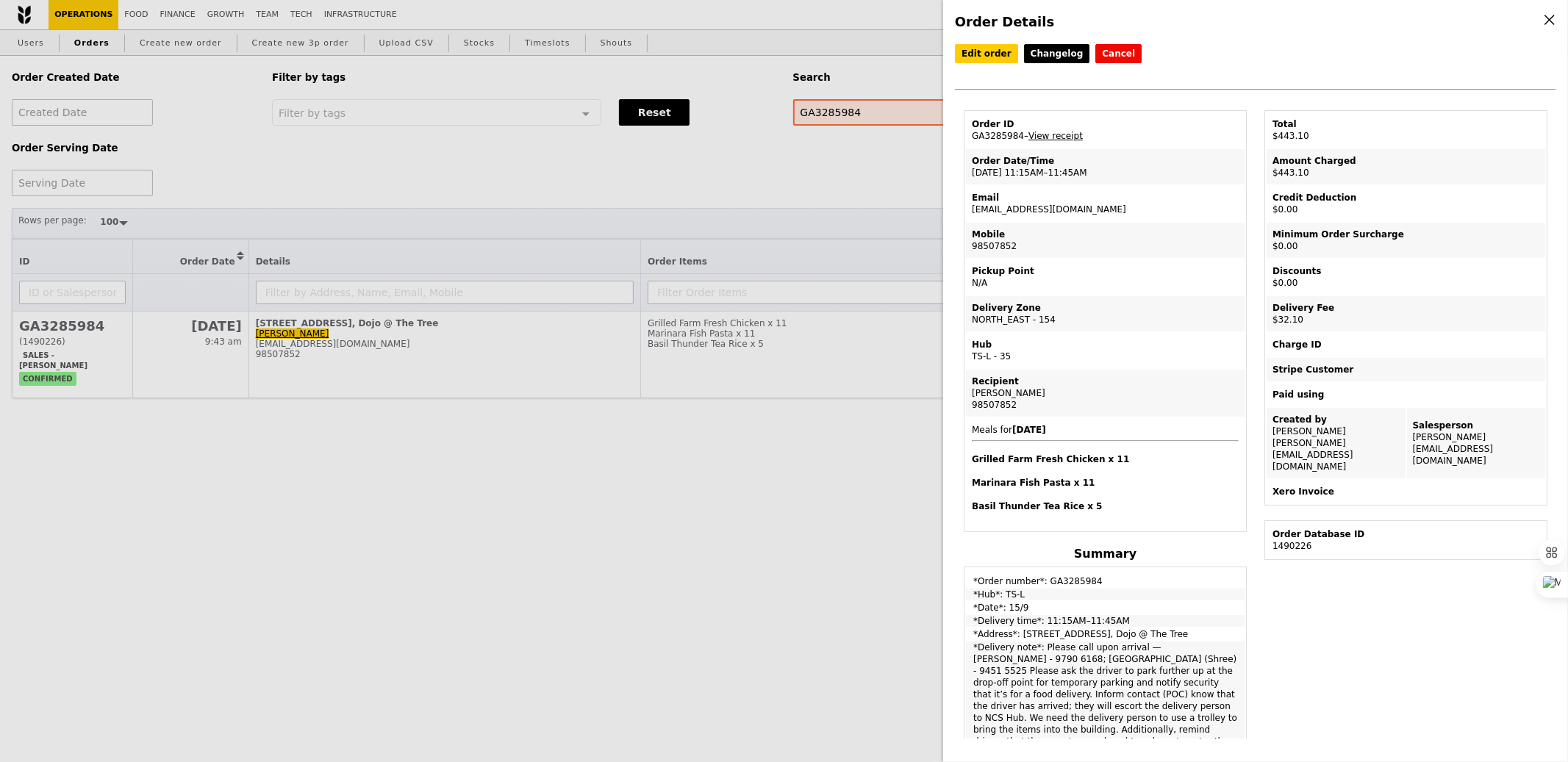
click at [1025, 173] on td "Order Date/Time [DATE] 11:15AM–11:45AM" at bounding box center [1104, 166] width 278 height 35
copy td "[DATE] 11:15AM–11:45AM"
click at [1041, 207] on td "Email [EMAIL_ADDRESS][DOMAIN_NAME]" at bounding box center [1104, 203] width 278 height 35
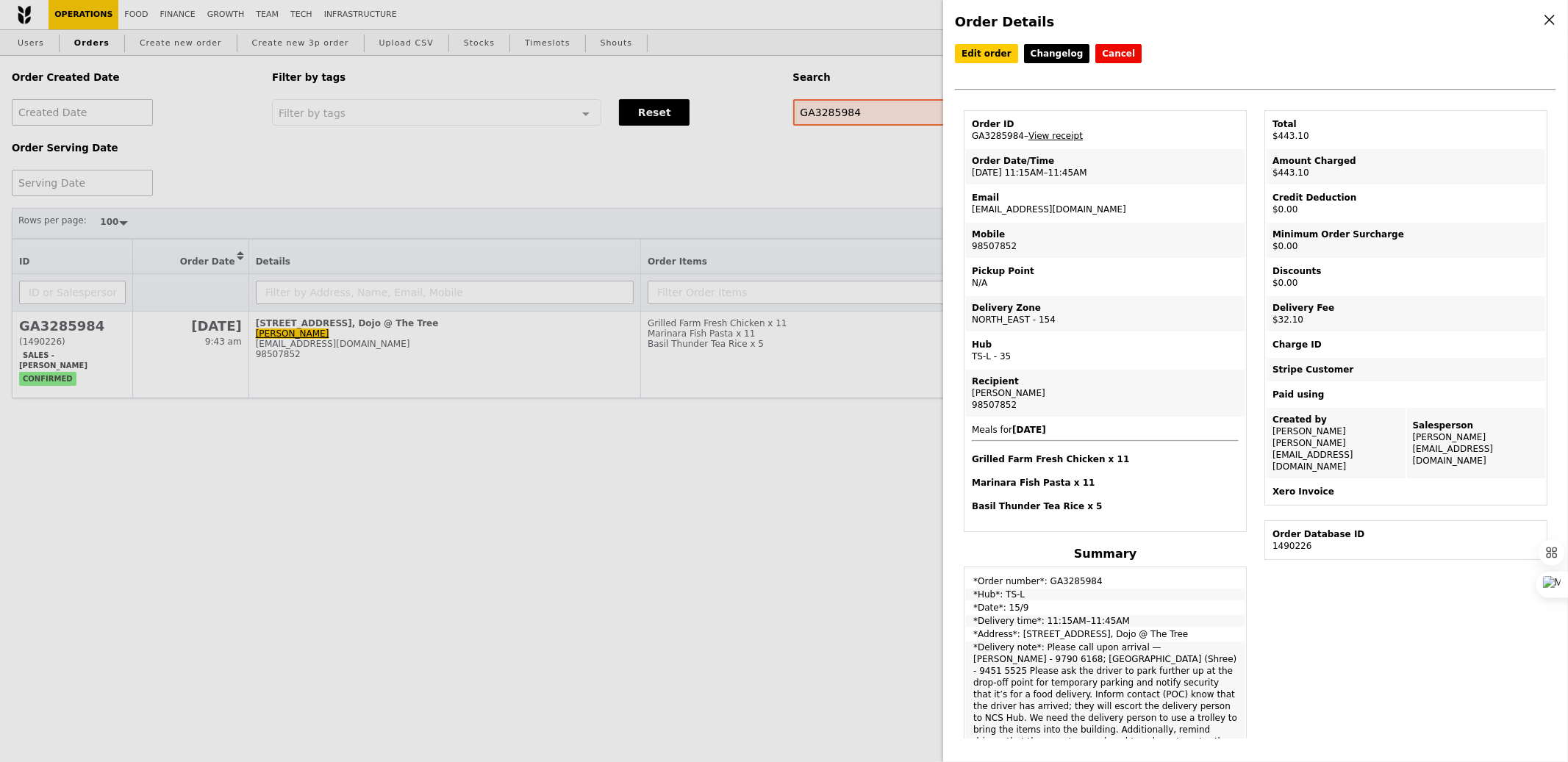
click at [1041, 207] on td "Email [EMAIL_ADDRESS][DOMAIN_NAME]" at bounding box center [1104, 203] width 278 height 35
click at [1091, 462] on span "Meals for [DATE] Grilled Farm Fresh Chicken x 11 Marinara Fish Pasta x 11 Basil…" at bounding box center [1105, 468] width 267 height 88
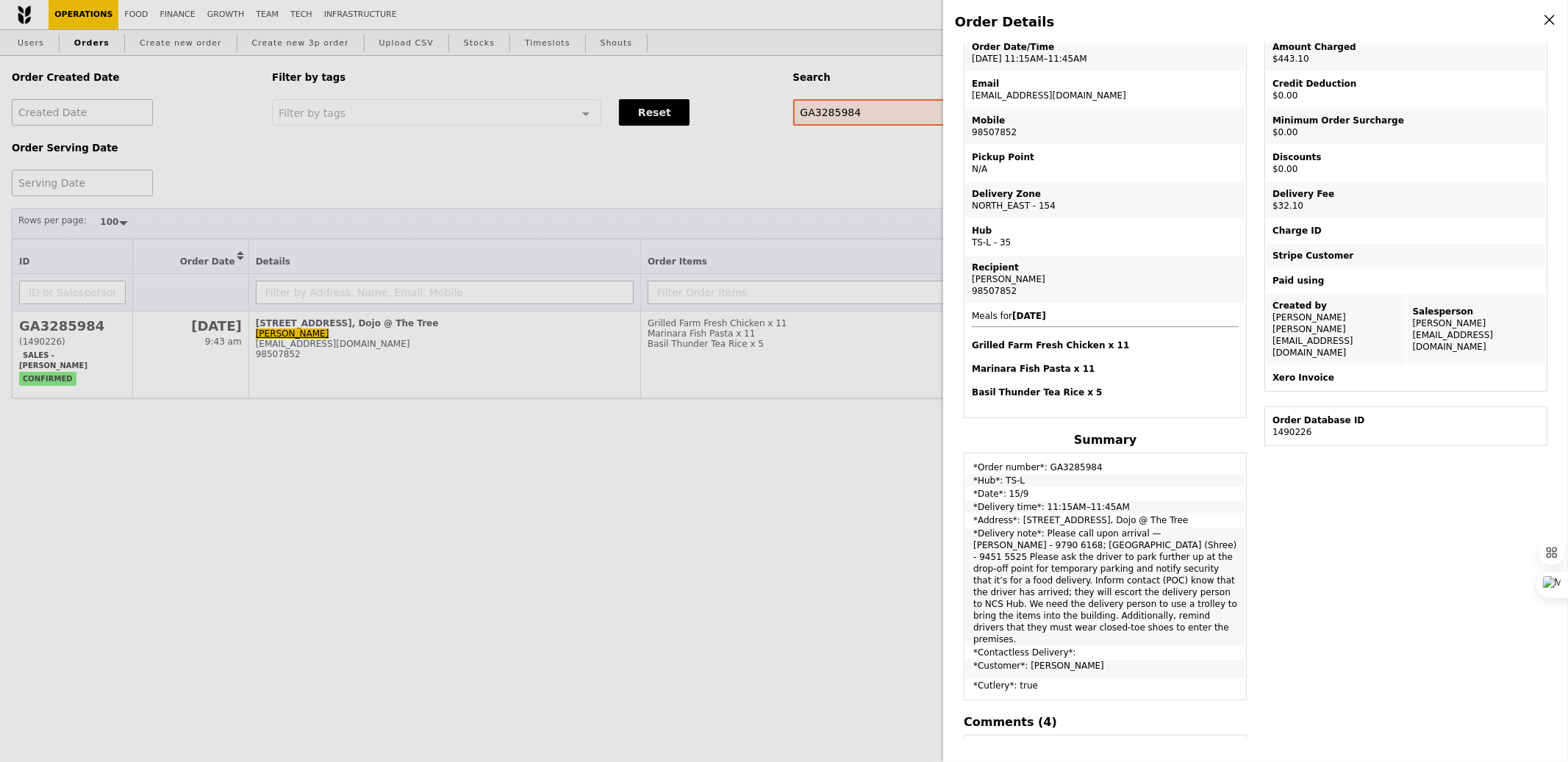
scroll to position [112, 0]
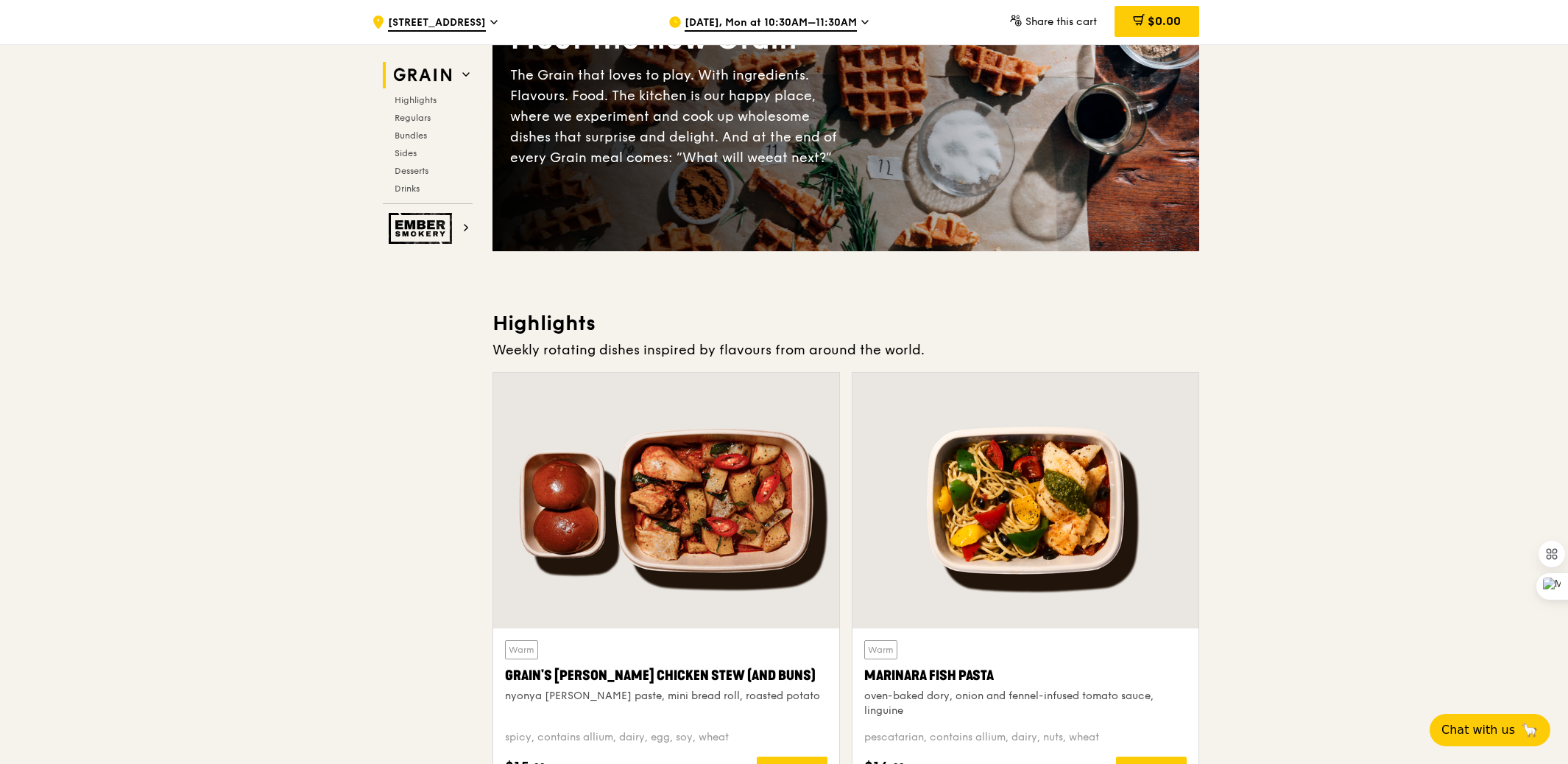
scroll to position [165, 0]
